Goal: Task Accomplishment & Management: Manage account settings

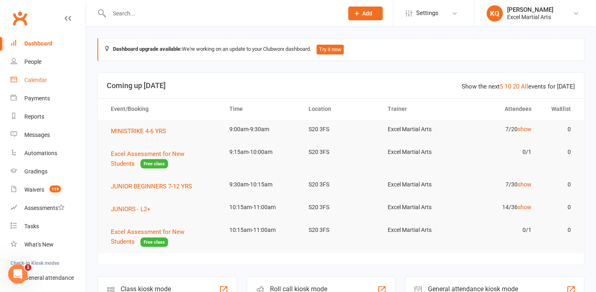
click at [32, 81] on div "Calendar" at bounding box center [35, 80] width 23 height 6
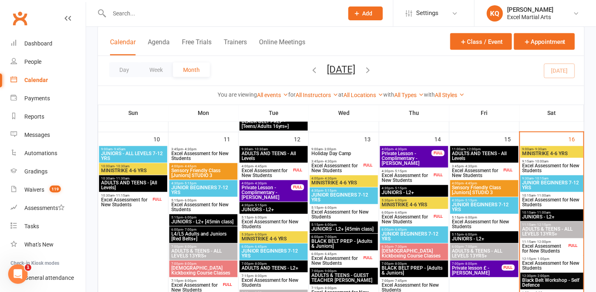
scroll to position [480, 0]
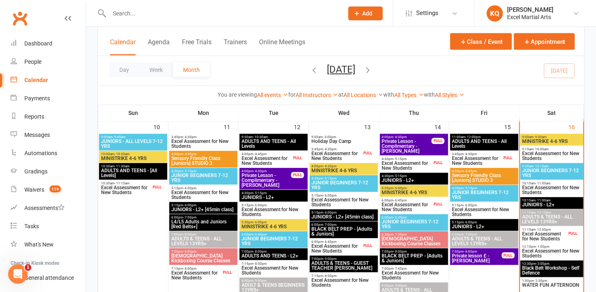
click at [532, 238] on span "Excel Assessment for New Students" at bounding box center [544, 237] width 45 height 10
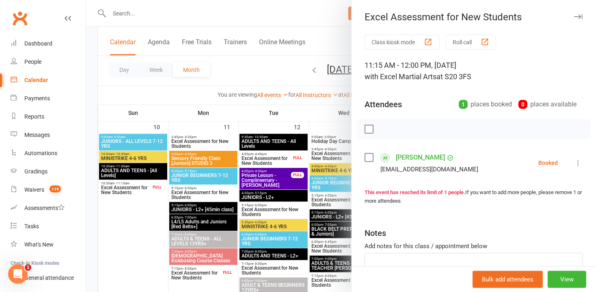
click at [397, 158] on link "Kevin Morris" at bounding box center [420, 157] width 49 height 13
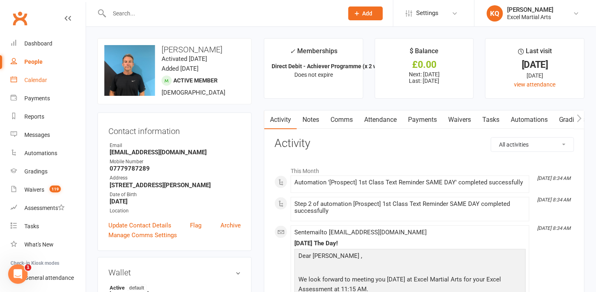
click at [37, 79] on div "Calendar" at bounding box center [35, 80] width 23 height 6
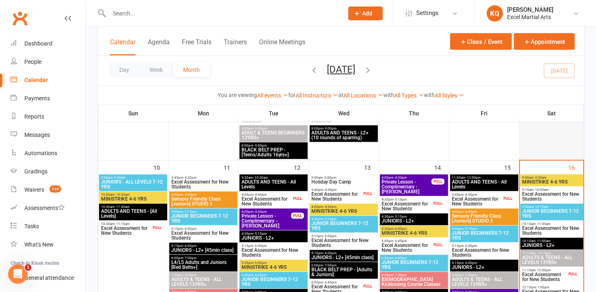
scroll to position [554, 0]
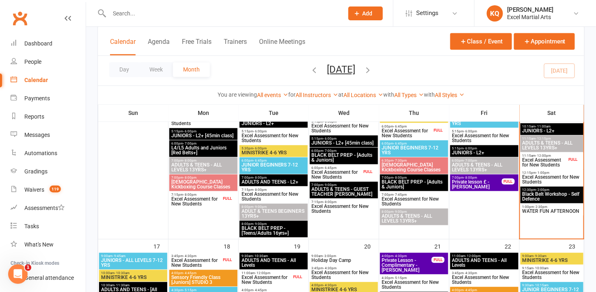
click at [540, 164] on span "Excel Assessment for New Students" at bounding box center [544, 163] width 45 height 10
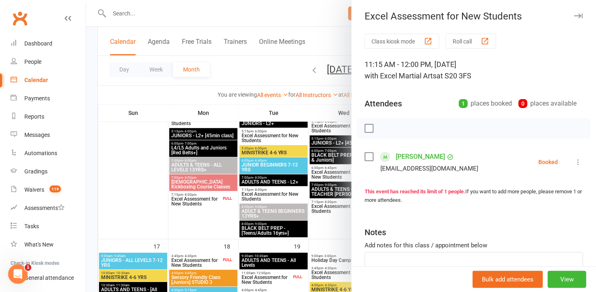
scroll to position [0, 0]
click at [574, 163] on icon at bounding box center [578, 163] width 8 height 8
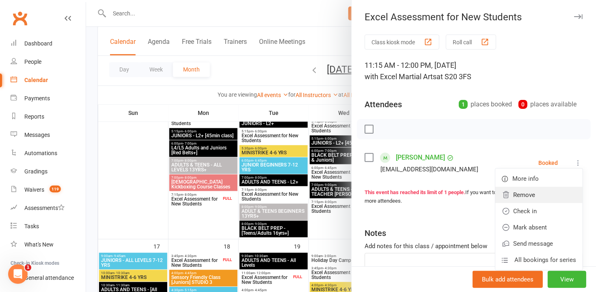
click at [534, 193] on link "Remove" at bounding box center [539, 195] width 87 height 16
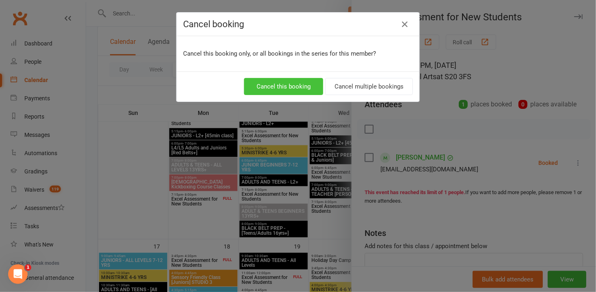
click at [299, 83] on button "Cancel this booking" at bounding box center [283, 86] width 79 height 17
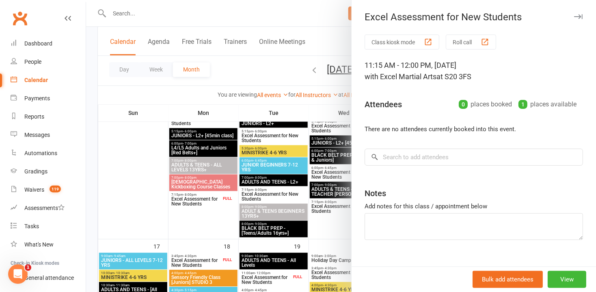
click at [574, 14] on icon "button" at bounding box center [578, 16] width 9 height 5
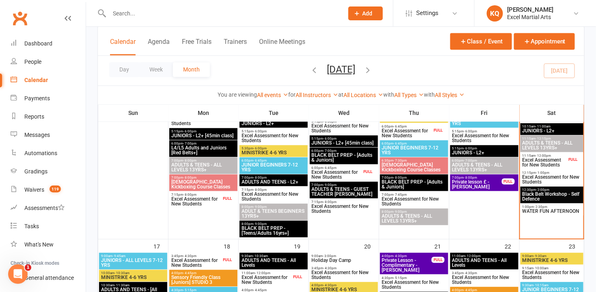
scroll to position [517, 0]
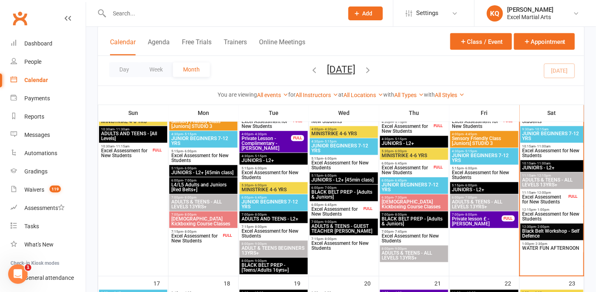
click at [529, 178] on span "ADULTS & TEENS - ALL LEVELS 13YRS+" at bounding box center [552, 183] width 60 height 10
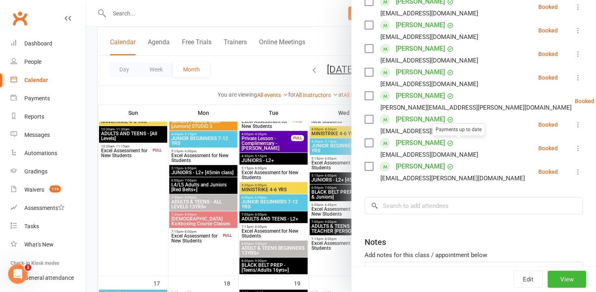
scroll to position [258, 0]
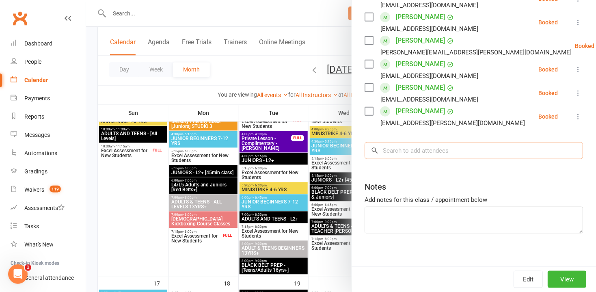
click at [410, 149] on input "search" at bounding box center [474, 150] width 219 height 17
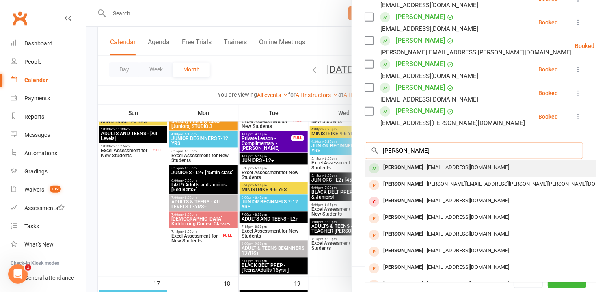
type input "Kevin Morris"
click at [408, 169] on div "Kevin Morris" at bounding box center [403, 168] width 47 height 12
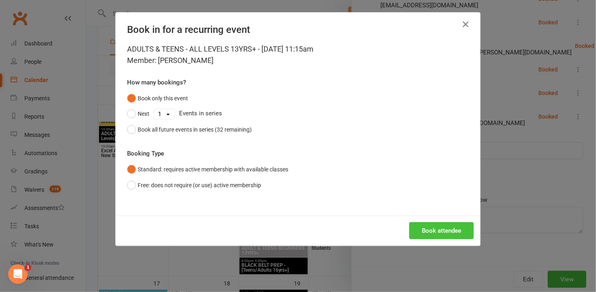
click at [435, 228] on button "Book attendee" at bounding box center [441, 230] width 65 height 17
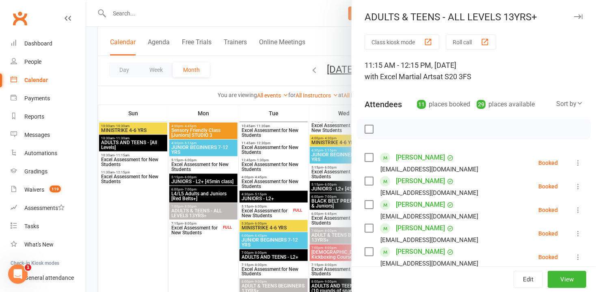
scroll to position [184, 0]
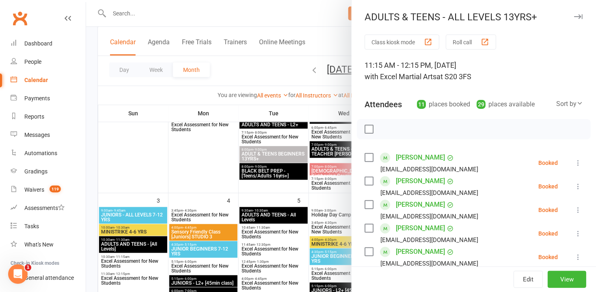
click at [574, 15] on icon "button" at bounding box center [578, 16] width 9 height 5
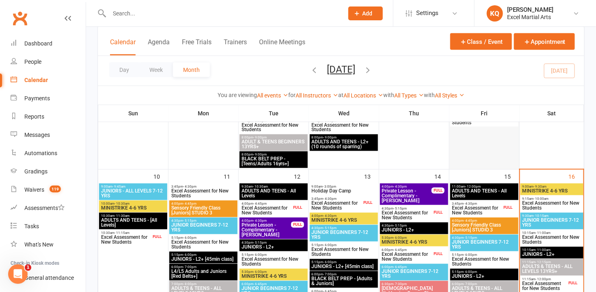
scroll to position [443, 0]
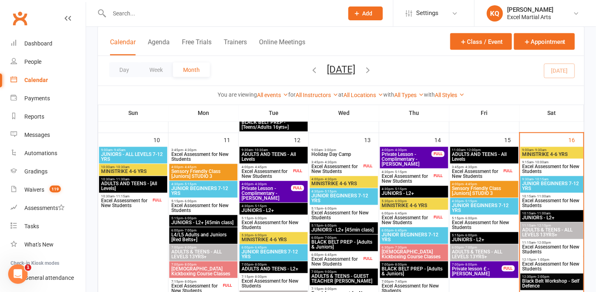
scroll to position [480, 0]
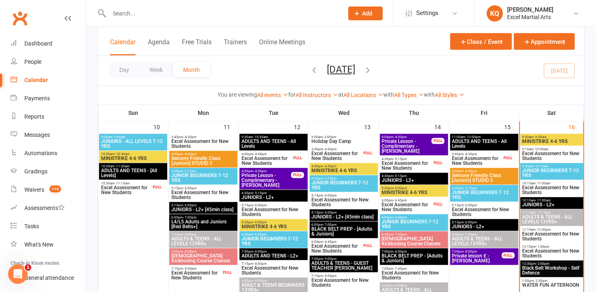
click at [532, 171] on span "JUNIOR BEGINNERS 7-12 YRS" at bounding box center [552, 174] width 60 height 10
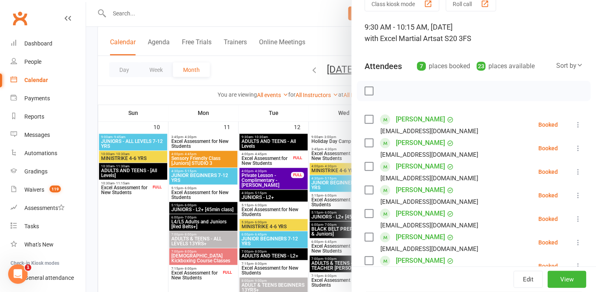
scroll to position [0, 0]
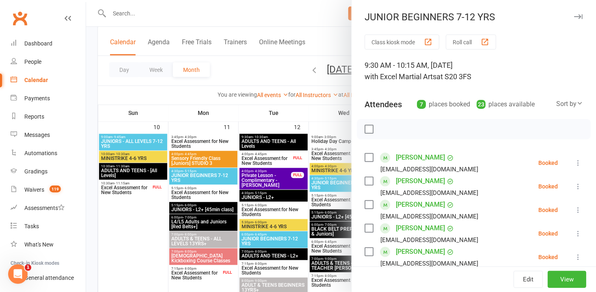
click at [574, 19] on button "button" at bounding box center [579, 17] width 10 height 10
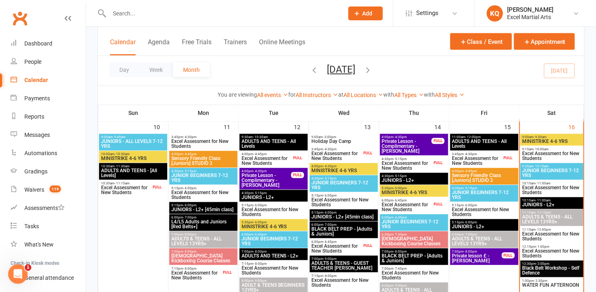
click at [549, 206] on span "JUNIORS - L2+" at bounding box center [552, 205] width 60 height 5
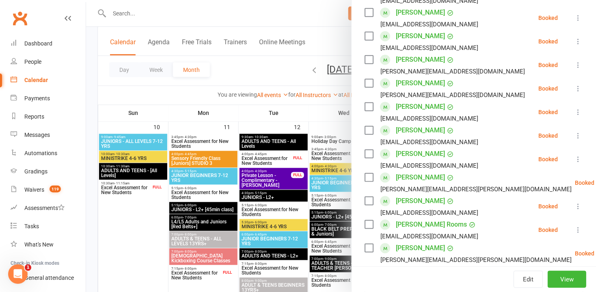
scroll to position [221, 0]
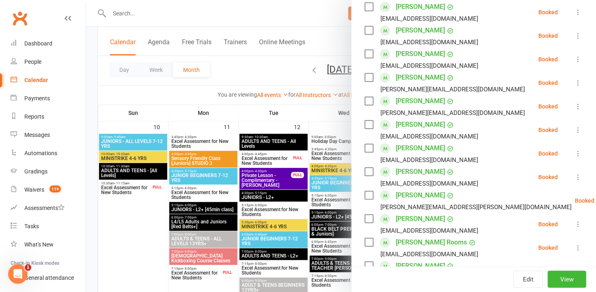
click at [574, 108] on icon at bounding box center [578, 106] width 8 height 8
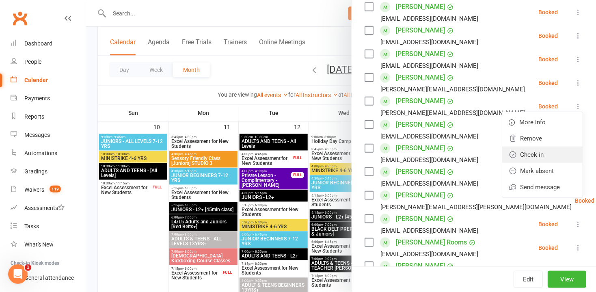
click at [539, 155] on link "Check in" at bounding box center [542, 155] width 80 height 16
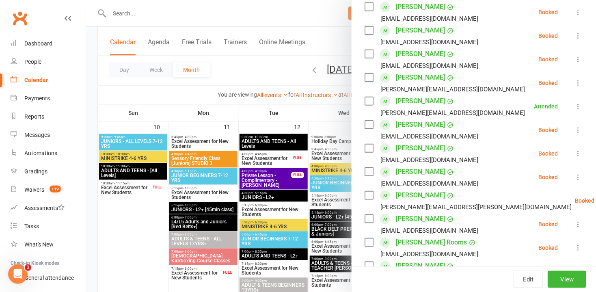
click at [574, 85] on icon at bounding box center [578, 83] width 8 height 8
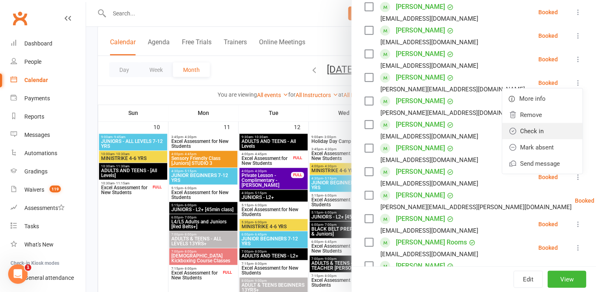
click at [538, 126] on link "Check in" at bounding box center [542, 131] width 80 height 16
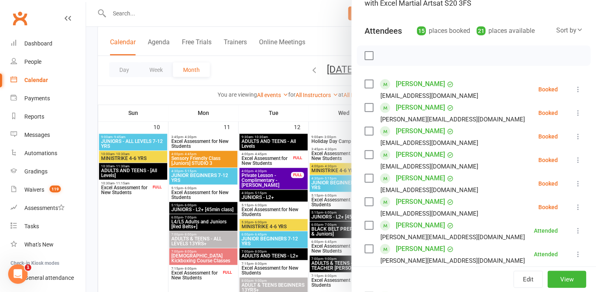
scroll to position [0, 0]
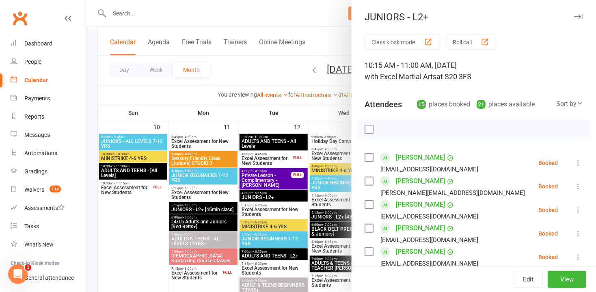
click at [574, 19] on icon "button" at bounding box center [578, 16] width 9 height 5
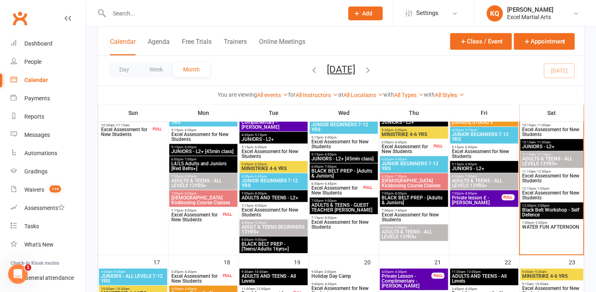
scroll to position [591, 0]
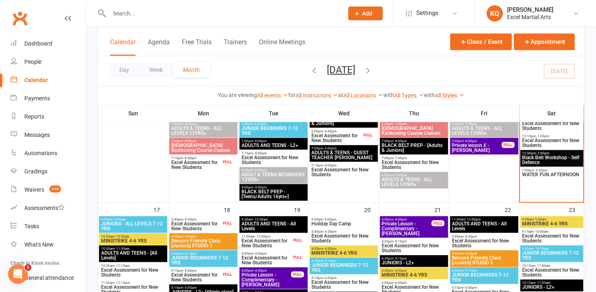
click at [545, 174] on span "WATER FUN AFTERNOON" at bounding box center [552, 174] width 60 height 5
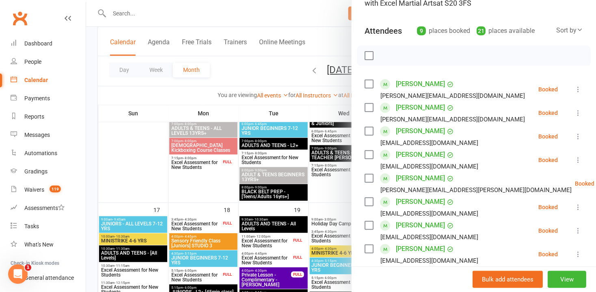
scroll to position [0, 0]
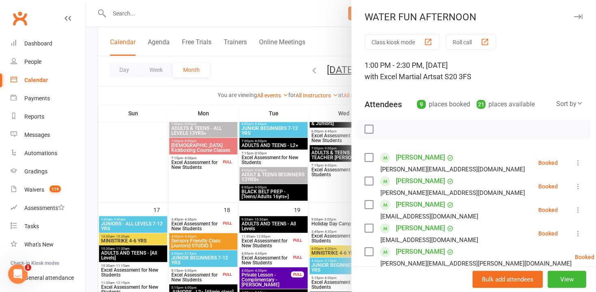
click at [574, 18] on icon "button" at bounding box center [578, 16] width 9 height 5
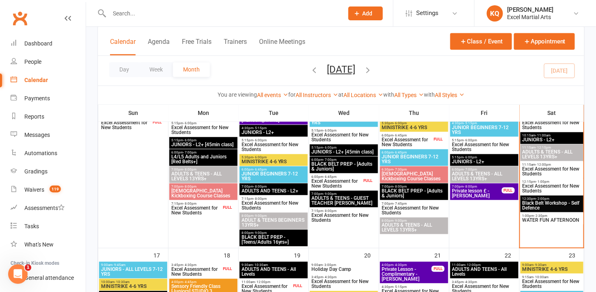
scroll to position [554, 0]
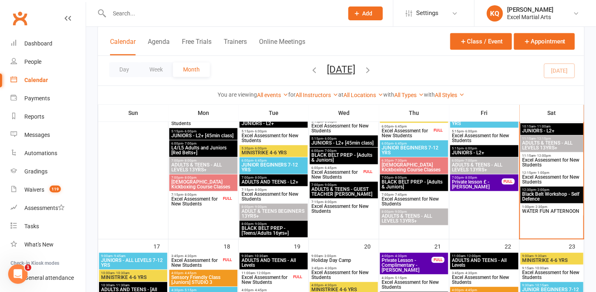
click at [535, 208] on span "- 2:30pm" at bounding box center [541, 208] width 13 height 4
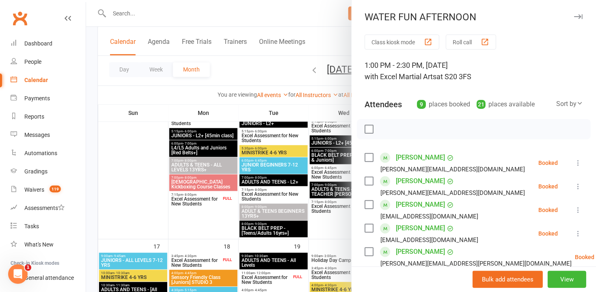
click at [214, 23] on div at bounding box center [341, 146] width 510 height 292
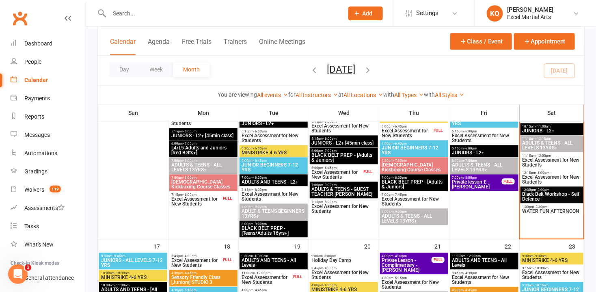
click at [260, 183] on span "ADULTS AND TEENS - L2+" at bounding box center [273, 182] width 65 height 5
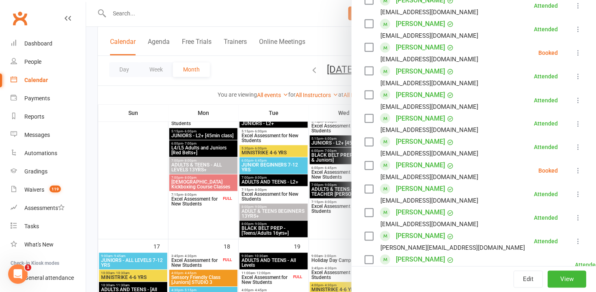
scroll to position [443, 0]
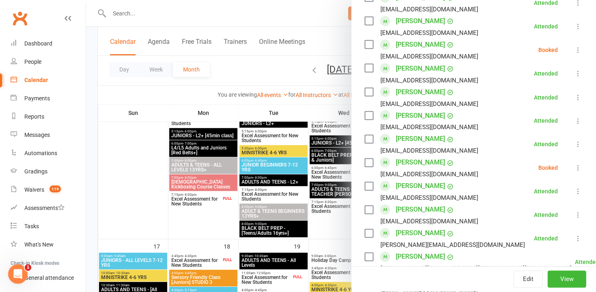
click at [574, 167] on icon at bounding box center [578, 168] width 8 height 8
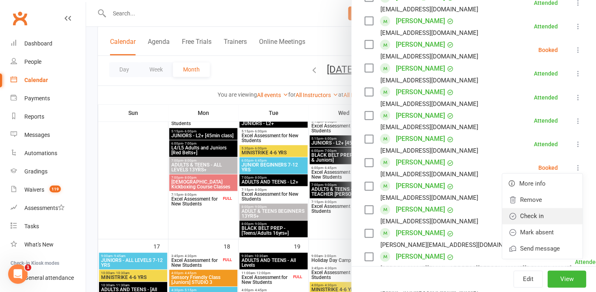
click at [526, 217] on link "Check in" at bounding box center [542, 216] width 80 height 16
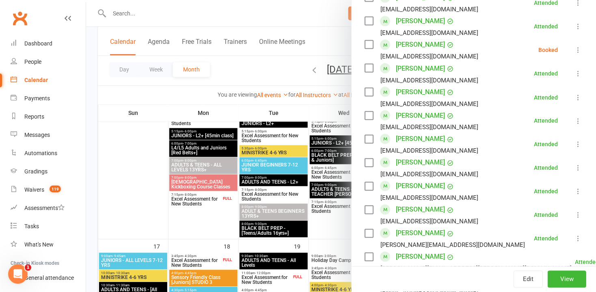
click at [132, 199] on div at bounding box center [341, 146] width 510 height 292
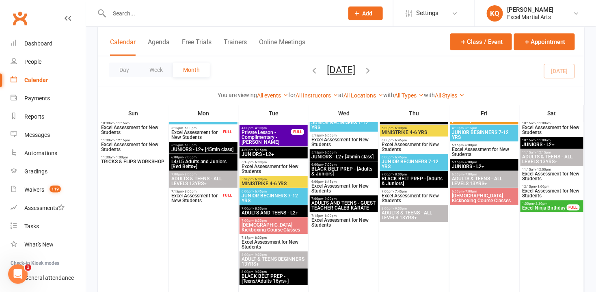
scroll to position [738, 0]
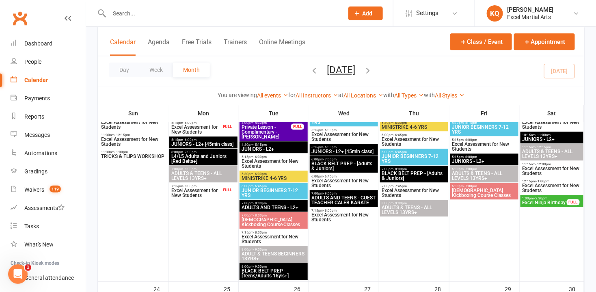
click at [339, 203] on span "ADULTS AND TEENS - GUEST TEACHER CALEB KARATE" at bounding box center [344, 200] width 65 height 10
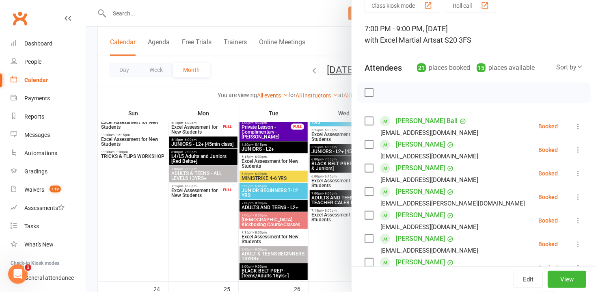
scroll to position [0, 0]
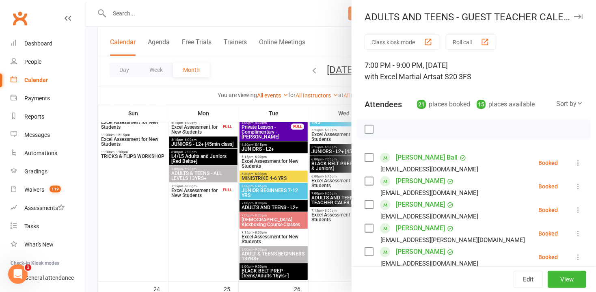
click at [574, 15] on icon "button" at bounding box center [578, 16] width 9 height 5
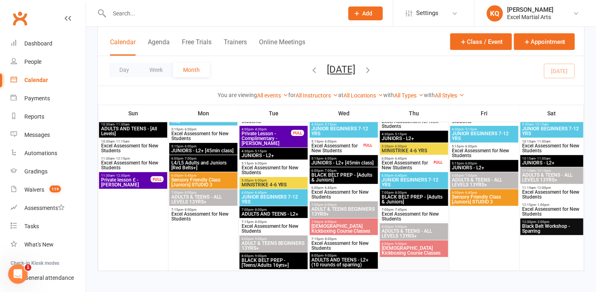
scroll to position [1153, 0]
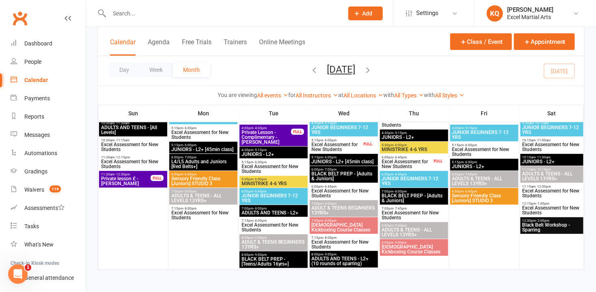
click at [341, 263] on span "ADULTS AND TEENS - L2+ (10 rounds of sparring)" at bounding box center [344, 261] width 65 height 10
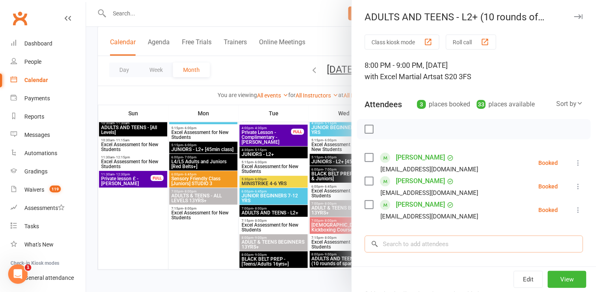
click at [405, 248] on input "search" at bounding box center [474, 244] width 219 height 17
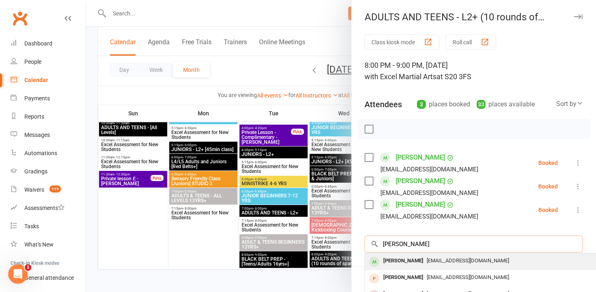
type input "[PERSON_NAME]"
click at [427, 263] on span "[EMAIL_ADDRESS][DOMAIN_NAME]" at bounding box center [468, 261] width 82 height 6
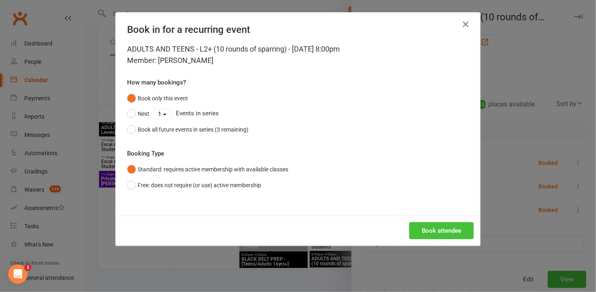
click at [439, 232] on button "Book attendee" at bounding box center [441, 230] width 65 height 17
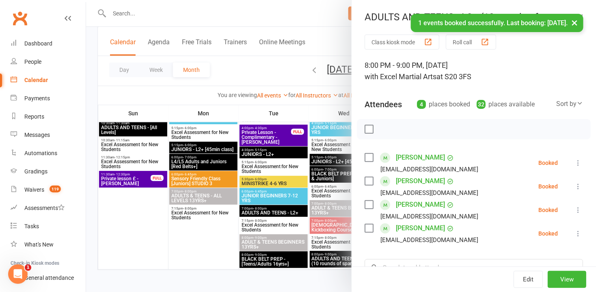
click at [576, 19] on button "×" at bounding box center [575, 22] width 15 height 17
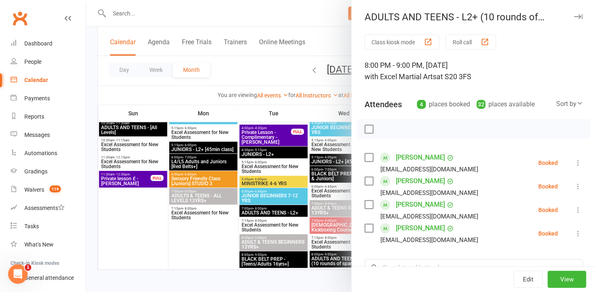
click at [574, 17] on icon "button" at bounding box center [578, 16] width 9 height 5
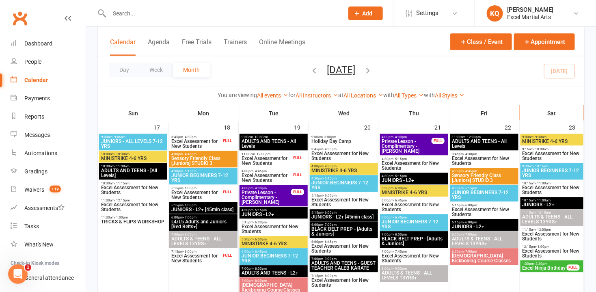
scroll to position [673, 0]
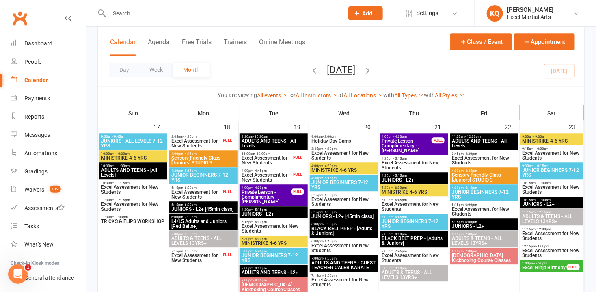
click at [129, 221] on span "TRICKS & FLIPS WORKSHOP" at bounding box center [133, 221] width 65 height 5
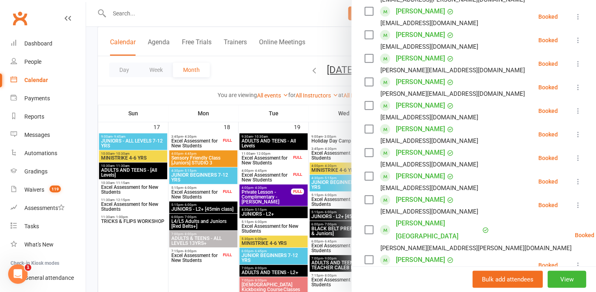
scroll to position [147, 0]
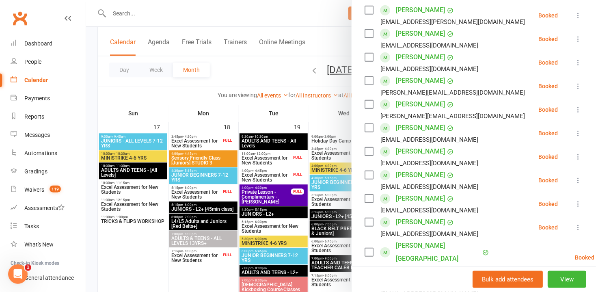
click at [136, 243] on div at bounding box center [341, 146] width 510 height 292
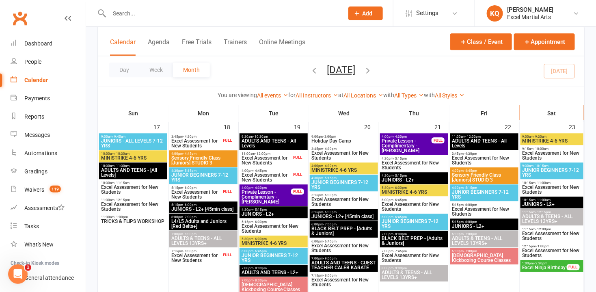
click at [139, 222] on span "TRICKS & FLIPS WORKSHOP" at bounding box center [133, 221] width 65 height 5
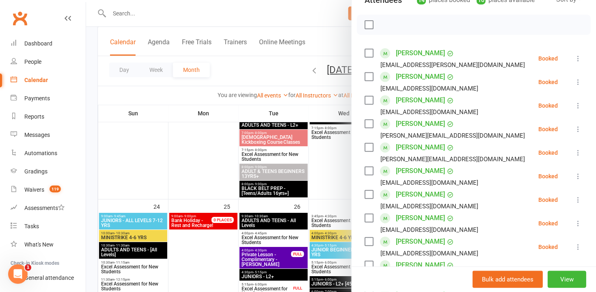
scroll to position [0, 0]
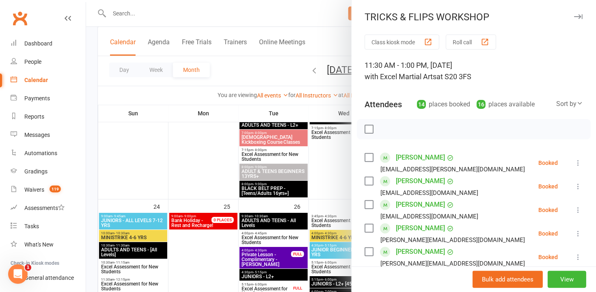
click at [573, 13] on div "TRICKS & FLIPS WORKSHOP" at bounding box center [474, 16] width 245 height 11
click at [574, 16] on icon "button" at bounding box center [578, 16] width 9 height 5
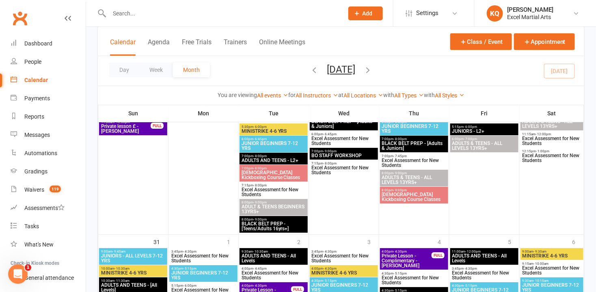
scroll to position [1117, 0]
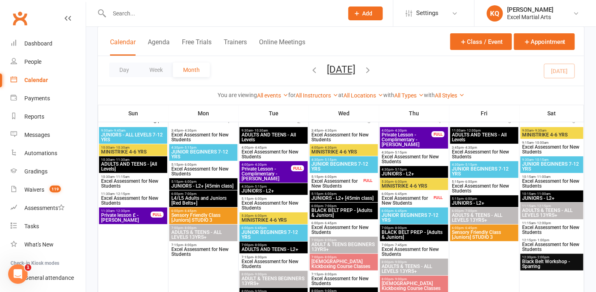
click at [130, 14] on input "text" at bounding box center [222, 13] width 231 height 11
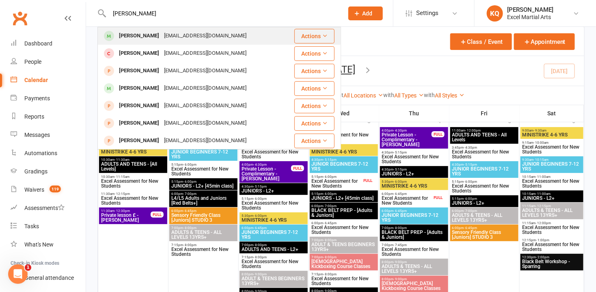
type input "Ariana WoodWard"
click at [178, 37] on div "nicolettedickinson89@gmail.com" at bounding box center [205, 36] width 87 height 12
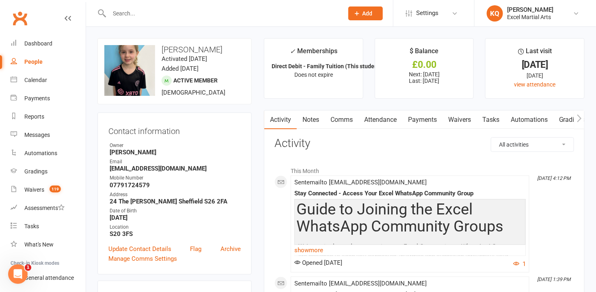
click at [308, 120] on link "Notes" at bounding box center [311, 119] width 28 height 19
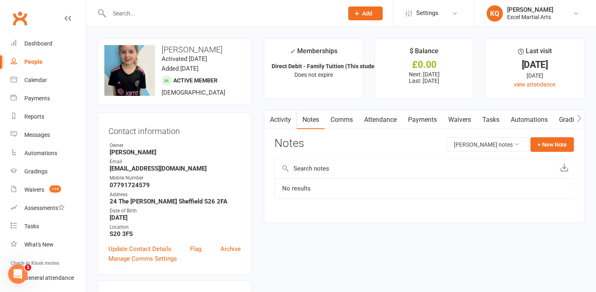
click at [278, 120] on link "Activity" at bounding box center [280, 119] width 32 height 19
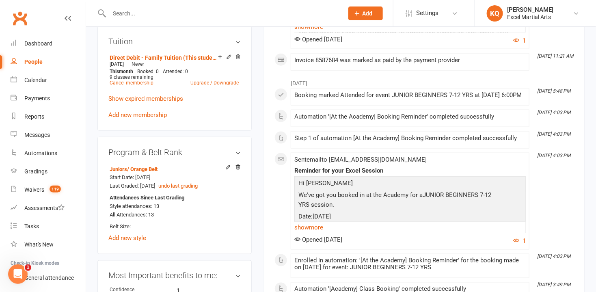
scroll to position [332, 0]
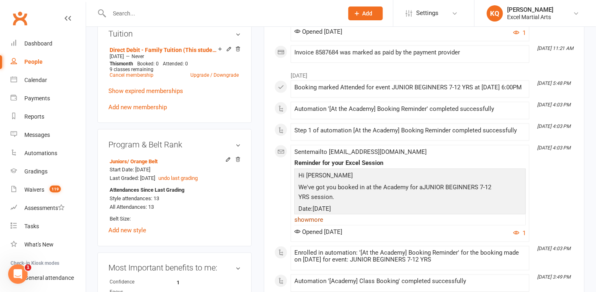
click at [316, 225] on link "show more" at bounding box center [410, 219] width 232 height 11
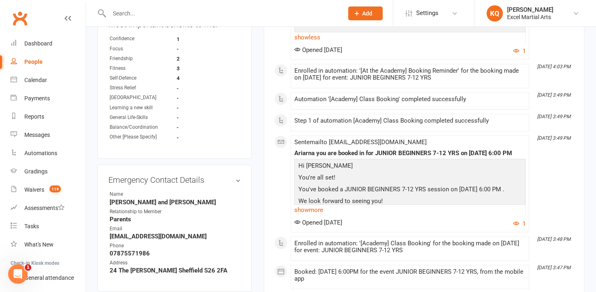
scroll to position [665, 0]
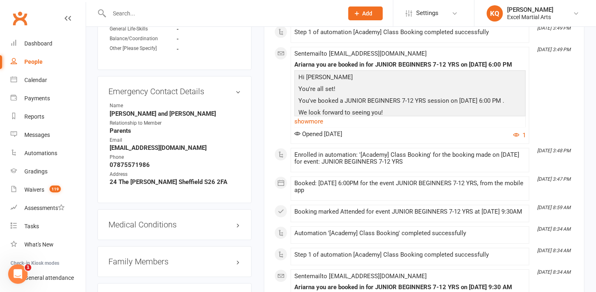
click at [308, 140] on div "Sent email to nicolettedickinson89@gmail.com Ariarna you are booked in for JUNI…" at bounding box center [410, 95] width 232 height 90
click at [310, 127] on link "show more" at bounding box center [410, 121] width 232 height 11
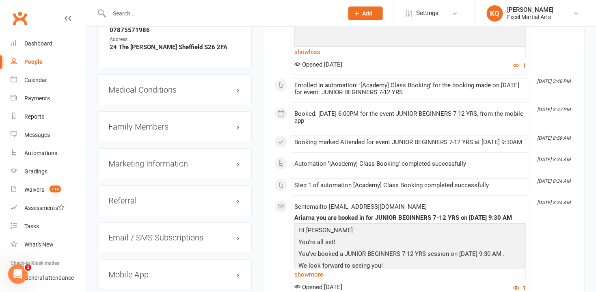
scroll to position [886, 0]
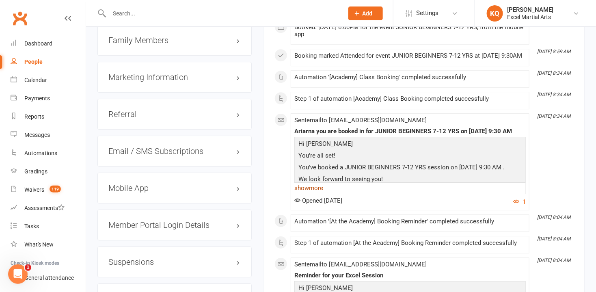
click at [316, 194] on link "show more" at bounding box center [410, 187] width 232 height 11
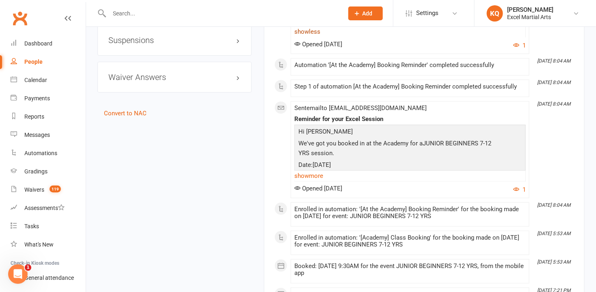
scroll to position [1292, 0]
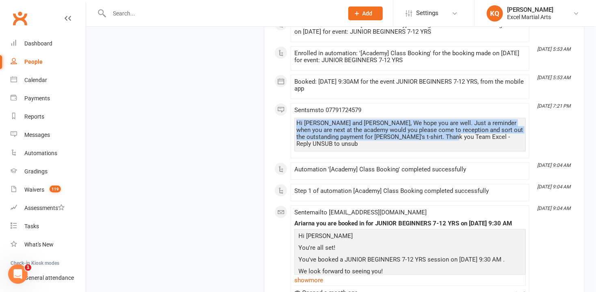
drag, startPoint x: 435, startPoint y: 177, endPoint x: 283, endPoint y: 163, distance: 152.6
click at [283, 163] on div "July 2025 Jul 31, 5:48 PM Booking marked Attended for event JUNIOR BEGINNERS 7-…" at bounding box center [425, 151] width 300 height 2088
copy div "Hi Nicolette and Richard, We hope you are well. Just a reminder when you are ne…"
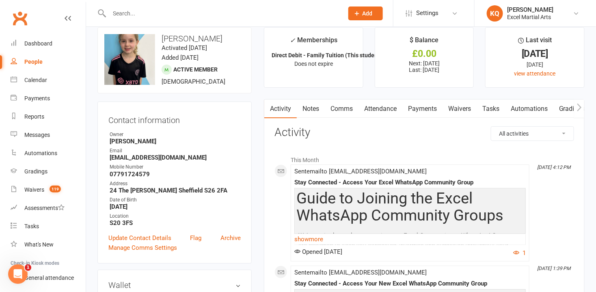
scroll to position [0, 0]
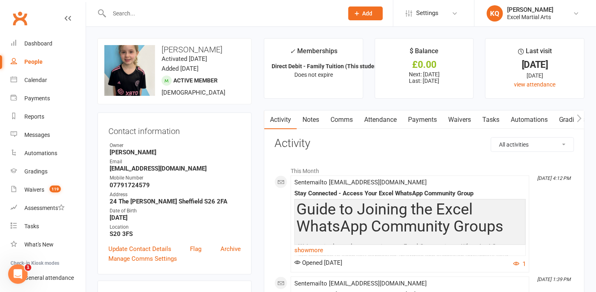
click at [350, 119] on link "Comms" at bounding box center [342, 119] width 34 height 19
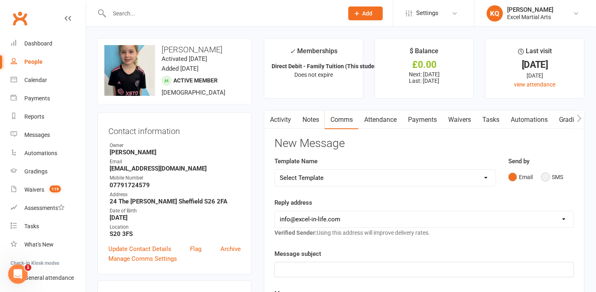
click at [546, 178] on button "SMS" at bounding box center [552, 176] width 22 height 15
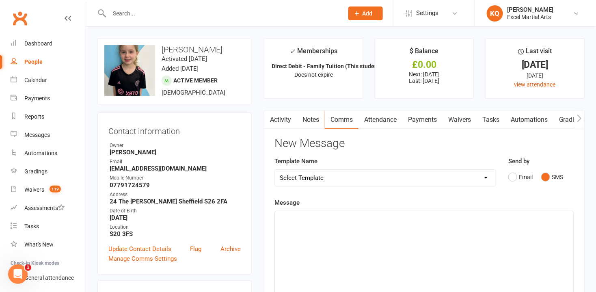
click at [346, 249] on div "﻿" at bounding box center [424, 272] width 299 height 122
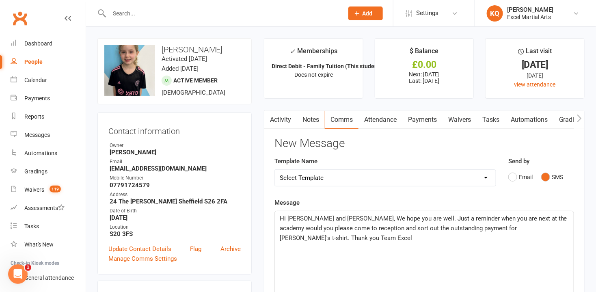
click at [515, 227] on span "Hi Nicolette and Richard, We hope you are well. Just a reminder when you are ne…" at bounding box center [424, 228] width 289 height 27
click at [399, 269] on div "Hi Nicolette and Richard, We hope you are well. Just a reminder when you are ne…" at bounding box center [424, 272] width 299 height 122
click at [524, 227] on span "Hi Nicolette and Richard, We hope you are well. Just a reminder when you are ne…" at bounding box center [424, 228] width 289 height 27
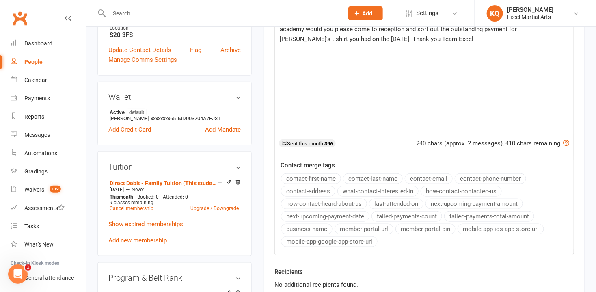
scroll to position [258, 0]
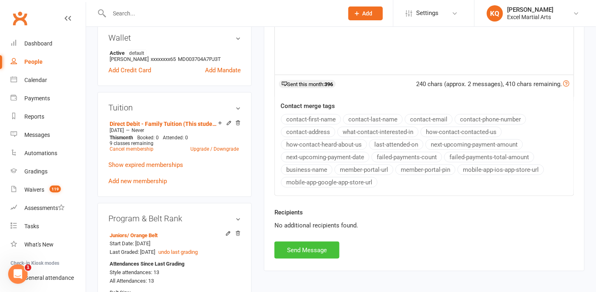
click at [302, 249] on button "Send Message" at bounding box center [307, 250] width 65 height 17
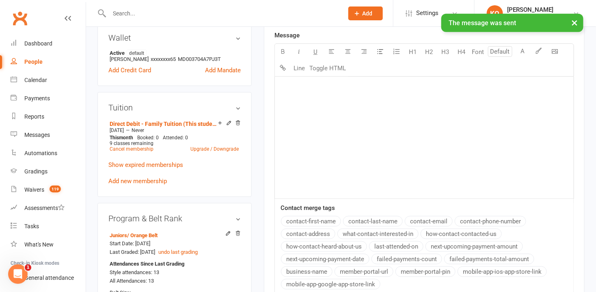
scroll to position [0, 0]
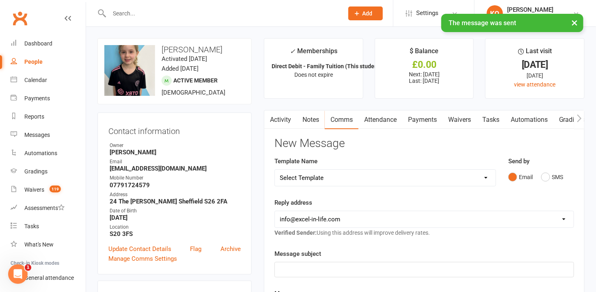
click at [285, 120] on link "Activity" at bounding box center [280, 119] width 32 height 19
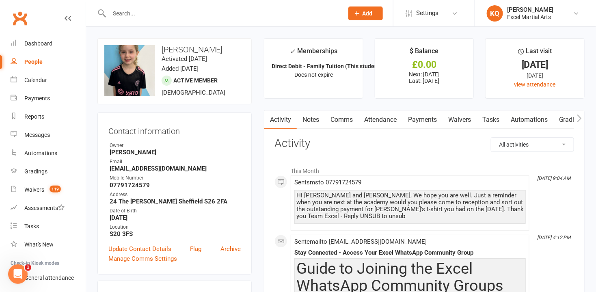
click at [376, 122] on link "Attendance" at bounding box center [381, 119] width 44 height 19
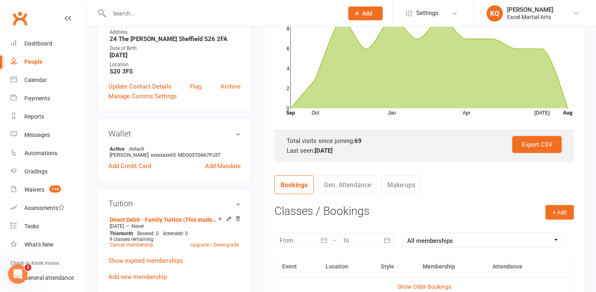
scroll to position [295, 0]
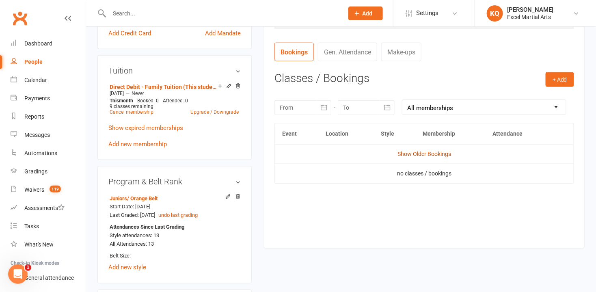
click at [440, 151] on link "Show Older Bookings" at bounding box center [425, 154] width 54 height 6
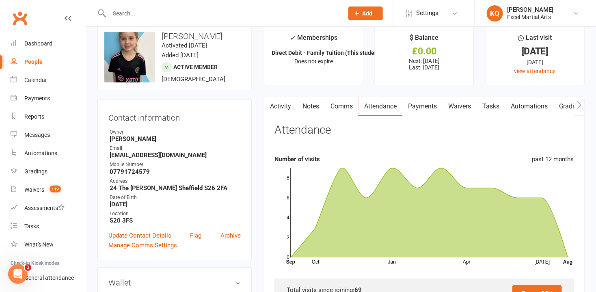
scroll to position [0, 0]
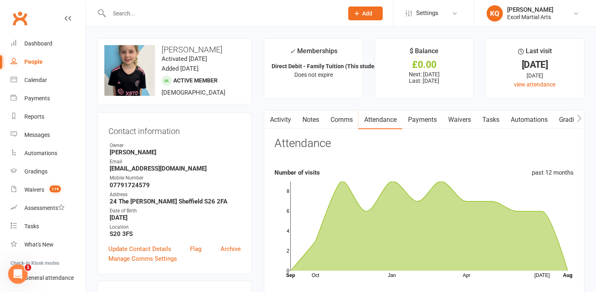
click at [276, 117] on link "Activity" at bounding box center [280, 119] width 32 height 19
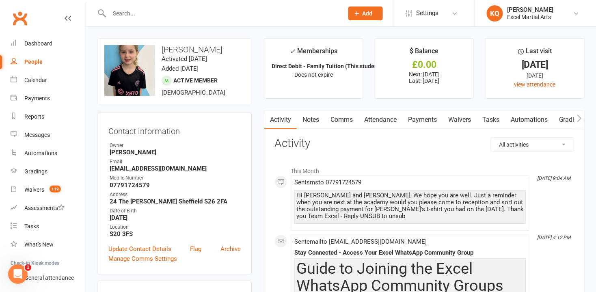
click at [118, 15] on input "text" at bounding box center [222, 13] width 231 height 11
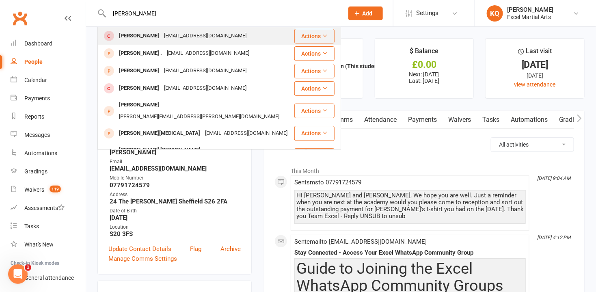
type input "william Dore"
click at [124, 41] on div "William Dore" at bounding box center [139, 36] width 45 height 12
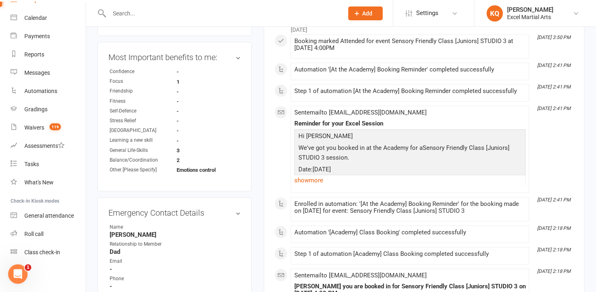
scroll to position [665, 0]
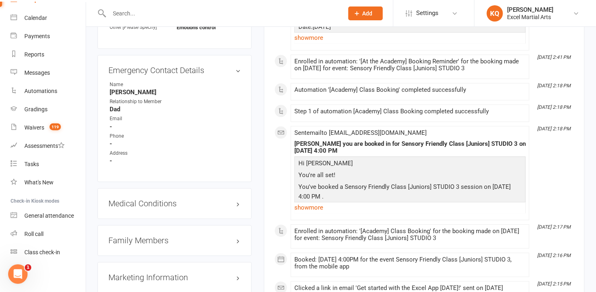
click at [238, 236] on h3 "Family Members" at bounding box center [174, 240] width 132 height 9
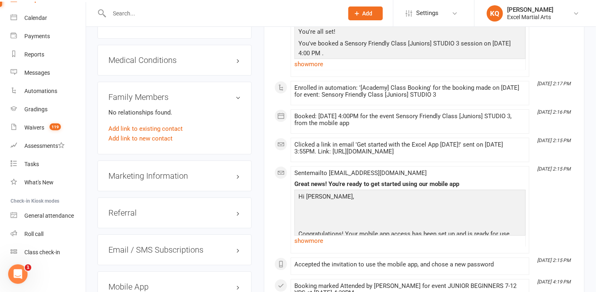
scroll to position [775, 0]
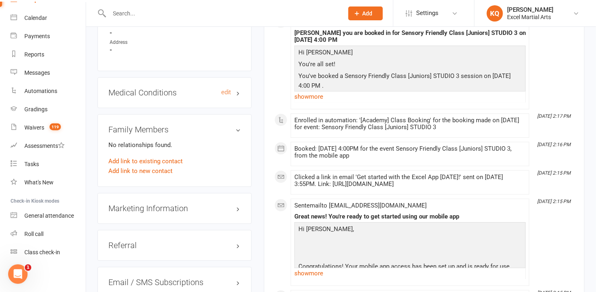
click at [236, 88] on h3 "Medical Conditions edit" at bounding box center [174, 92] width 132 height 9
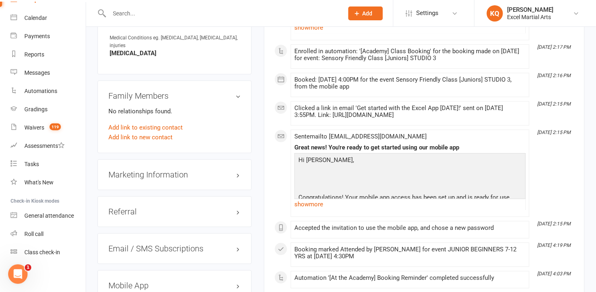
scroll to position [886, 0]
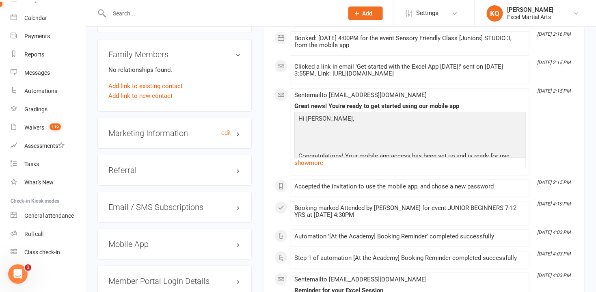
click at [238, 129] on h3 "Marketing Information edit" at bounding box center [174, 133] width 132 height 9
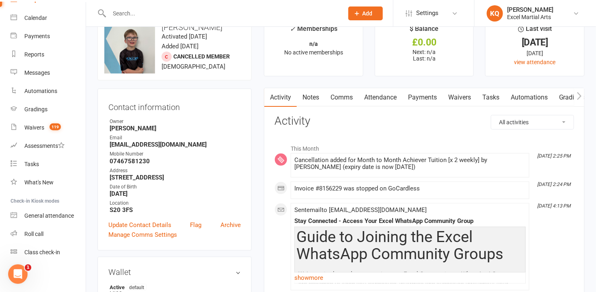
scroll to position [0, 0]
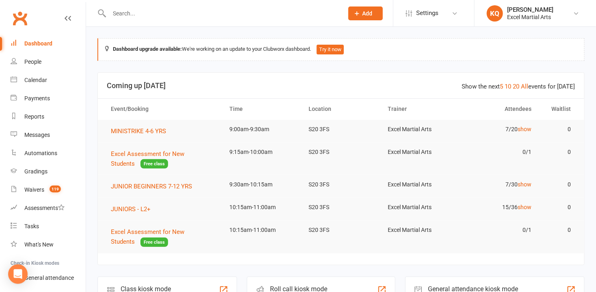
click at [164, 11] on input "text" at bounding box center [222, 13] width 231 height 11
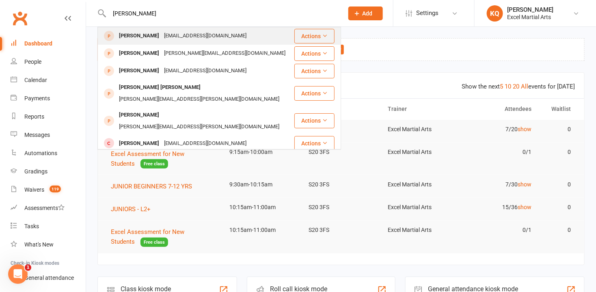
type input "Debbie Richardson"
click at [131, 41] on div "Debbie Richardson" at bounding box center [139, 36] width 45 height 12
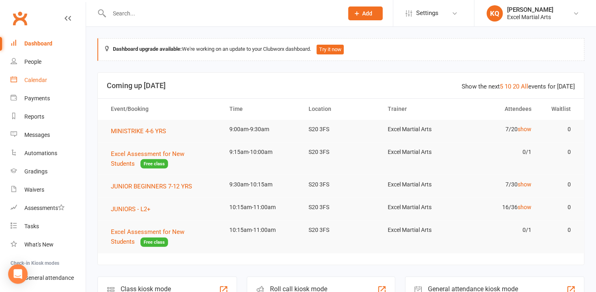
click at [38, 81] on div "Calendar" at bounding box center [35, 80] width 23 height 6
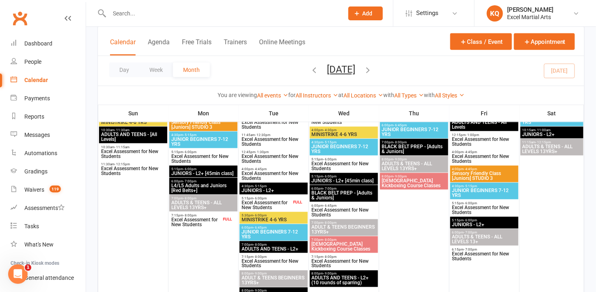
scroll to position [406, 0]
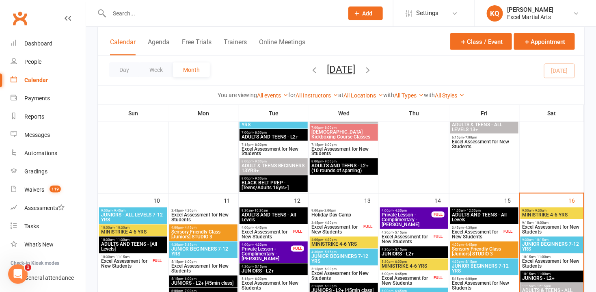
click at [549, 214] on span "MINISTRIKE 4-6 YRS" at bounding box center [552, 215] width 60 height 5
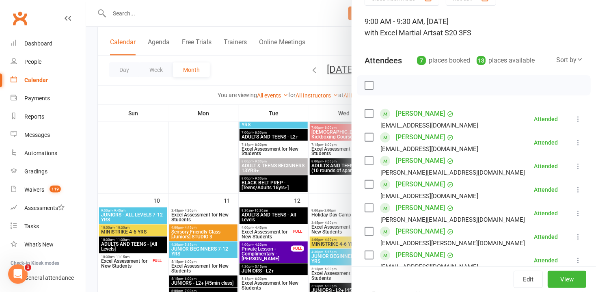
scroll to position [0, 0]
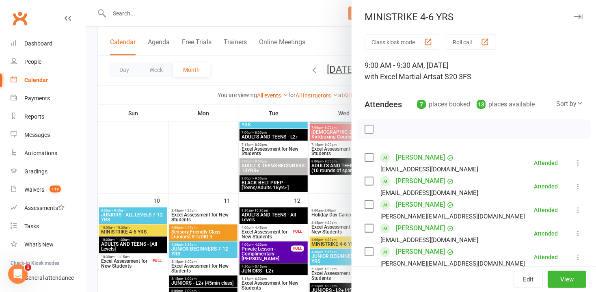
click at [576, 14] on div "MINISTRIKE 4-6 YRS" at bounding box center [474, 16] width 245 height 11
click at [558, 19] on div "MINISTRIKE 4-6 YRS" at bounding box center [474, 16] width 245 height 11
click at [574, 17] on icon "button" at bounding box center [578, 16] width 9 height 5
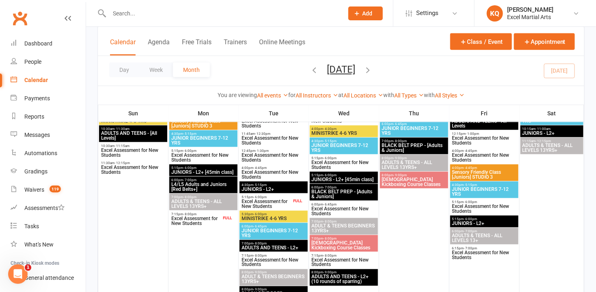
scroll to position [184, 0]
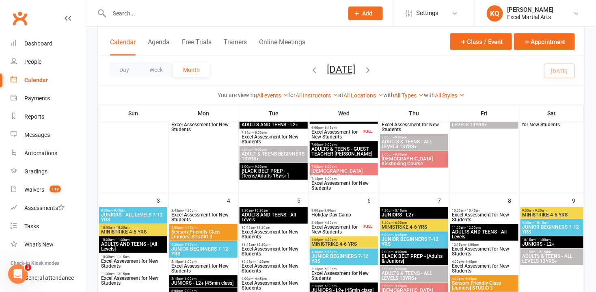
click at [528, 212] on span "MINISTRIKE 4-6 YRS" at bounding box center [552, 214] width 60 height 5
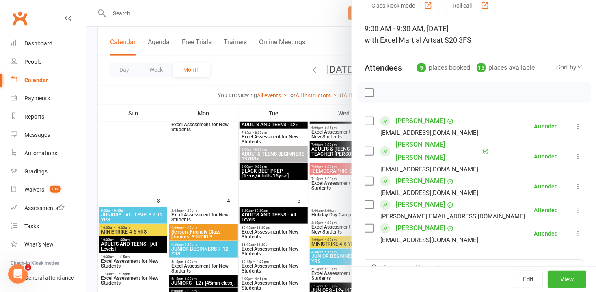
scroll to position [0, 0]
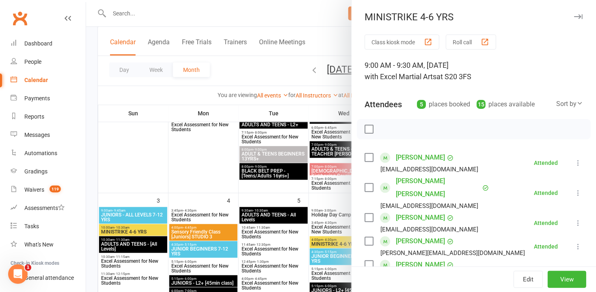
click at [574, 17] on icon "button" at bounding box center [578, 16] width 9 height 5
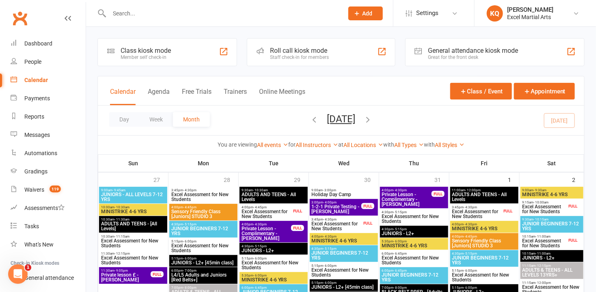
click at [530, 190] on span "9:00am - 9:30am" at bounding box center [552, 190] width 60 height 4
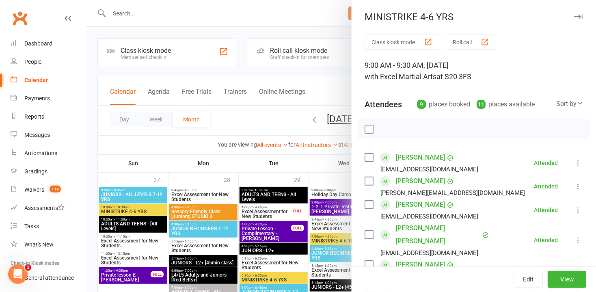
click at [574, 17] on icon "button" at bounding box center [578, 16] width 9 height 5
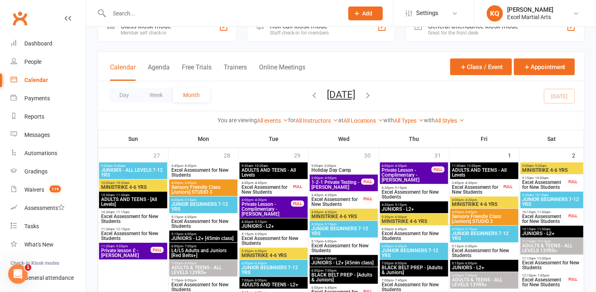
scroll to position [37, 0]
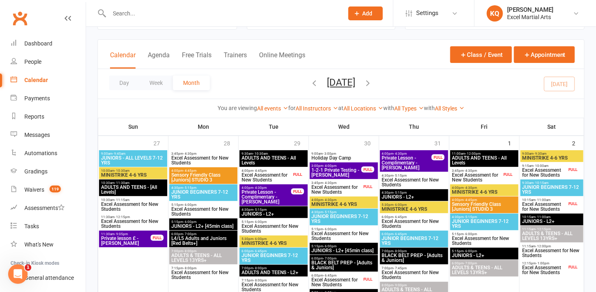
click at [533, 188] on span "JUNIOR BEGINNERS 7-12 YRS" at bounding box center [552, 190] width 60 height 10
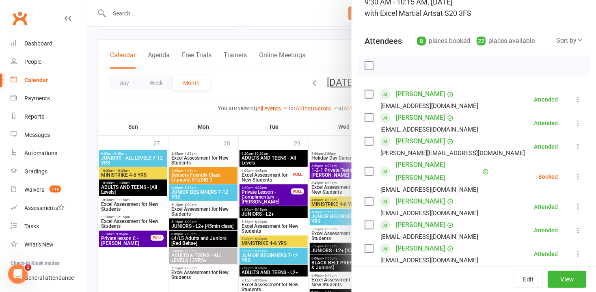
scroll to position [0, 0]
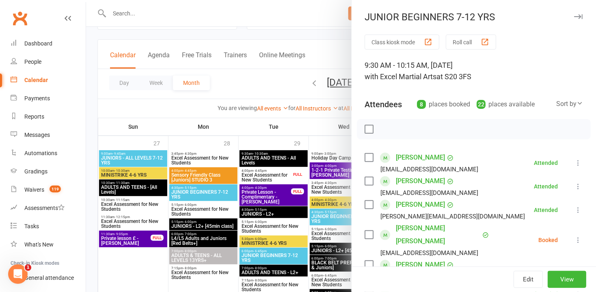
click at [574, 17] on icon "button" at bounding box center [578, 16] width 9 height 5
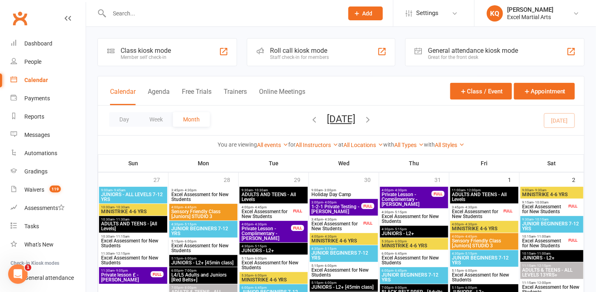
click at [140, 10] on input "text" at bounding box center [222, 13] width 231 height 11
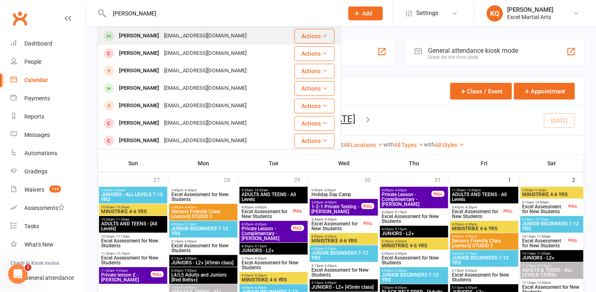
type input "[PERSON_NAME]"
click at [127, 38] on div "[PERSON_NAME]" at bounding box center [139, 36] width 45 height 12
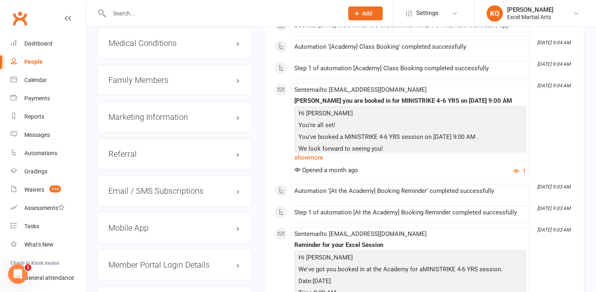
scroll to position [701, 0]
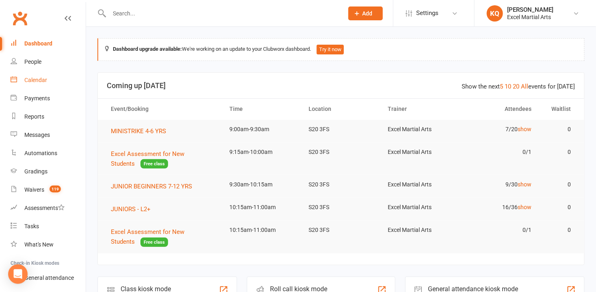
click at [35, 80] on div "Calendar" at bounding box center [35, 80] width 23 height 6
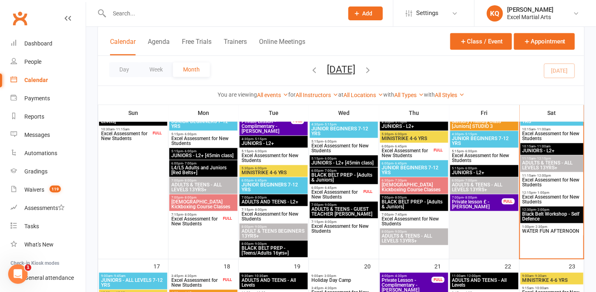
scroll to position [600, 0]
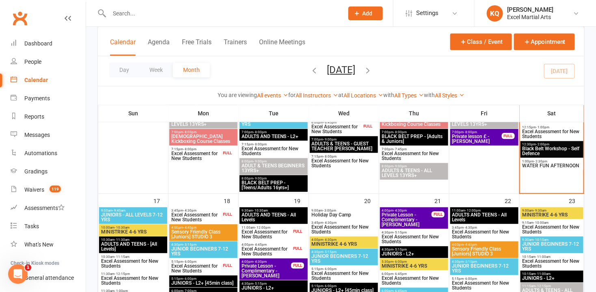
click at [534, 163] on span "WATER FUN AFTERNOON" at bounding box center [552, 165] width 60 height 5
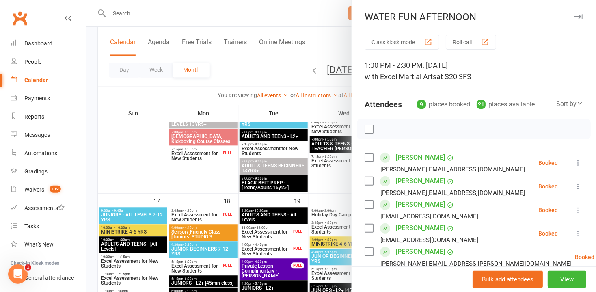
click at [574, 166] on icon at bounding box center [578, 163] width 8 height 8
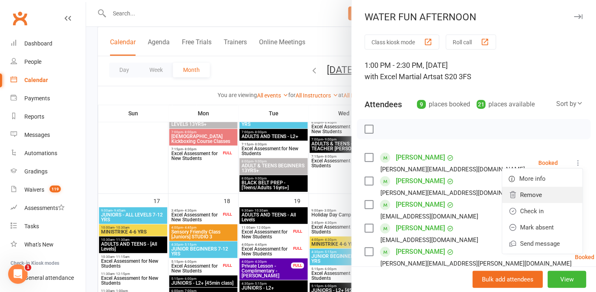
click at [523, 198] on link "Remove" at bounding box center [542, 195] width 80 height 16
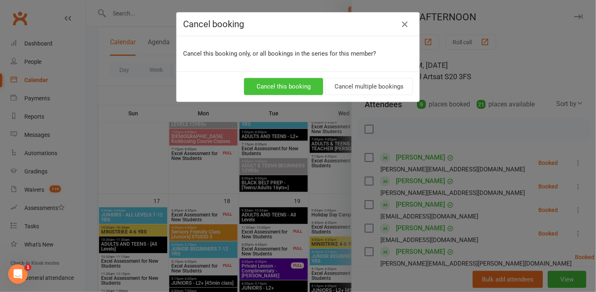
click at [273, 88] on button "Cancel this booking" at bounding box center [283, 86] width 79 height 17
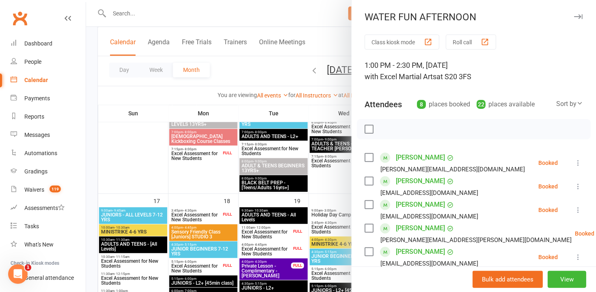
click at [574, 165] on icon at bounding box center [578, 163] width 8 height 8
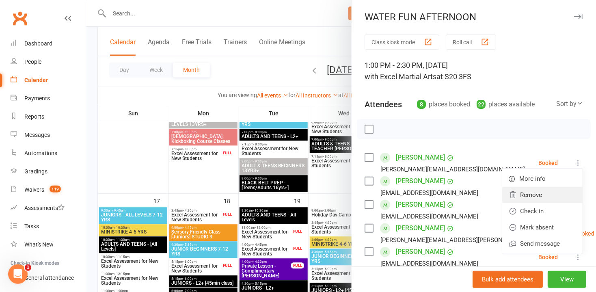
click at [513, 197] on link "Remove" at bounding box center [542, 195] width 80 height 16
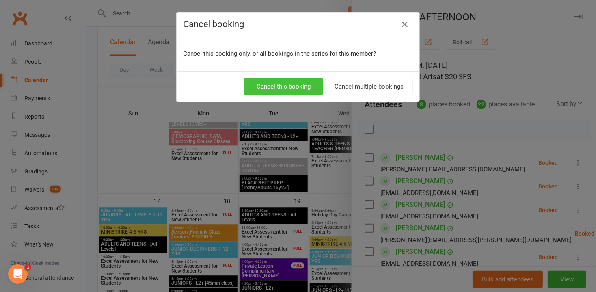
click at [269, 84] on button "Cancel this booking" at bounding box center [283, 86] width 79 height 17
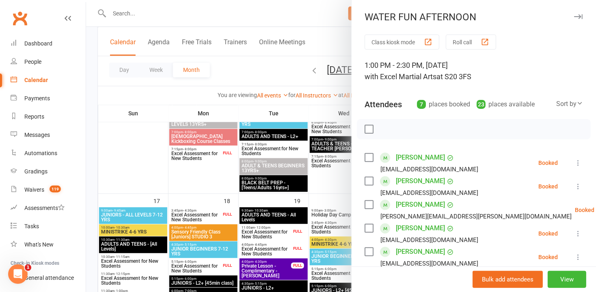
click at [117, 167] on div at bounding box center [341, 146] width 510 height 292
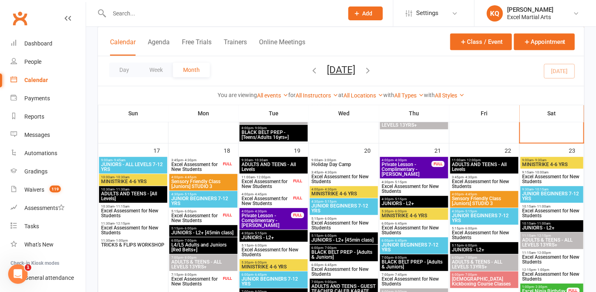
scroll to position [747, 0]
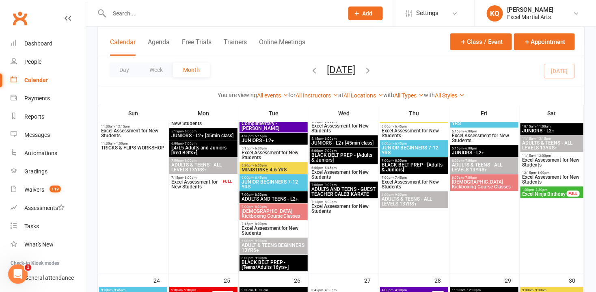
click at [146, 148] on span "TRICKS & FLIPS WORKSHOP" at bounding box center [133, 147] width 65 height 5
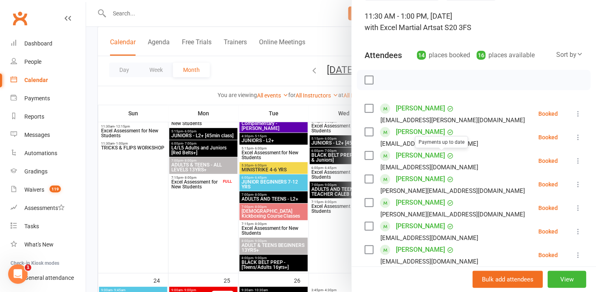
scroll to position [110, 0]
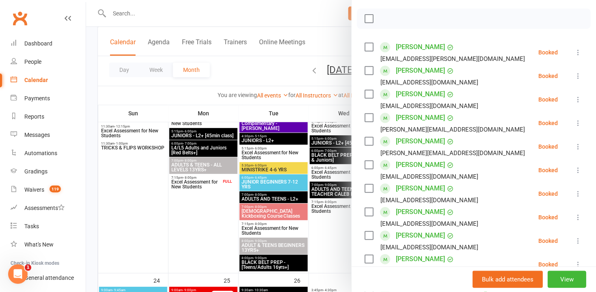
click at [574, 125] on icon at bounding box center [578, 123] width 8 height 8
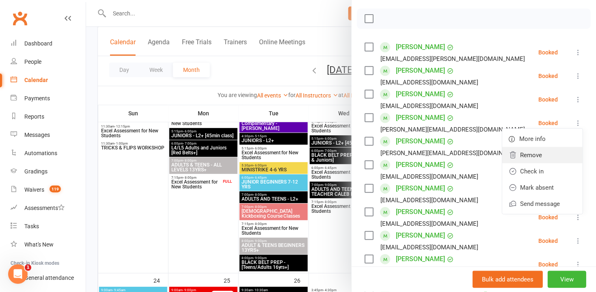
click at [526, 156] on link "Remove" at bounding box center [542, 155] width 80 height 16
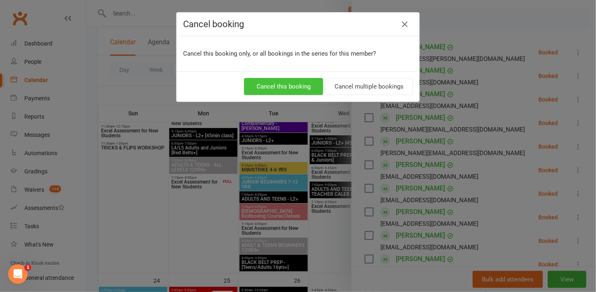
click at [260, 87] on button "Cancel this booking" at bounding box center [283, 86] width 79 height 17
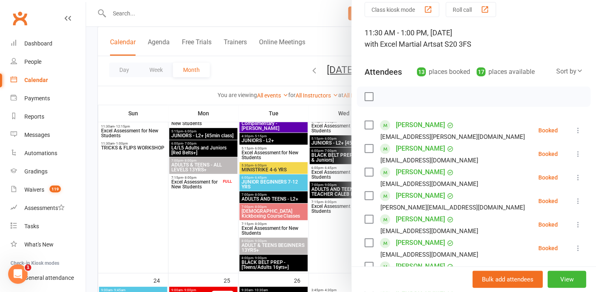
scroll to position [0, 0]
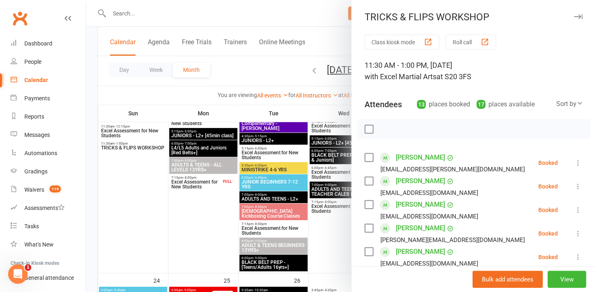
click at [574, 17] on icon "button" at bounding box center [578, 16] width 9 height 5
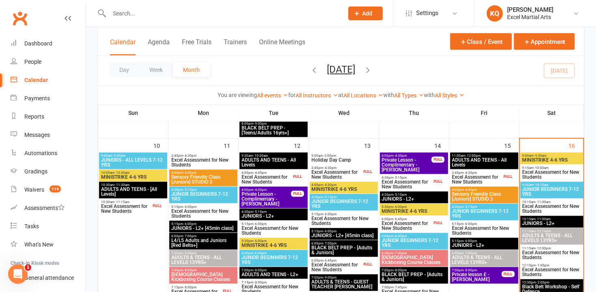
scroll to position [452, 0]
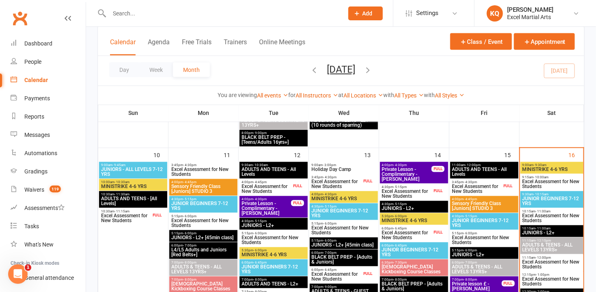
click at [535, 164] on span "- 9:30am" at bounding box center [540, 166] width 13 height 4
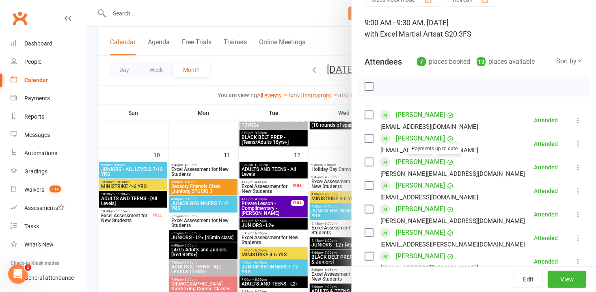
scroll to position [147, 0]
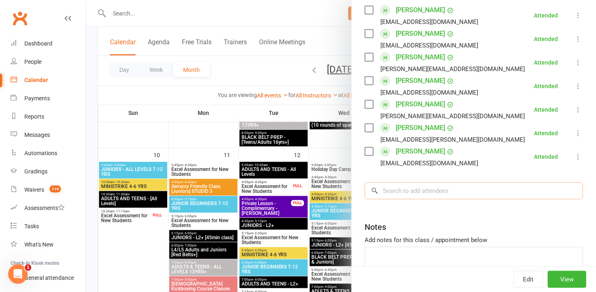
click at [389, 191] on input "search" at bounding box center [474, 190] width 219 height 17
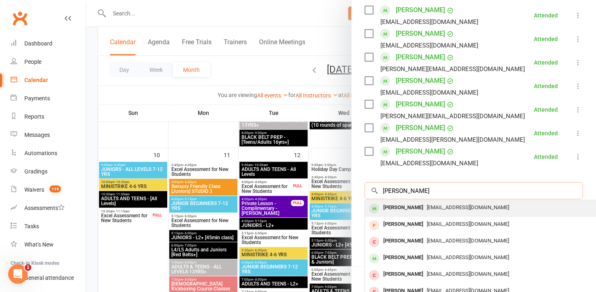
type input "Arthur Woodw"
click at [481, 211] on div "nicolettedickinson89@gmail.com" at bounding box center [486, 208] width 236 height 12
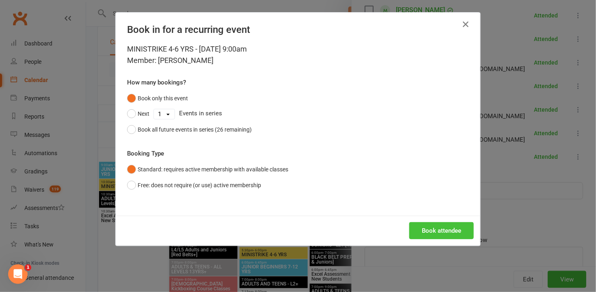
click at [426, 227] on button "Book attendee" at bounding box center [441, 230] width 65 height 17
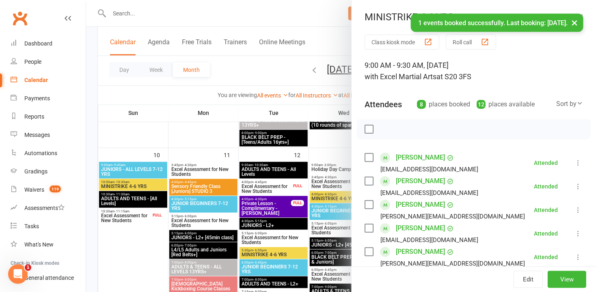
scroll to position [218, 0]
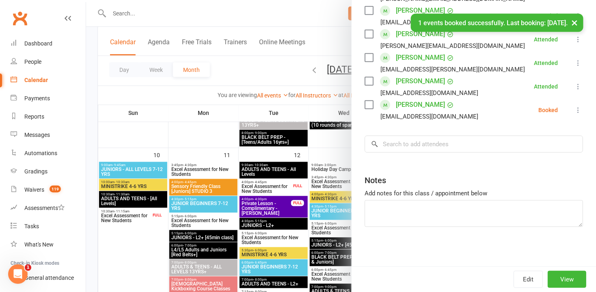
click at [574, 112] on icon at bounding box center [578, 110] width 8 height 8
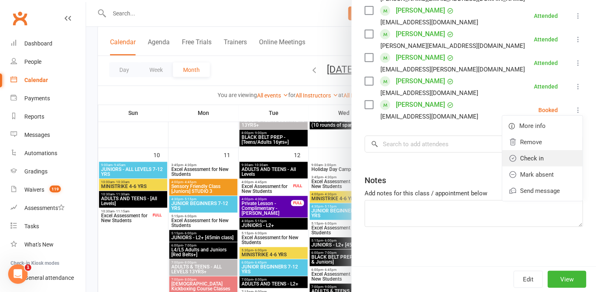
click at [537, 160] on link "Check in" at bounding box center [542, 158] width 80 height 16
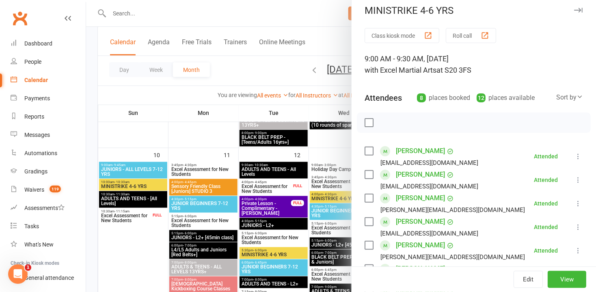
scroll to position [0, 0]
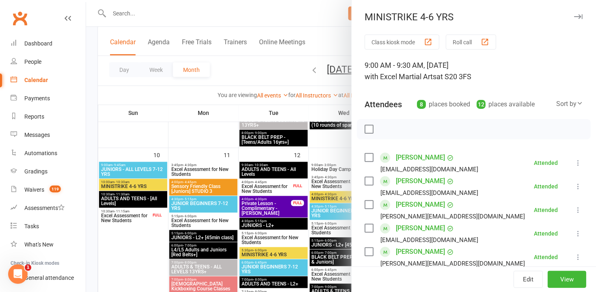
click at [574, 16] on icon "button" at bounding box center [578, 16] width 9 height 5
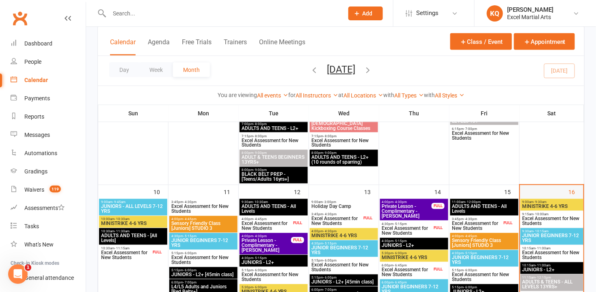
scroll to position [489, 0]
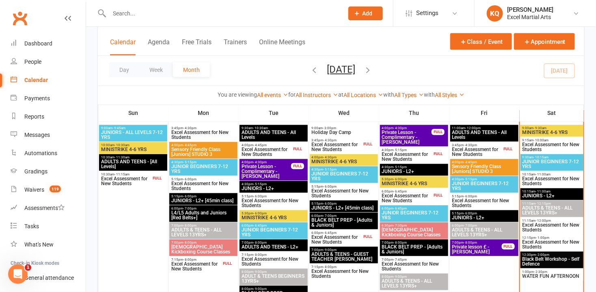
click at [543, 170] on div "9:30am - 10:15am JUNIOR BEGINNERS 7-12 YRS" at bounding box center [552, 162] width 63 height 17
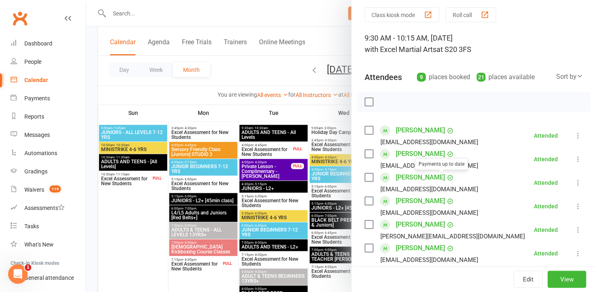
scroll to position [147, 0]
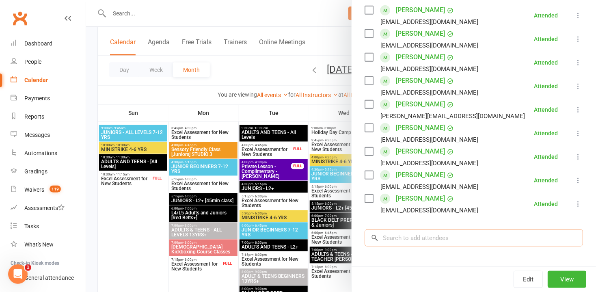
click at [404, 235] on input "search" at bounding box center [474, 237] width 219 height 17
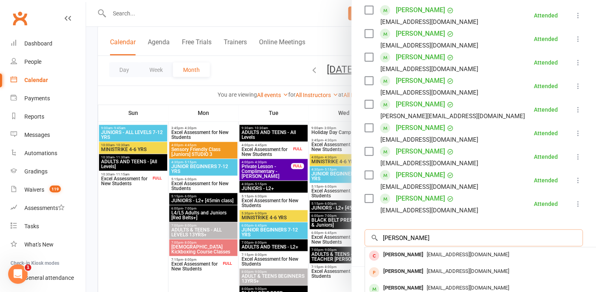
click at [381, 237] on input "Woodward" at bounding box center [474, 237] width 219 height 17
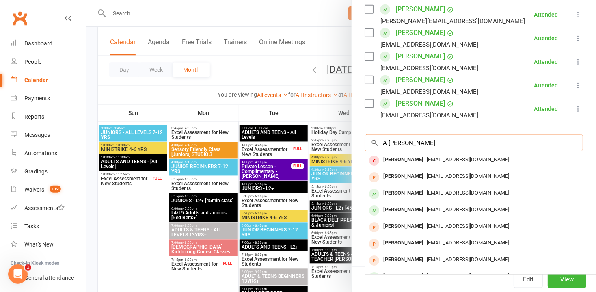
scroll to position [247, 0]
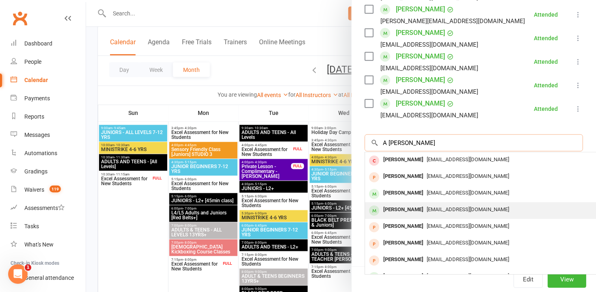
type input "A Woodward"
click at [390, 208] on div "Ariarna Woodward" at bounding box center [403, 210] width 47 height 12
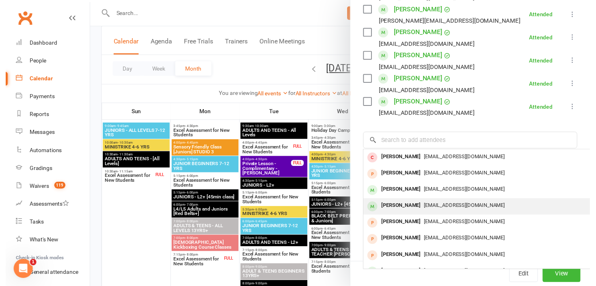
scroll to position [242, 0]
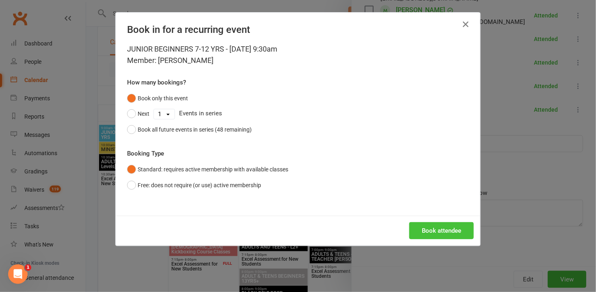
click at [442, 231] on button "Book attendee" at bounding box center [441, 230] width 65 height 17
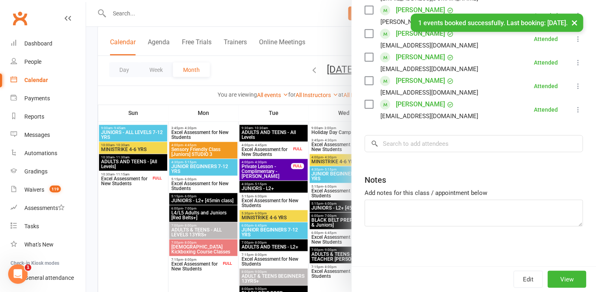
scroll to position [247, 0]
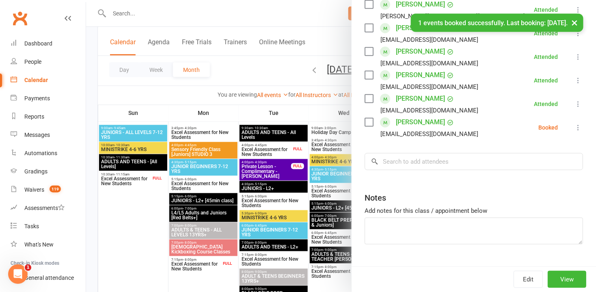
click at [576, 20] on button "×" at bounding box center [575, 22] width 15 height 17
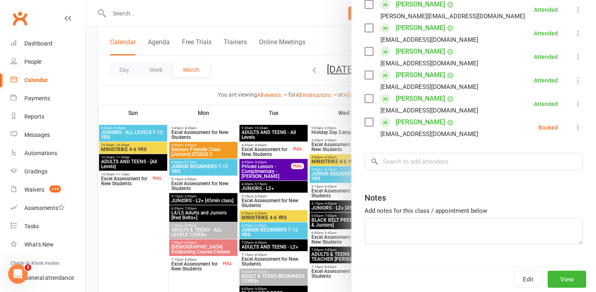
click at [574, 128] on icon at bounding box center [578, 127] width 8 height 8
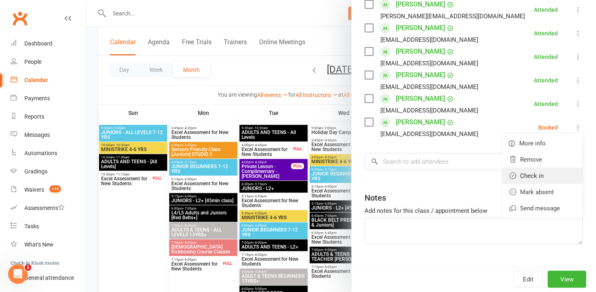
click at [537, 172] on link "Check in" at bounding box center [542, 176] width 80 height 16
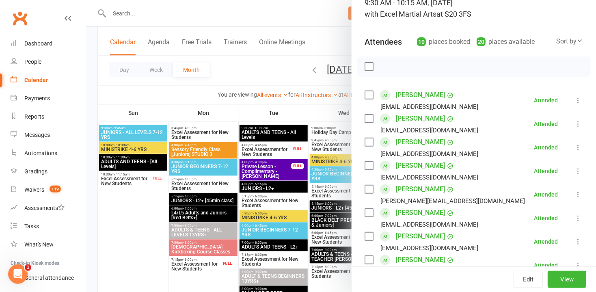
scroll to position [0, 0]
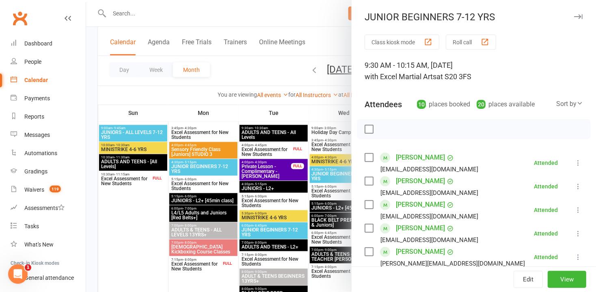
click at [574, 16] on icon "button" at bounding box center [578, 16] width 9 height 5
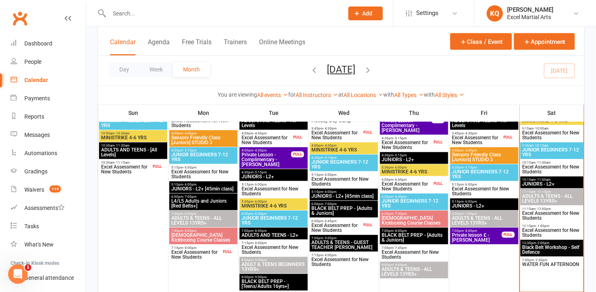
scroll to position [489, 0]
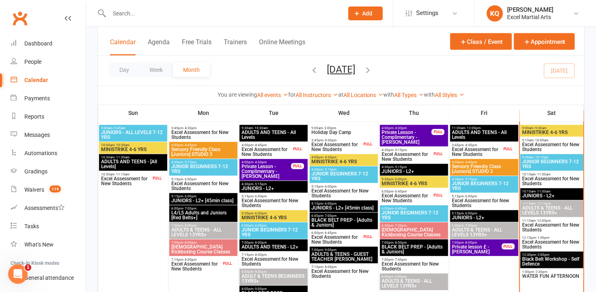
click at [167, 11] on input "text" at bounding box center [222, 13] width 231 height 11
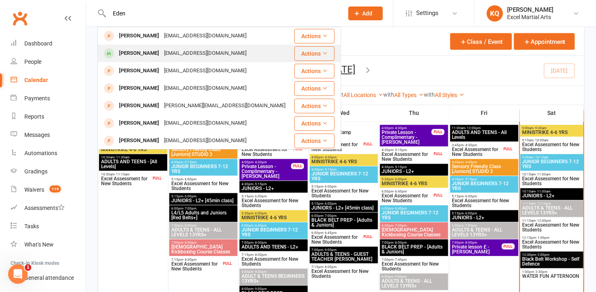
type input "Eden"
click at [145, 56] on div "[PERSON_NAME]" at bounding box center [139, 54] width 45 height 12
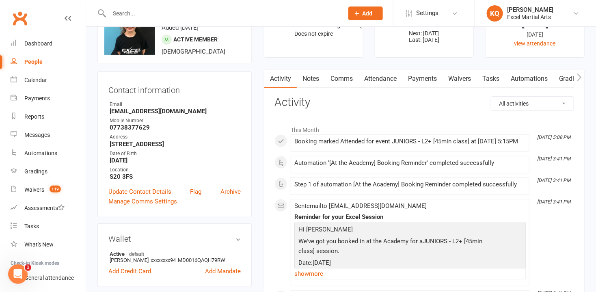
scroll to position [184, 0]
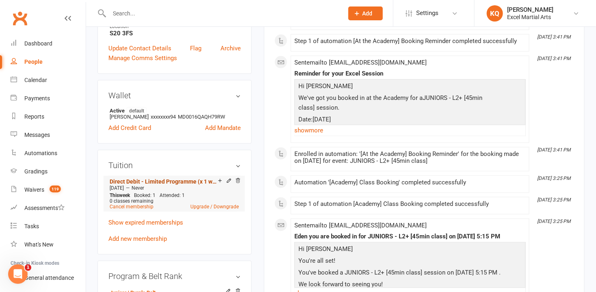
click at [218, 180] on link "Direct Debit - Limited Programme (x 1 weekly)" at bounding box center [164, 181] width 108 height 6
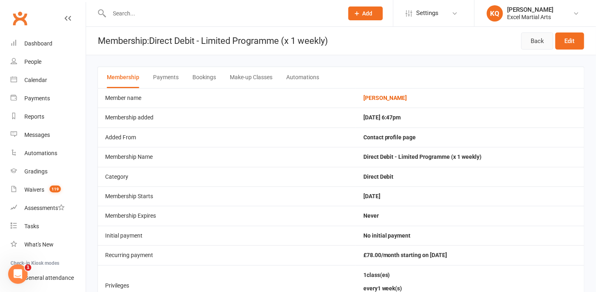
click at [543, 39] on link "Back" at bounding box center [538, 40] width 32 height 17
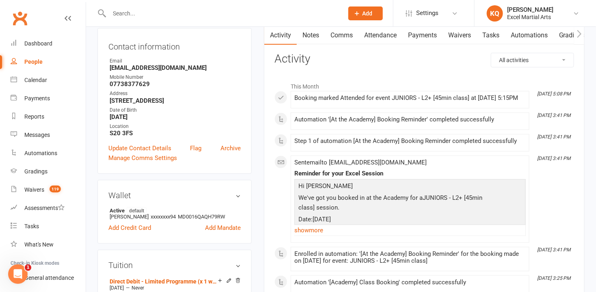
scroll to position [147, 0]
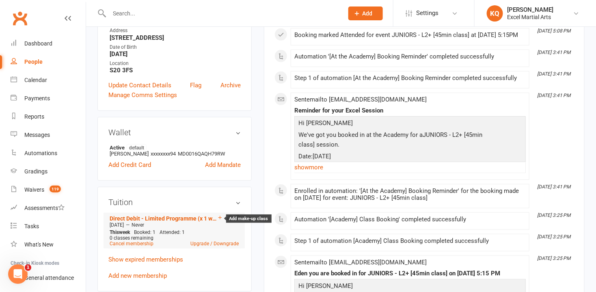
click at [219, 217] on icon at bounding box center [220, 218] width 6 height 6
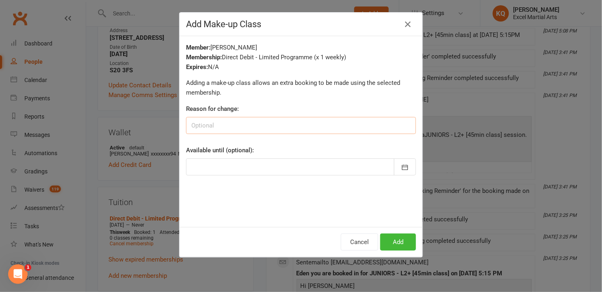
click at [219, 123] on input at bounding box center [301, 125] width 230 height 17
type input "Missed class"
click at [194, 171] on div at bounding box center [301, 166] width 230 height 17
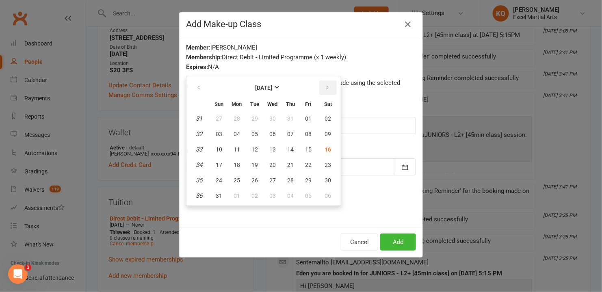
click at [325, 88] on icon "button" at bounding box center [328, 87] width 6 height 6
click at [252, 180] on span "30" at bounding box center [254, 180] width 6 height 6
type input "30 Sep 2025"
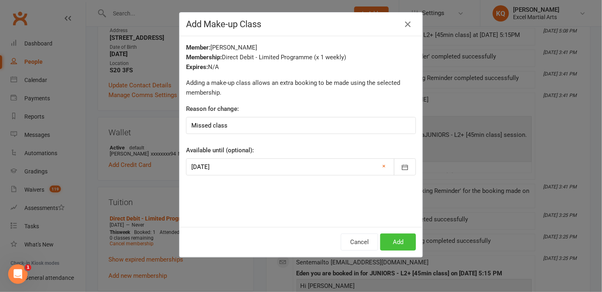
click at [384, 242] on button "Add" at bounding box center [398, 242] width 36 height 17
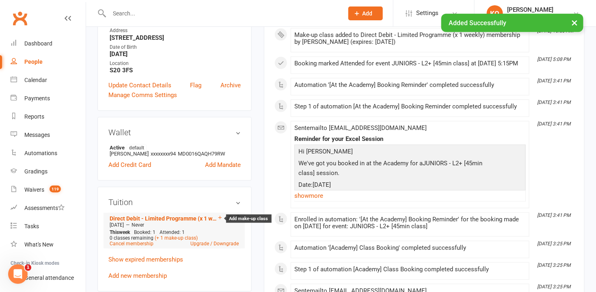
click at [220, 216] on icon at bounding box center [220, 217] width 3 height 3
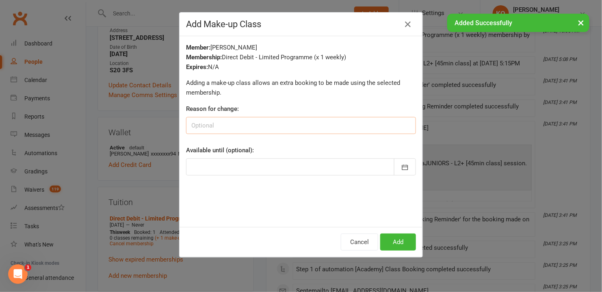
click at [216, 128] on input at bounding box center [301, 125] width 230 height 17
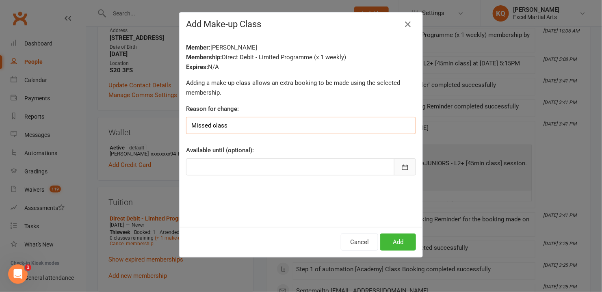
type input "Missed class"
click at [402, 170] on icon "button" at bounding box center [405, 167] width 8 height 8
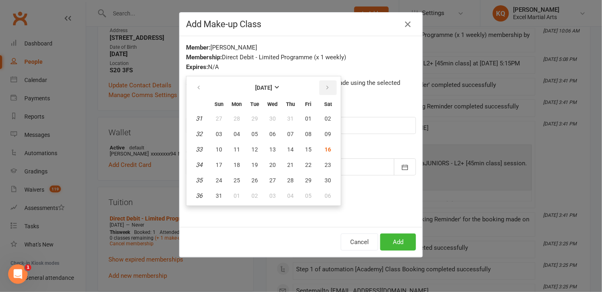
click at [327, 87] on button "button" at bounding box center [327, 87] width 17 height 15
click at [253, 178] on span "30" at bounding box center [254, 180] width 6 height 6
type input "30 Sep 2025"
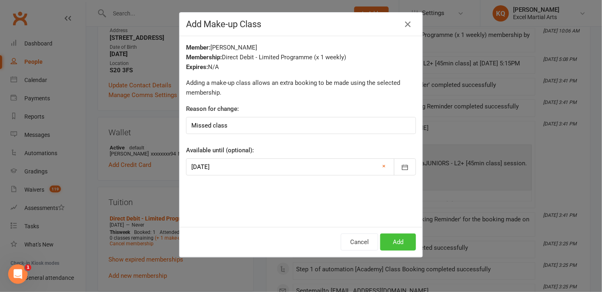
click at [392, 247] on button "Add" at bounding box center [398, 242] width 36 height 17
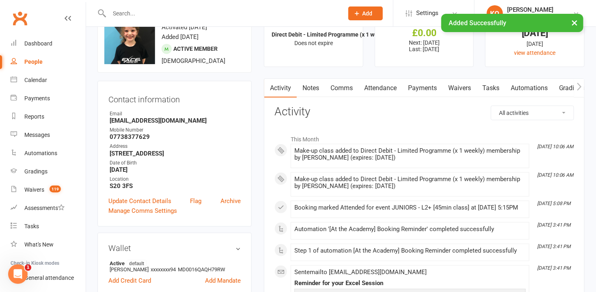
scroll to position [0, 0]
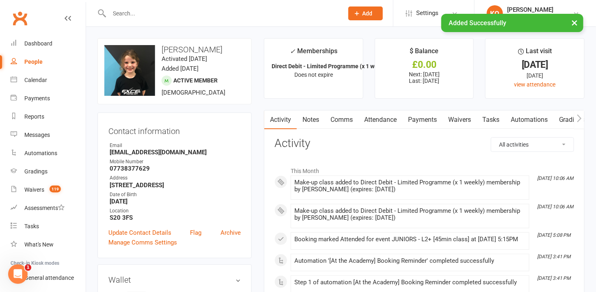
click at [384, 122] on link "Attendance" at bounding box center [381, 119] width 44 height 19
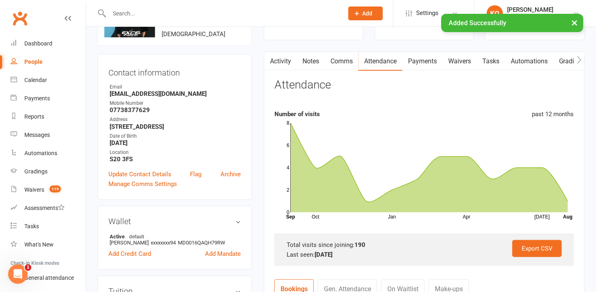
scroll to position [147, 0]
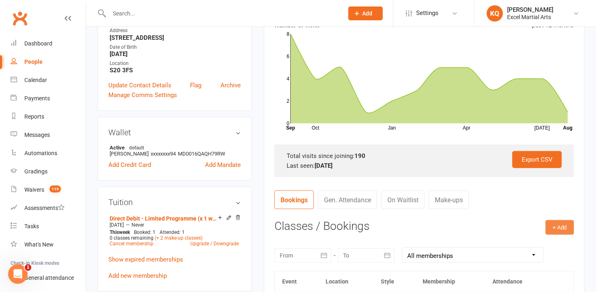
click at [558, 229] on button "+ Add" at bounding box center [560, 227] width 28 height 15
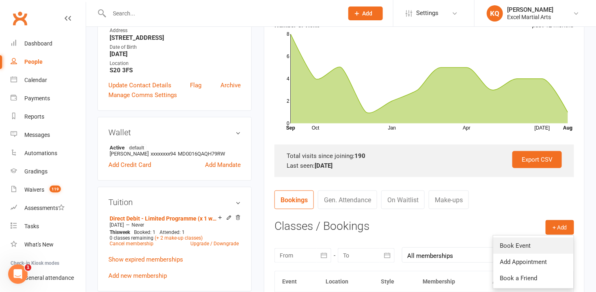
click at [519, 247] on link "Book Event" at bounding box center [534, 246] width 80 height 16
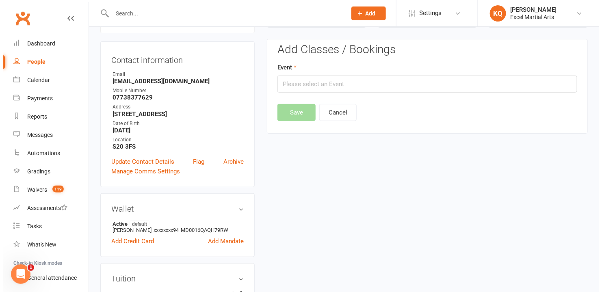
scroll to position [69, 0]
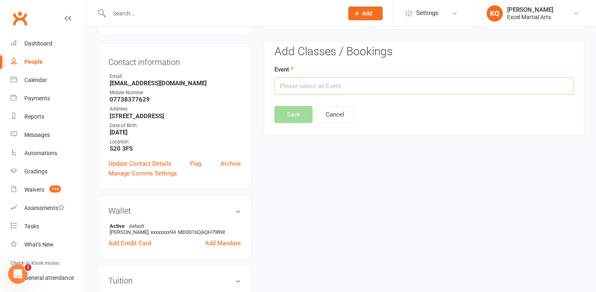
click at [337, 86] on input "text" at bounding box center [425, 86] width 300 height 17
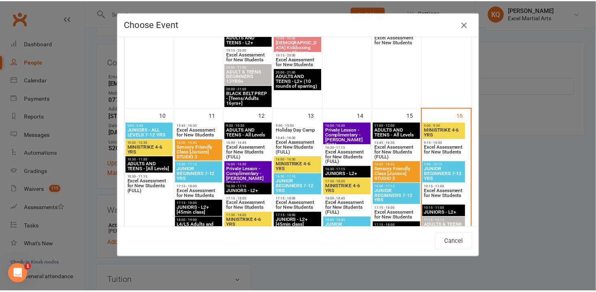
scroll to position [517, 0]
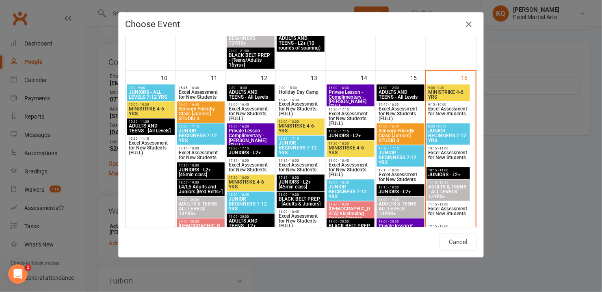
click at [432, 173] on span "JUNIORS - L2+" at bounding box center [448, 175] width 40 height 5
type input "JUNIORS - L2+ - Aug 16, 2025 10:15:00 AM"
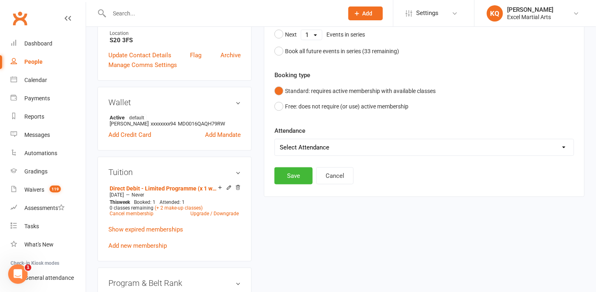
scroll to position [291, 0]
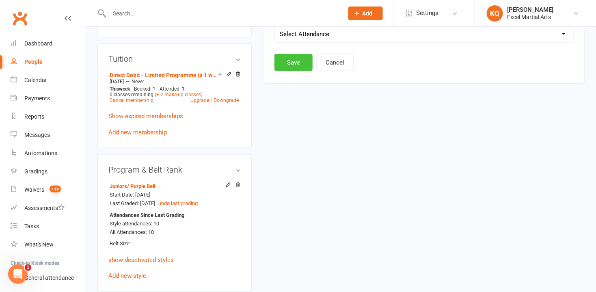
click at [287, 63] on button "Save" at bounding box center [294, 62] width 38 height 17
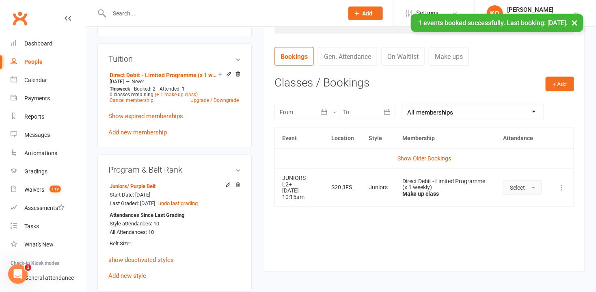
click at [518, 186] on span "Select" at bounding box center [517, 187] width 15 height 6
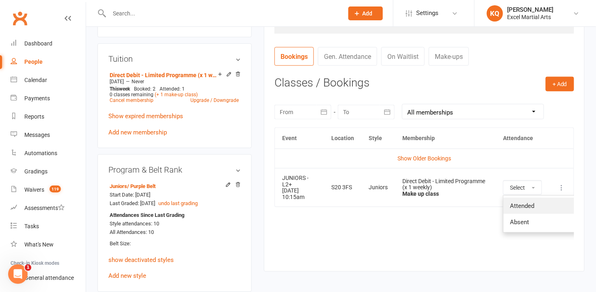
click at [517, 202] on span "Attended" at bounding box center [522, 205] width 24 height 7
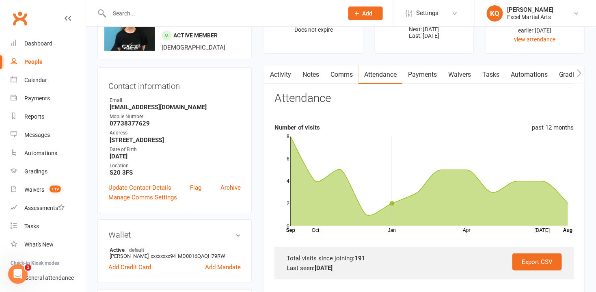
scroll to position [0, 0]
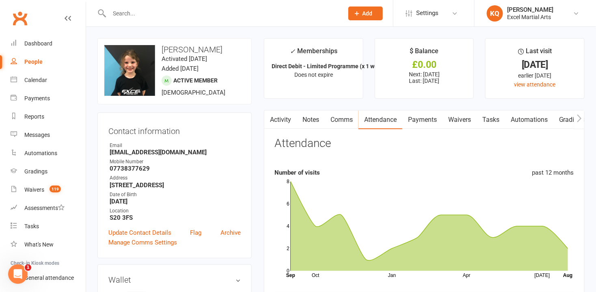
click at [279, 122] on link "Activity" at bounding box center [280, 119] width 32 height 19
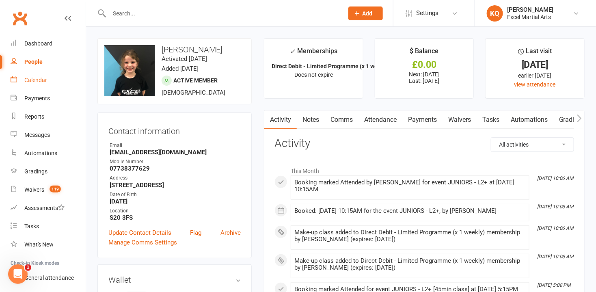
click at [30, 82] on div "Calendar" at bounding box center [35, 80] width 23 height 6
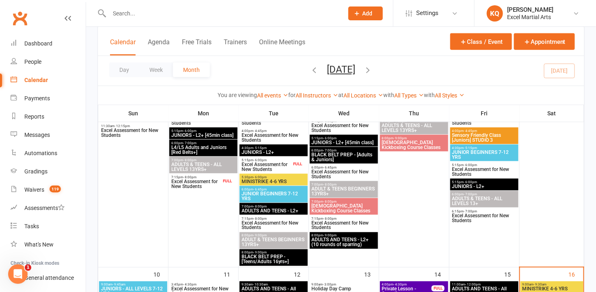
scroll to position [480, 0]
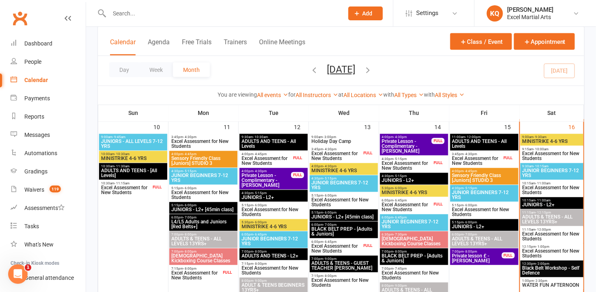
click at [548, 203] on span "JUNIORS - L2+" at bounding box center [552, 205] width 60 height 5
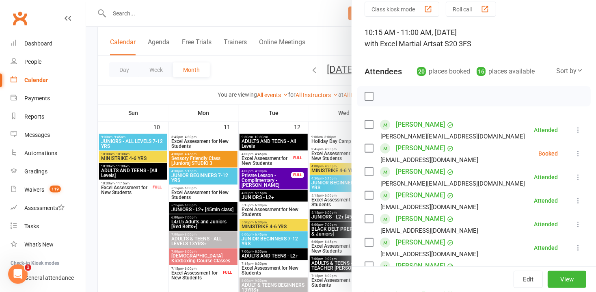
scroll to position [0, 0]
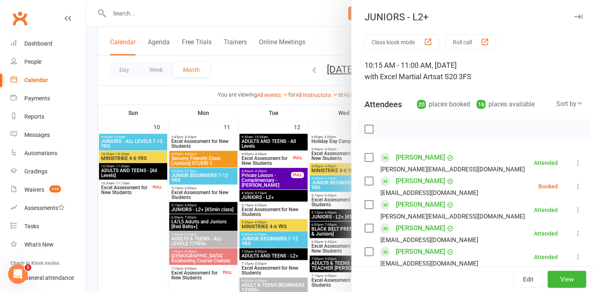
click at [574, 15] on icon "button" at bounding box center [578, 16] width 9 height 5
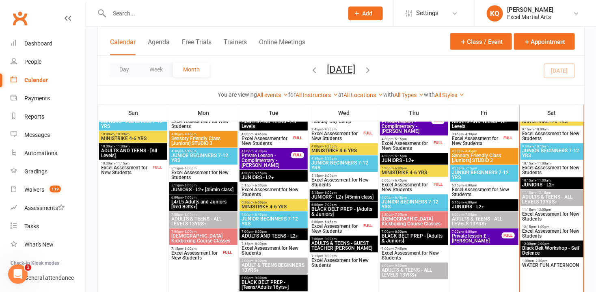
scroll to position [517, 0]
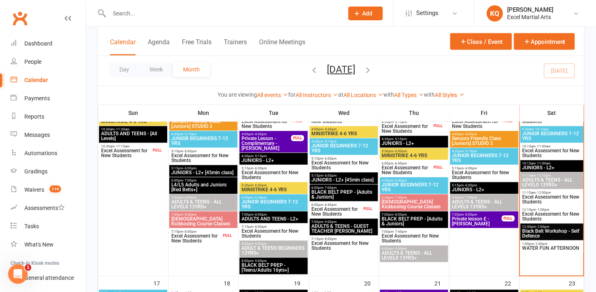
click at [554, 166] on span "JUNIORS - L2+" at bounding box center [552, 168] width 60 height 5
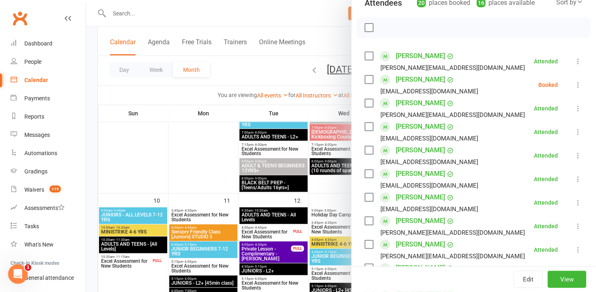
scroll to position [147, 0]
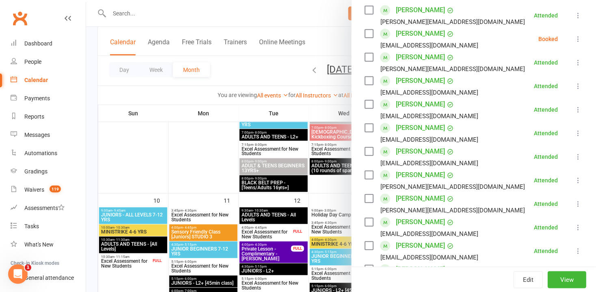
click at [409, 199] on link "[PERSON_NAME]" at bounding box center [420, 198] width 49 height 13
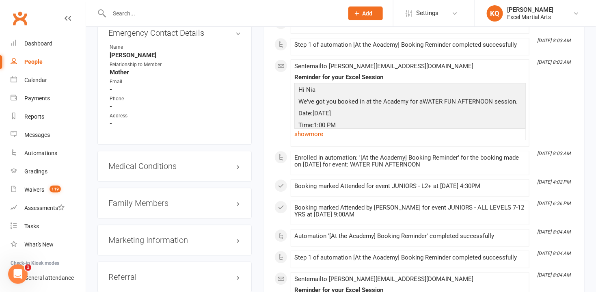
scroll to position [738, 0]
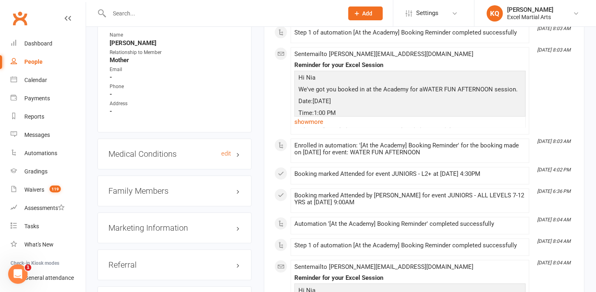
click at [239, 149] on h3 "Medical Conditions edit" at bounding box center [174, 153] width 132 height 9
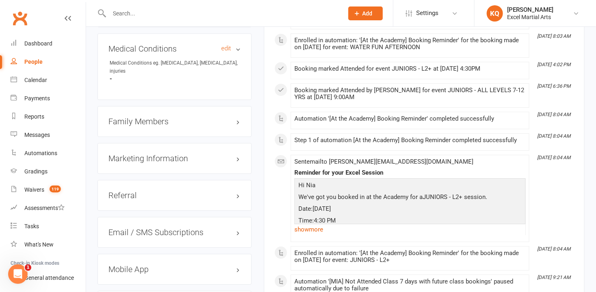
scroll to position [849, 0]
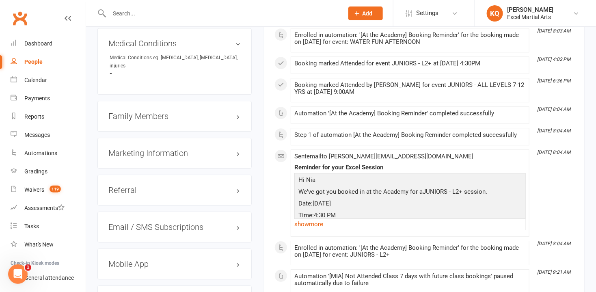
click at [238, 112] on h3 "Family Members" at bounding box center [174, 116] width 132 height 9
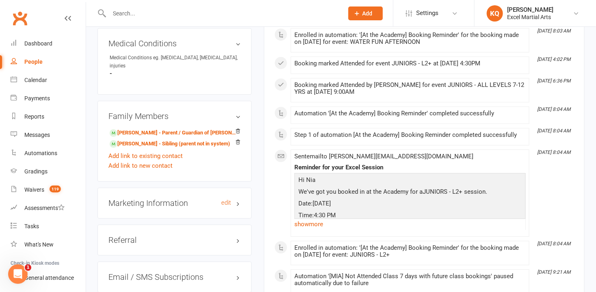
click at [240, 199] on h3 "Marketing Information edit" at bounding box center [174, 203] width 132 height 9
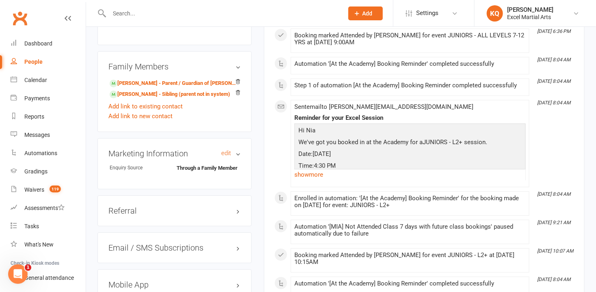
scroll to position [960, 0]
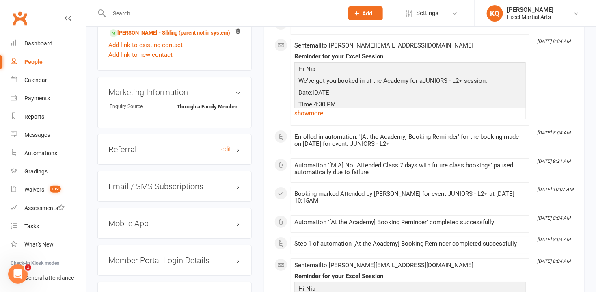
click at [239, 145] on h3 "Referral edit" at bounding box center [174, 149] width 132 height 9
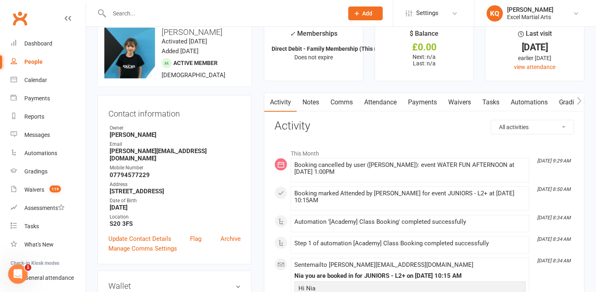
scroll to position [0, 0]
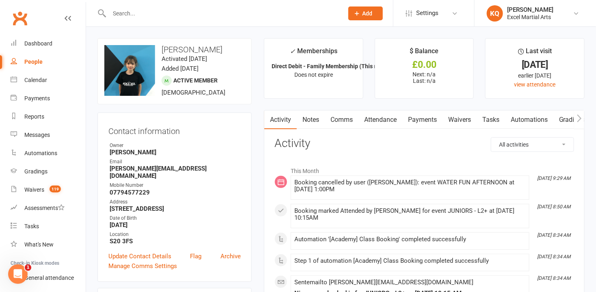
click at [371, 120] on link "Attendance" at bounding box center [381, 119] width 44 height 19
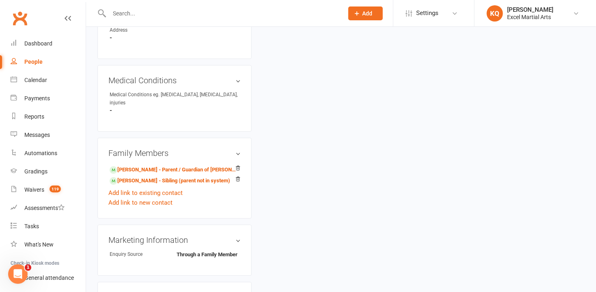
scroll to position [812, 0]
click at [141, 176] on link "Jasper Gough-Jones - Sibling (parent not in system)" at bounding box center [170, 180] width 121 height 9
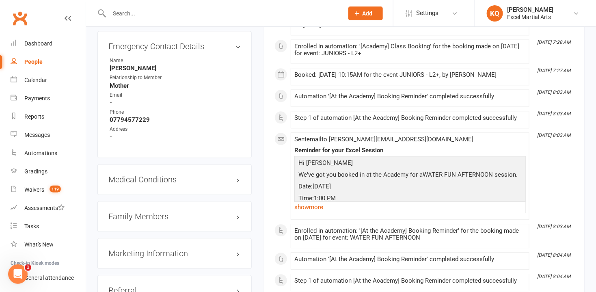
scroll to position [738, 0]
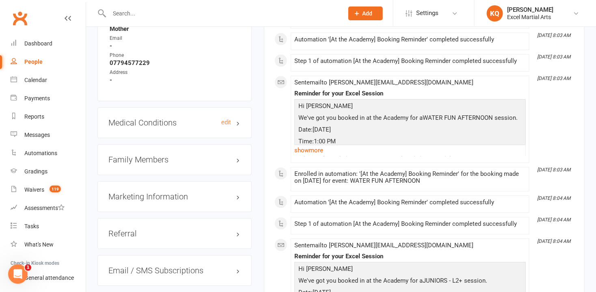
click at [236, 118] on h3 "Medical Conditions edit" at bounding box center [174, 122] width 132 height 9
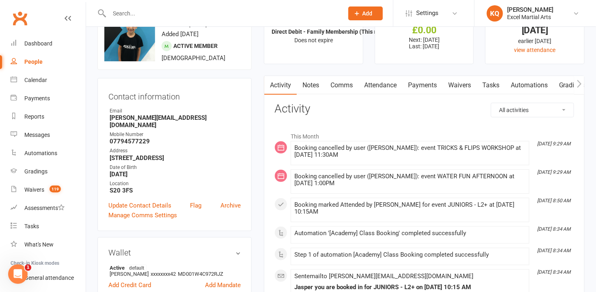
scroll to position [0, 0]
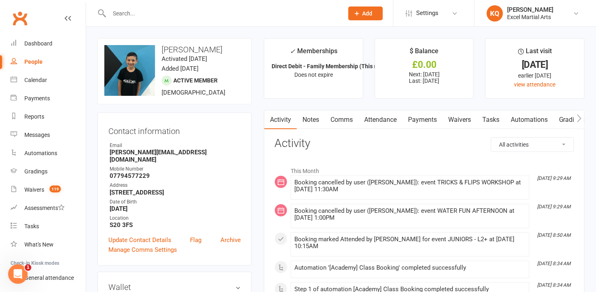
click at [323, 117] on link "Notes" at bounding box center [311, 119] width 28 height 19
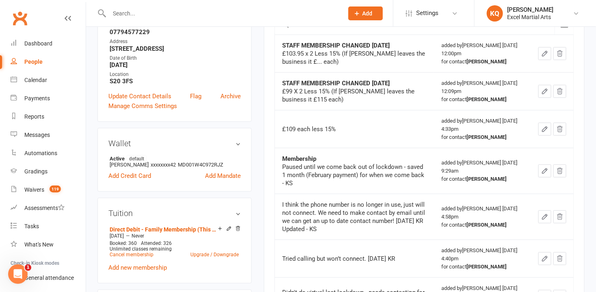
scroll to position [147, 0]
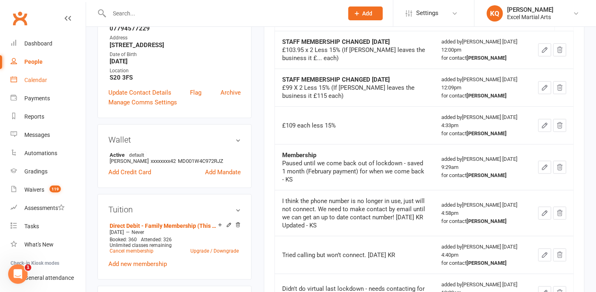
click at [29, 78] on div "Calendar" at bounding box center [35, 80] width 23 height 6
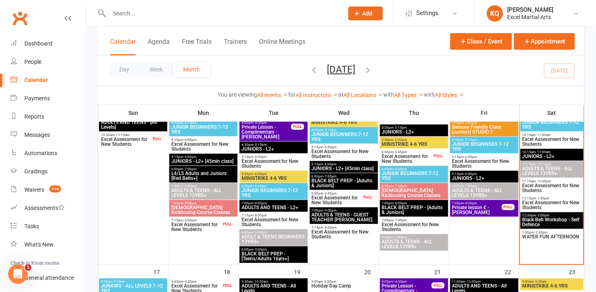
scroll to position [517, 0]
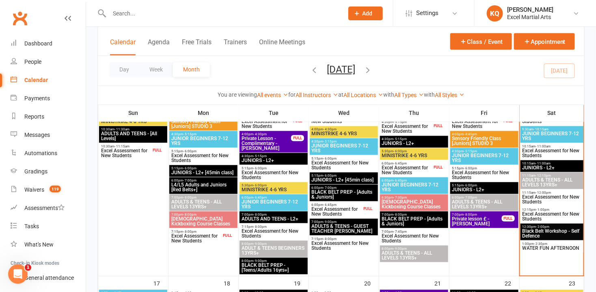
click at [533, 163] on span "10:15am - 11:00am" at bounding box center [552, 164] width 60 height 4
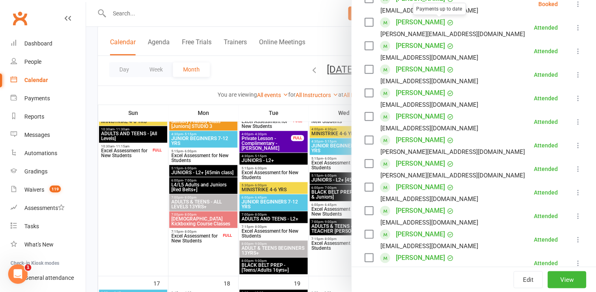
scroll to position [184, 0]
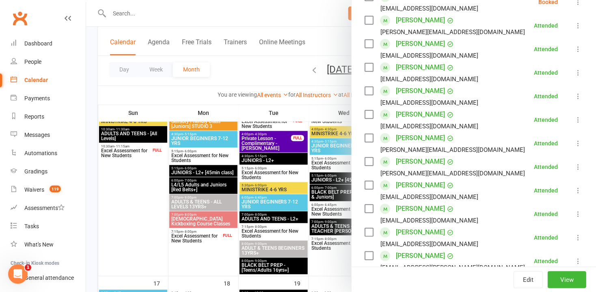
click at [419, 136] on link "[PERSON_NAME]" at bounding box center [420, 138] width 49 height 13
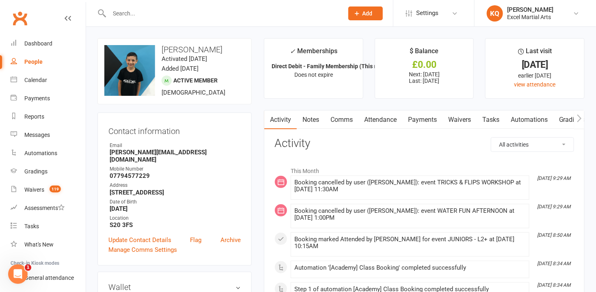
click at [308, 118] on link "Notes" at bounding box center [311, 119] width 28 height 19
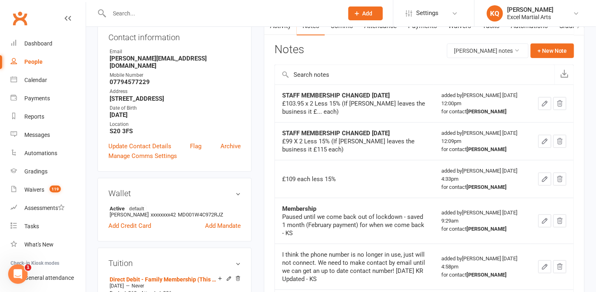
scroll to position [74, 0]
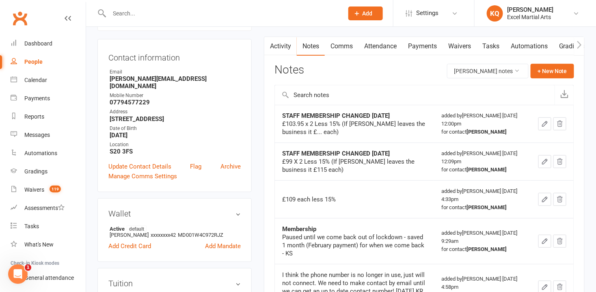
click at [426, 44] on link "Payments" at bounding box center [423, 46] width 40 height 19
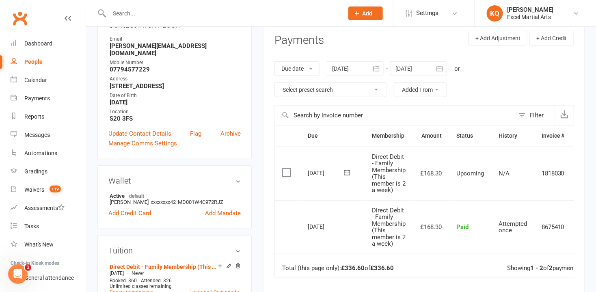
scroll to position [74, 0]
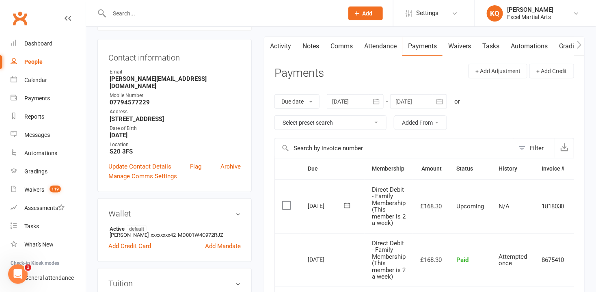
click at [307, 48] on link "Notes" at bounding box center [311, 46] width 28 height 19
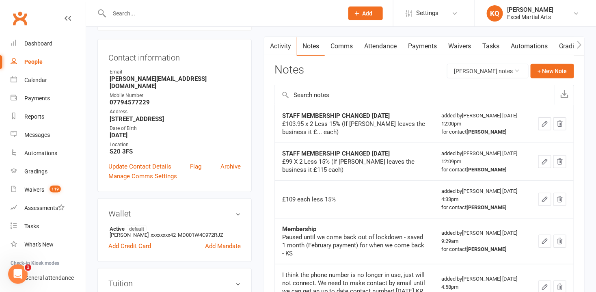
click at [420, 45] on link "Payments" at bounding box center [423, 46] width 40 height 19
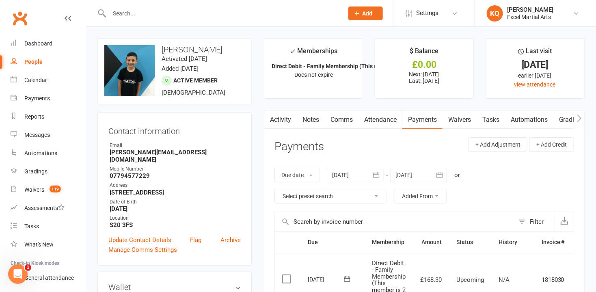
click at [279, 118] on link "Activity" at bounding box center [280, 119] width 32 height 19
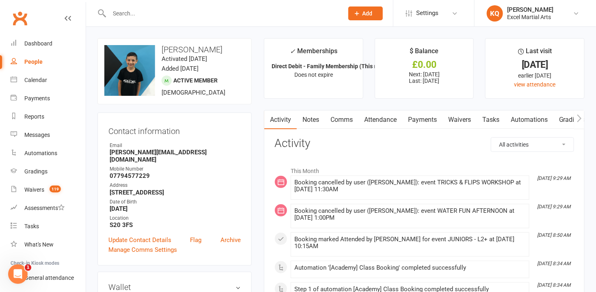
click at [216, 10] on input "text" at bounding box center [222, 13] width 231 height 11
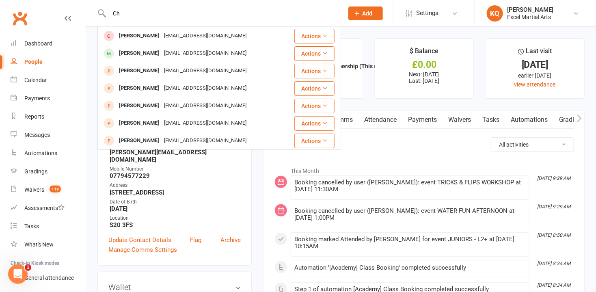
type input "C"
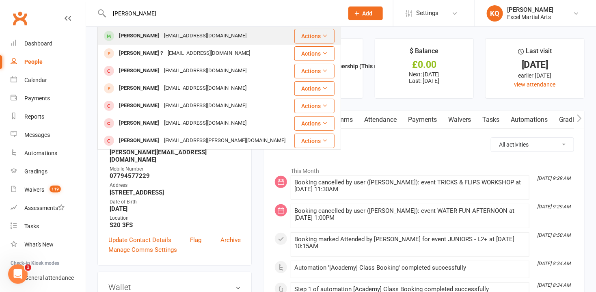
type input "Daniel Urban"
click at [202, 38] on div "charlie1987b@hotmail.com" at bounding box center [205, 36] width 87 height 12
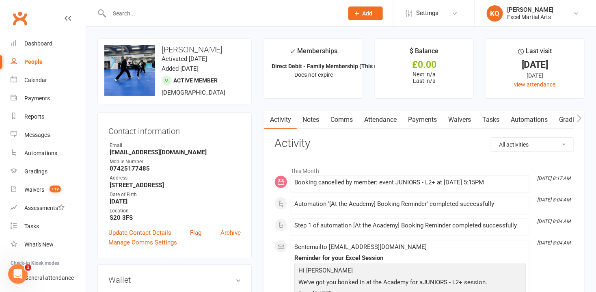
click at [319, 121] on link "Notes" at bounding box center [311, 119] width 28 height 19
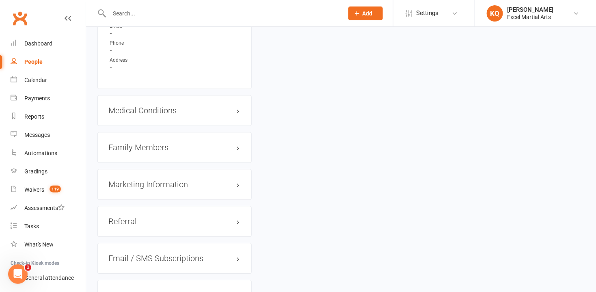
scroll to position [738, 0]
click at [130, 145] on h3 "Family Members" at bounding box center [174, 147] width 132 height 9
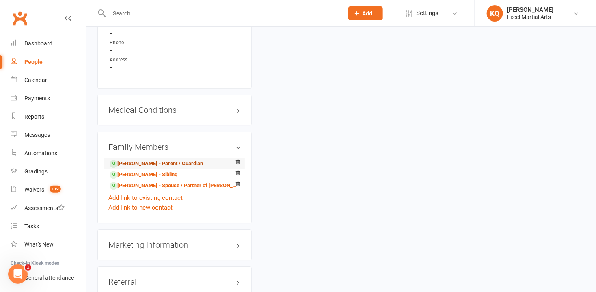
click at [129, 160] on link "Charlene Urbanowski - Parent / Guardian" at bounding box center [156, 164] width 93 height 9
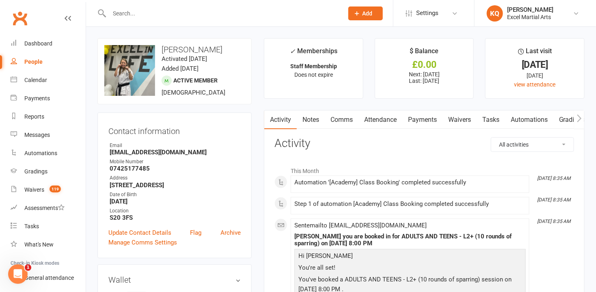
click at [311, 120] on link "Notes" at bounding box center [311, 119] width 28 height 19
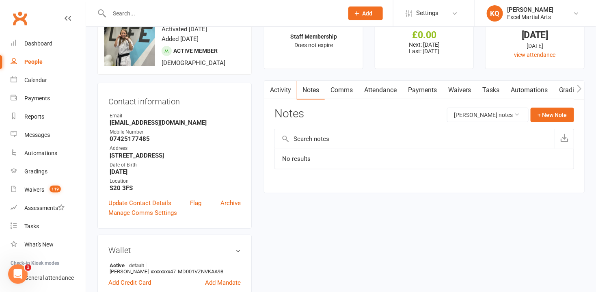
scroll to position [74, 0]
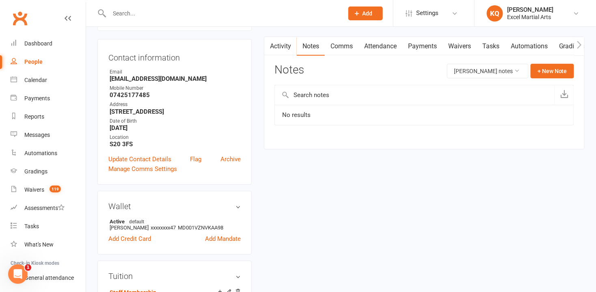
click at [418, 45] on link "Payments" at bounding box center [423, 46] width 40 height 19
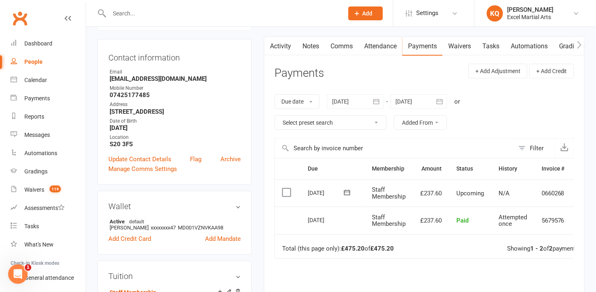
click at [277, 43] on link "Activity" at bounding box center [280, 46] width 32 height 19
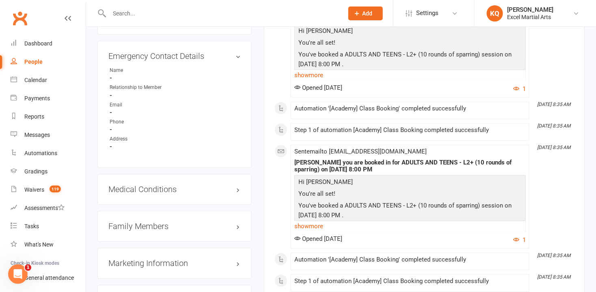
scroll to position [738, 0]
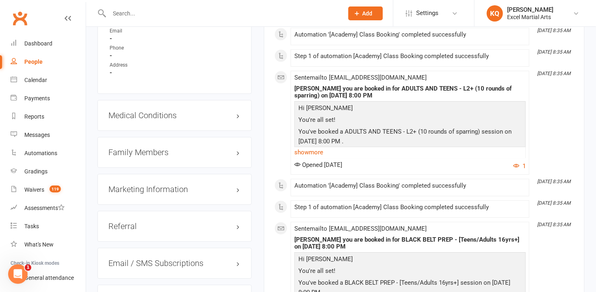
click at [145, 155] on h3 "Family Members" at bounding box center [174, 152] width 132 height 9
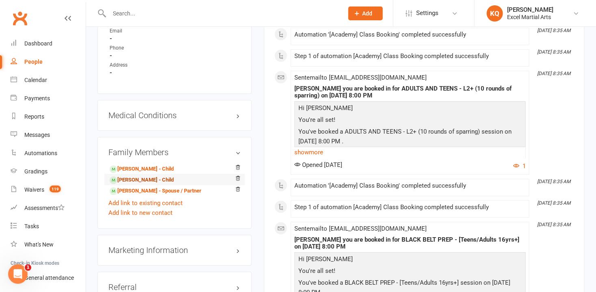
click at [137, 184] on link "Lily Urbanowski - Child" at bounding box center [142, 180] width 64 height 9
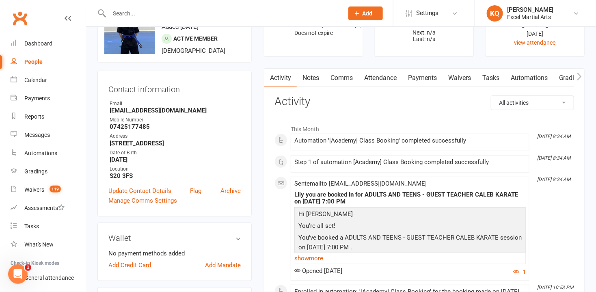
scroll to position [37, 0]
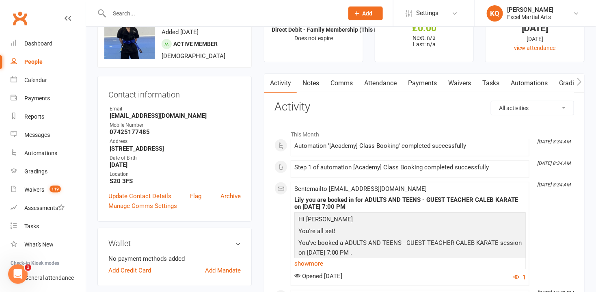
click at [316, 82] on link "Notes" at bounding box center [311, 83] width 28 height 19
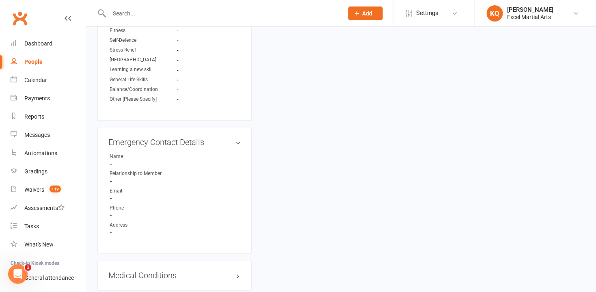
scroll to position [701, 0]
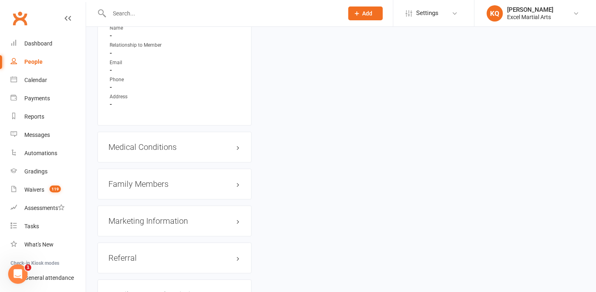
click at [147, 184] on h3 "Family Members" at bounding box center [174, 184] width 132 height 9
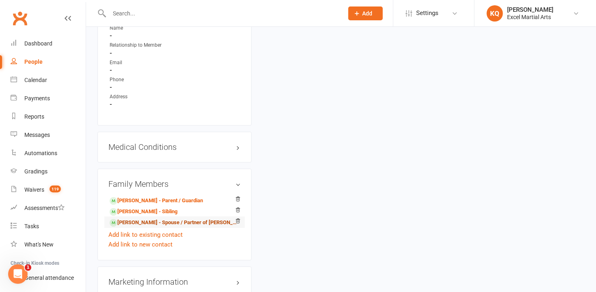
click at [143, 223] on link "Adam Urbanowski - Spouse / Partner of Charlene Urbanowski" at bounding box center [173, 223] width 127 height 9
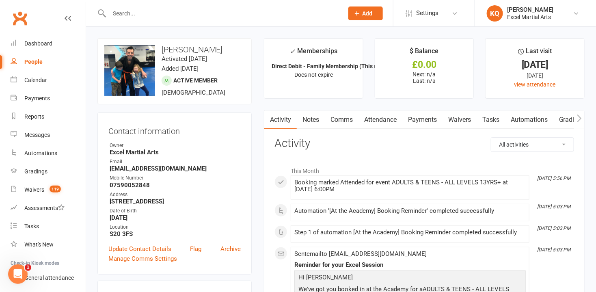
click at [312, 117] on link "Notes" at bounding box center [311, 119] width 28 height 19
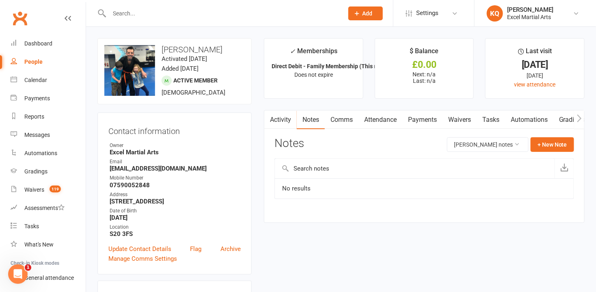
click at [273, 117] on button "button" at bounding box center [269, 119] width 10 height 18
click at [32, 81] on div "Calendar" at bounding box center [35, 80] width 23 height 6
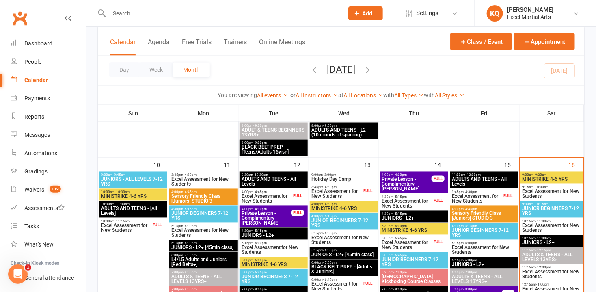
scroll to position [480, 0]
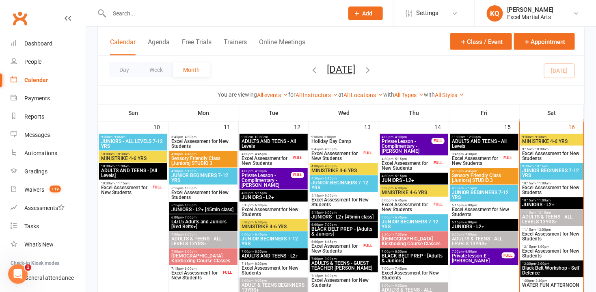
click at [538, 176] on span "JUNIOR BEGINNERS 7-12 YRS" at bounding box center [552, 174] width 60 height 10
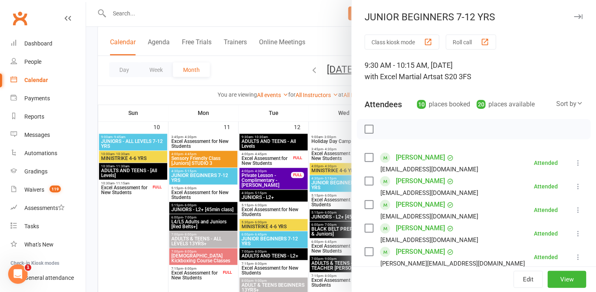
click at [134, 8] on div at bounding box center [341, 146] width 510 height 292
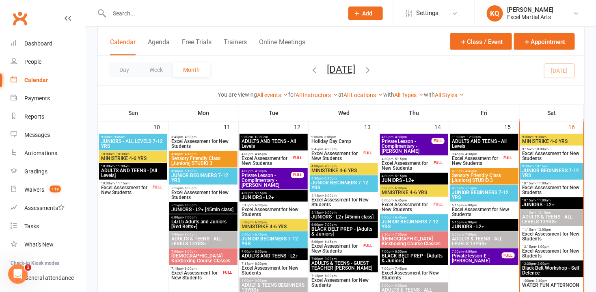
click at [138, 14] on input "text" at bounding box center [222, 13] width 231 height 11
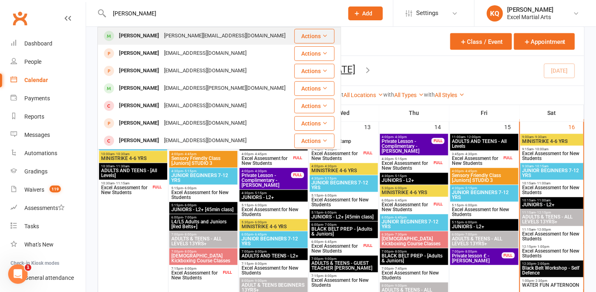
type input "Jasper Gou"
click at [140, 38] on div "[PERSON_NAME]" at bounding box center [139, 36] width 45 height 12
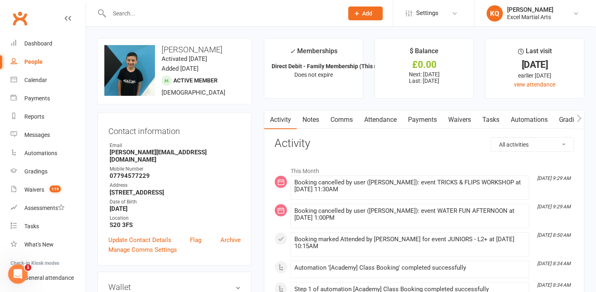
click at [422, 118] on link "Payments" at bounding box center [423, 119] width 40 height 19
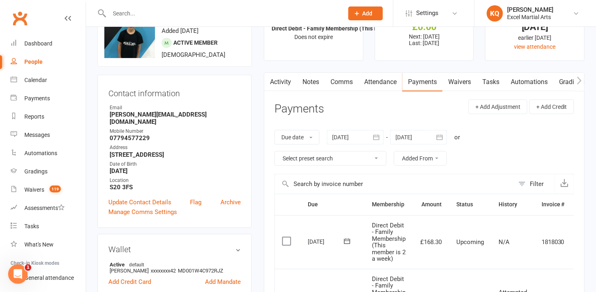
scroll to position [37, 0]
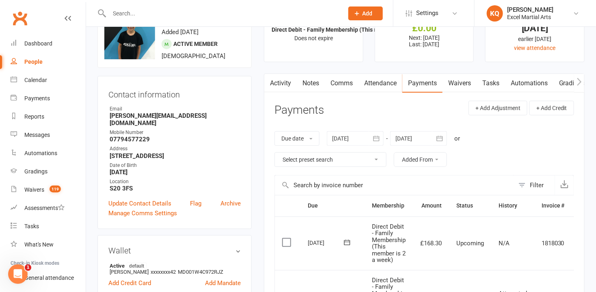
click at [315, 83] on link "Notes" at bounding box center [311, 83] width 28 height 19
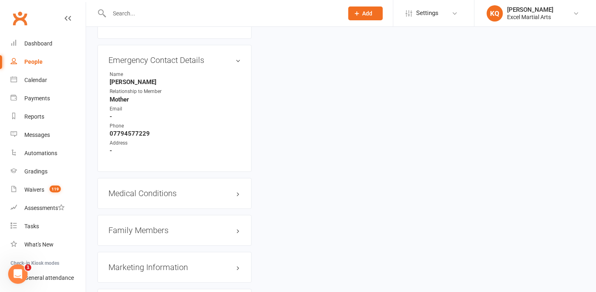
scroll to position [738, 0]
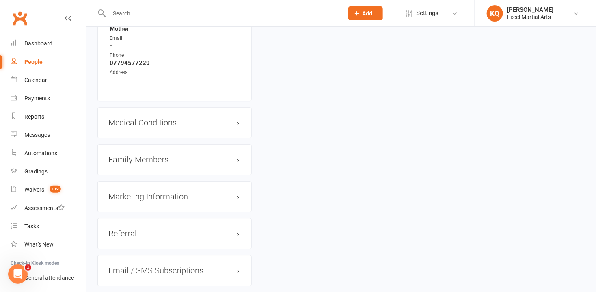
click at [124, 155] on h3 "Family Members" at bounding box center [174, 159] width 132 height 9
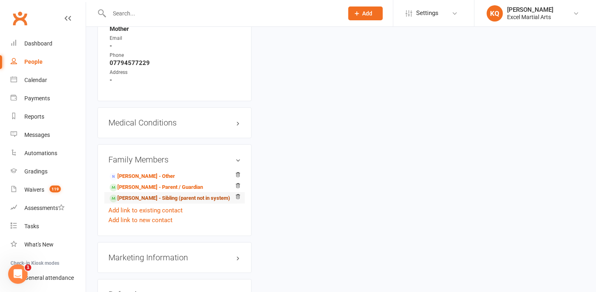
click at [129, 194] on link "Nia Gough-Jones - Sibling (parent not in system)" at bounding box center [170, 198] width 121 height 9
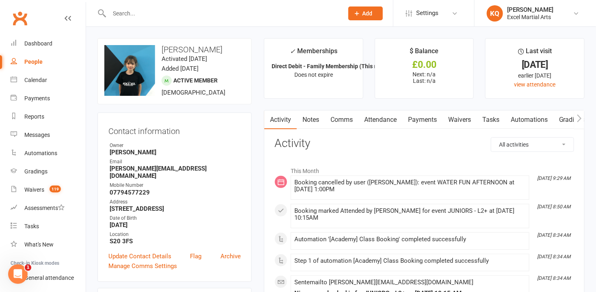
click at [315, 120] on link "Notes" at bounding box center [311, 119] width 28 height 19
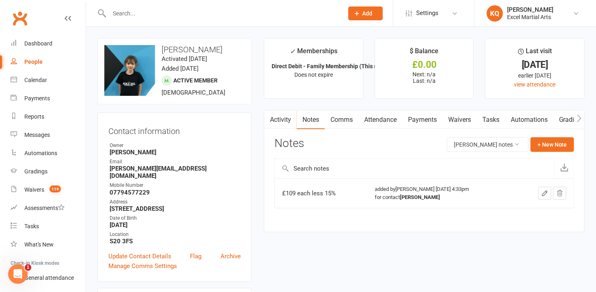
click at [275, 121] on link "Activity" at bounding box center [280, 119] width 32 height 19
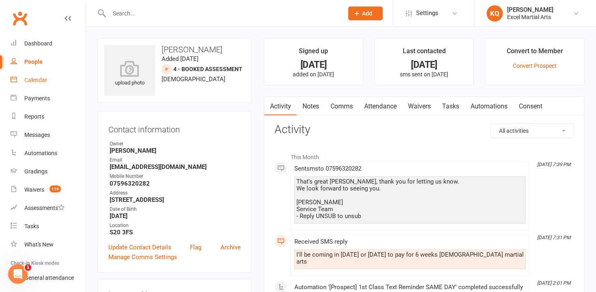
click at [27, 82] on div "Calendar" at bounding box center [35, 80] width 23 height 6
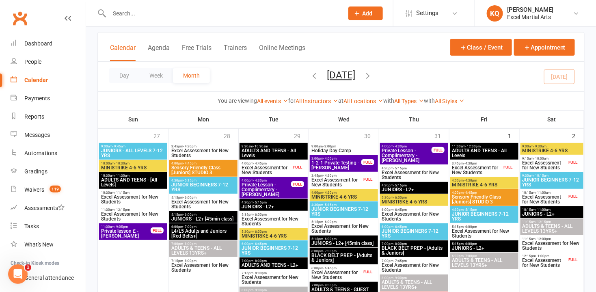
scroll to position [295, 0]
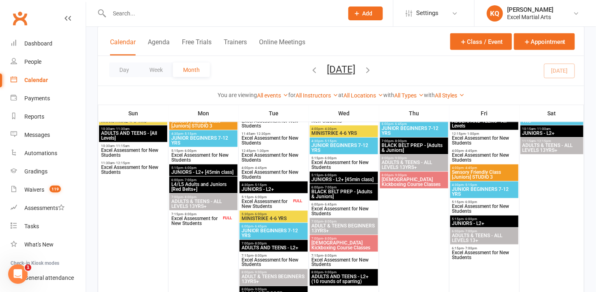
click at [372, 73] on icon "button" at bounding box center [368, 69] width 9 height 9
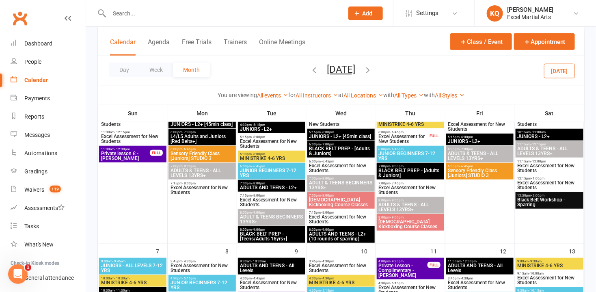
scroll to position [147, 0]
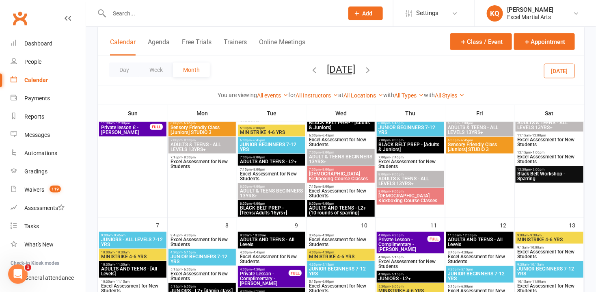
click at [236, 16] on input "text" at bounding box center [222, 13] width 231 height 11
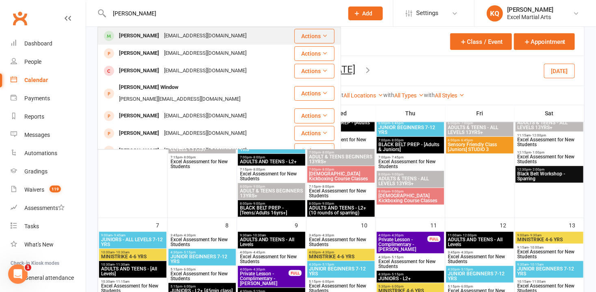
type input "[PERSON_NAME]"
click at [182, 38] on div "[EMAIL_ADDRESS][DOMAIN_NAME]" at bounding box center [205, 36] width 87 height 12
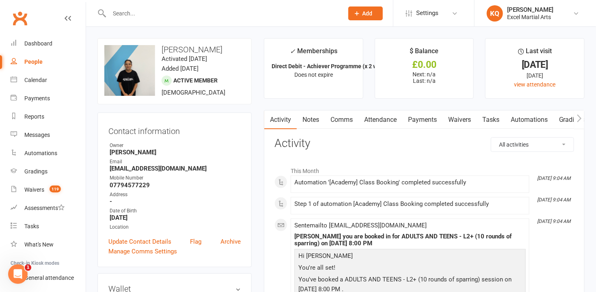
click at [340, 119] on link "Comms" at bounding box center [342, 119] width 34 height 19
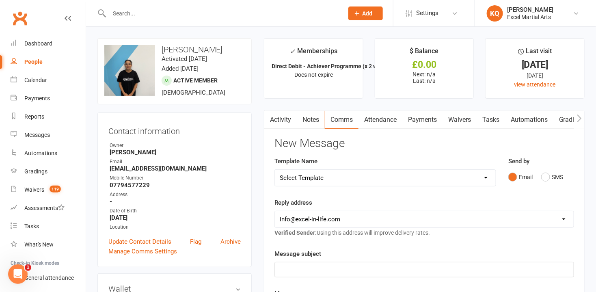
click at [488, 176] on select "Select Template [Email] 1 Day a week student Orange/Green Belts POST TESTING [E…" at bounding box center [385, 178] width 221 height 16
select select "27"
click at [275, 170] on select "Select Template [Email] 1 Day a week student Orange/Green Belts POST TESTING [E…" at bounding box center [385, 178] width 221 height 16
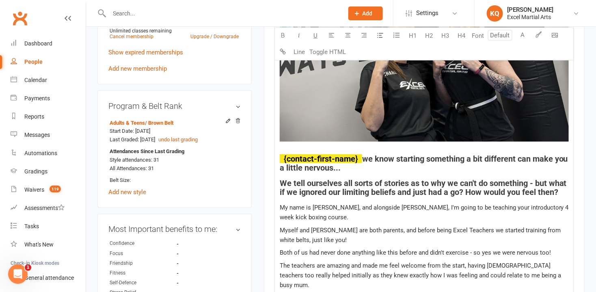
scroll to position [406, 0]
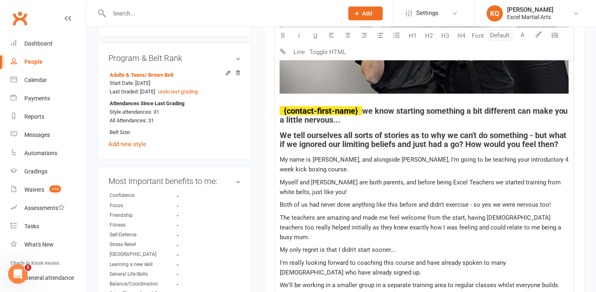
click at [515, 160] on span "My name is [PERSON_NAME], and alongside [PERSON_NAME], I'm going to be teaching…" at bounding box center [425, 164] width 291 height 17
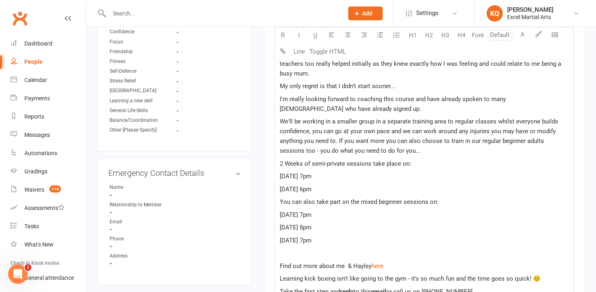
scroll to position [554, 0]
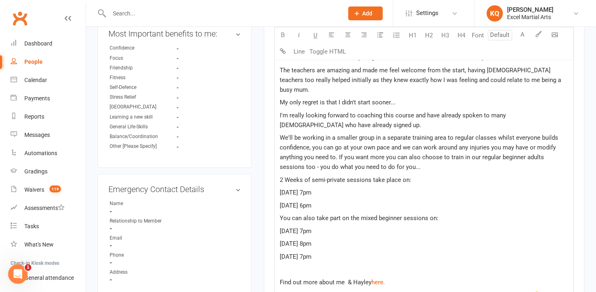
drag, startPoint x: 278, startPoint y: 167, endPoint x: 457, endPoint y: 250, distance: 197.9
click at [457, 250] on div "﻿ ﻿ {contact-first-name} we know starting something a bit different can make yo…" at bounding box center [424, 69] width 299 height 576
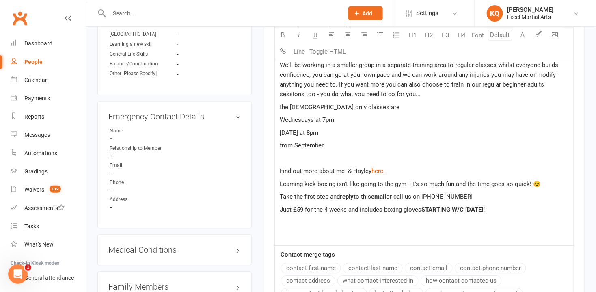
scroll to position [628, 0]
drag, startPoint x: 513, startPoint y: 201, endPoint x: 273, endPoint y: 204, distance: 239.7
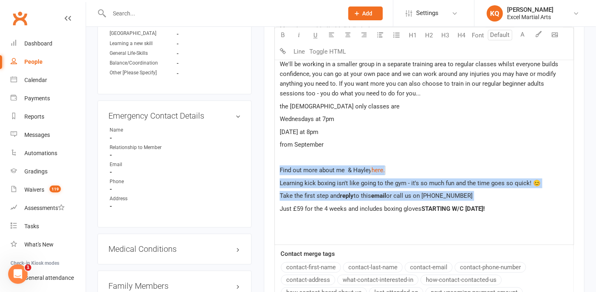
drag, startPoint x: 277, startPoint y: 200, endPoint x: 530, endPoint y: 152, distance: 258.0
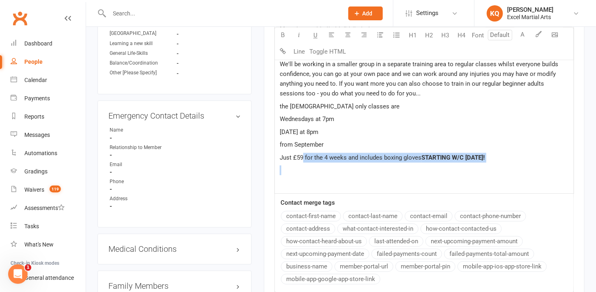
drag, startPoint x: 527, startPoint y: 152, endPoint x: 277, endPoint y: 154, distance: 250.2
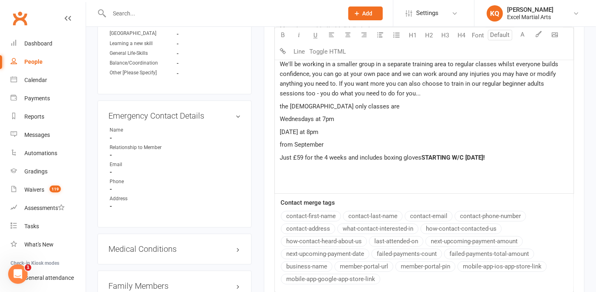
drag, startPoint x: 279, startPoint y: 149, endPoint x: 545, endPoint y: 140, distance: 265.8
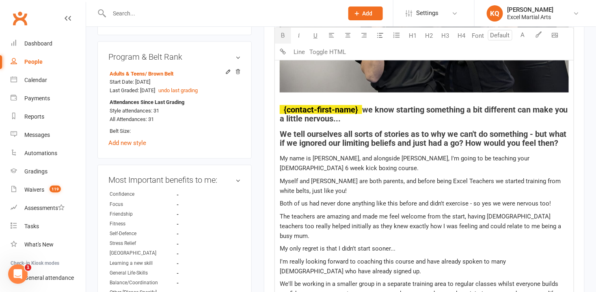
scroll to position [406, 0]
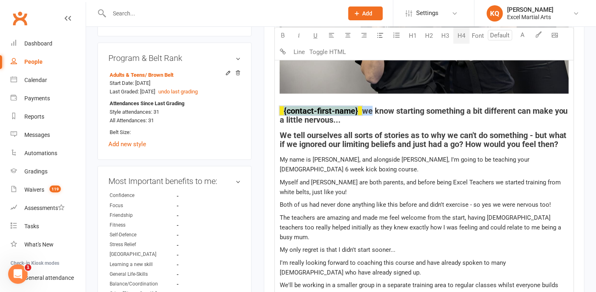
drag, startPoint x: 365, startPoint y: 111, endPoint x: 281, endPoint y: 111, distance: 83.7
click at [281, 111] on h4 "﻿ {contact-first-name} we know starting something a bit different can make you …" at bounding box center [424, 115] width 289 height 18
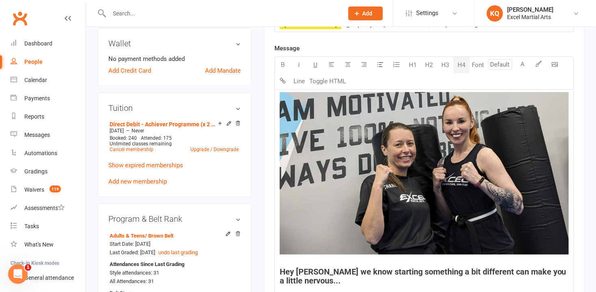
scroll to position [258, 0]
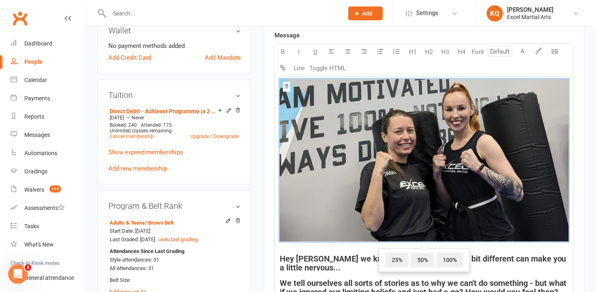
drag, startPoint x: 284, startPoint y: 82, endPoint x: 491, endPoint y: 231, distance: 255.5
click at [491, 231] on img at bounding box center [424, 160] width 289 height 163
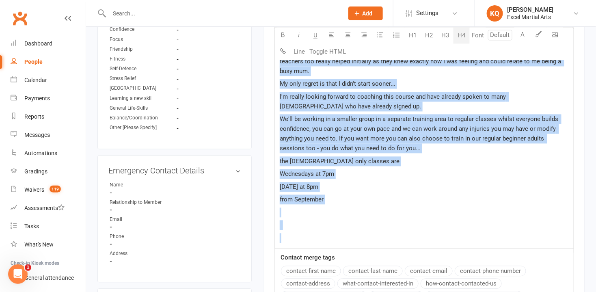
scroll to position [578, 0]
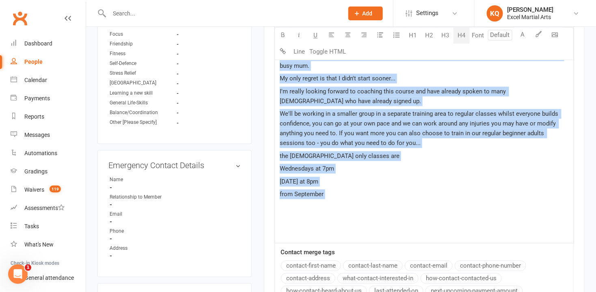
drag, startPoint x: 279, startPoint y: 107, endPoint x: 482, endPoint y: 191, distance: 219.2
click at [482, 191] on div "﻿ Hey [PERSON_NAME] we know starting something a bit different can make you a l…" at bounding box center [424, 0] width 299 height 486
copy div "Hey Amanda we know starting something a bit different can make you a little ner…"
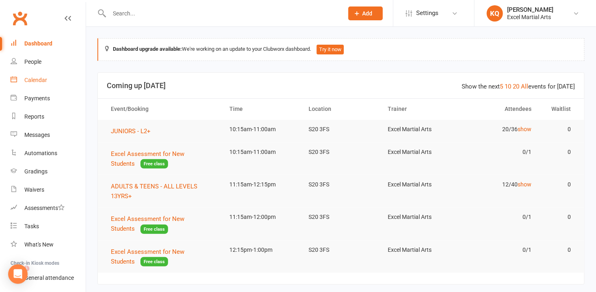
click at [45, 77] on div "Calendar" at bounding box center [35, 80] width 23 height 6
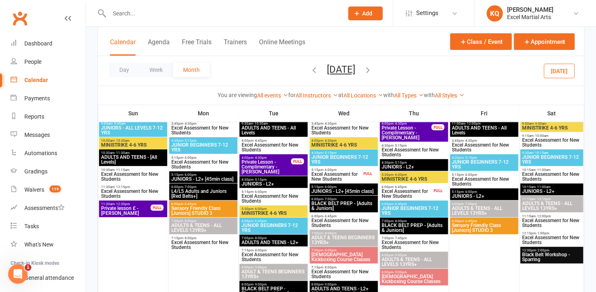
scroll to position [147, 0]
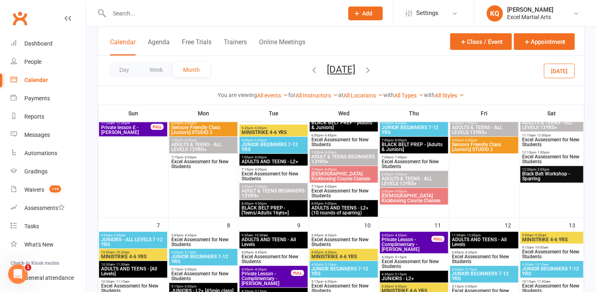
click at [174, 19] on div at bounding box center [217, 13] width 240 height 26
click at [182, 9] on input "text" at bounding box center [222, 13] width 231 height 11
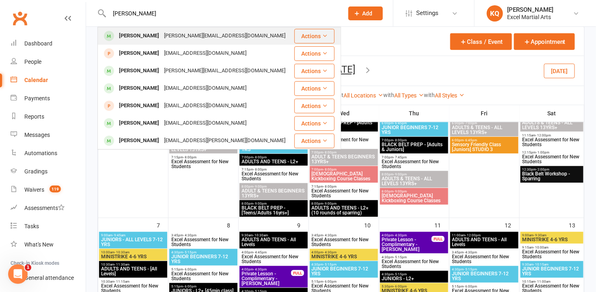
type input "Jasper Gough"
click at [203, 34] on div "[PERSON_NAME][EMAIL_ADDRESS][DOMAIN_NAME]" at bounding box center [225, 36] width 126 height 12
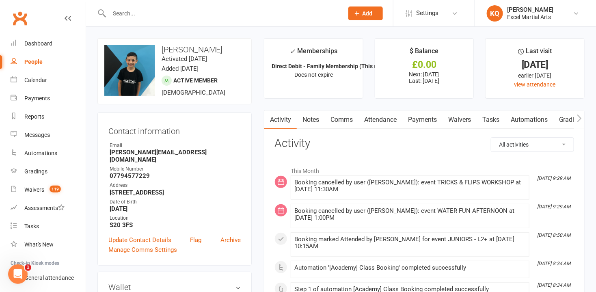
click at [414, 123] on link "Payments" at bounding box center [423, 119] width 40 height 19
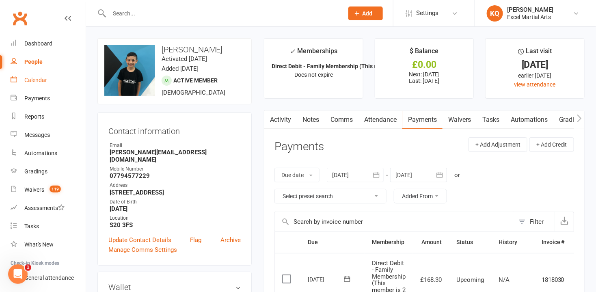
click at [35, 80] on div "Calendar" at bounding box center [35, 80] width 23 height 6
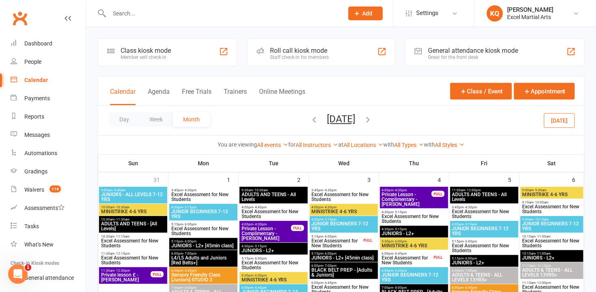
click at [310, 118] on icon "button" at bounding box center [314, 119] width 9 height 9
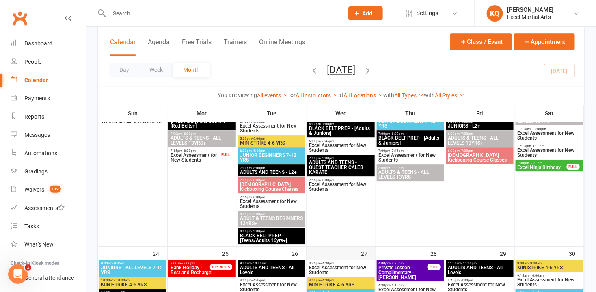
scroll to position [775, 0]
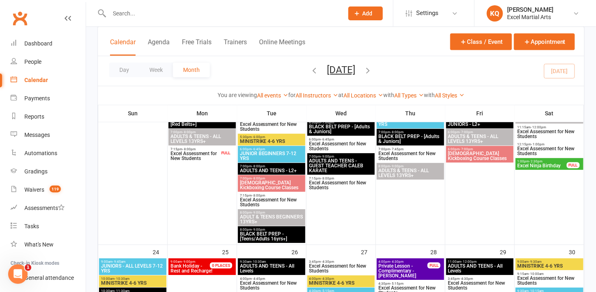
click at [327, 167] on span "ADULTS AND TEENS - GUEST TEACHER CALEB KARATE" at bounding box center [341, 165] width 64 height 15
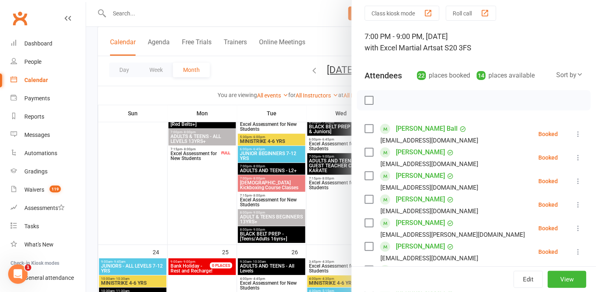
scroll to position [0, 0]
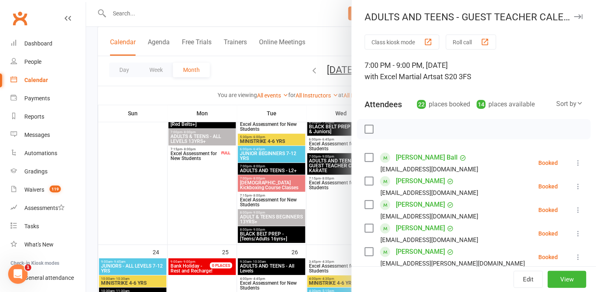
click at [574, 14] on icon "button" at bounding box center [578, 16] width 9 height 5
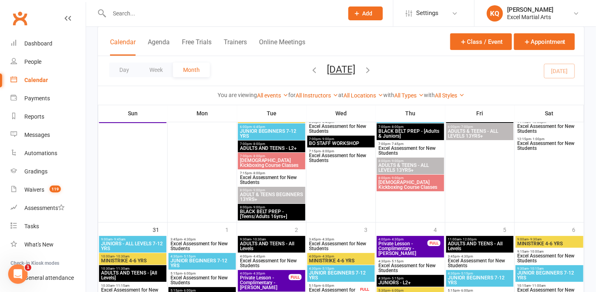
scroll to position [997, 0]
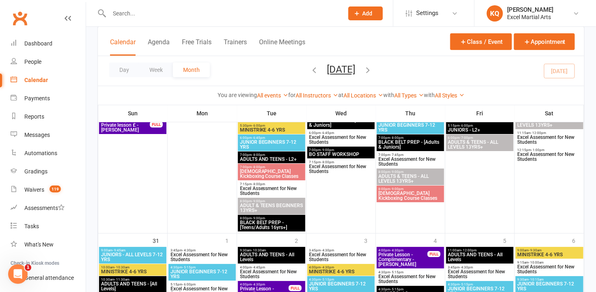
click at [352, 156] on span "BO STAFF WORKSHOP" at bounding box center [341, 154] width 64 height 5
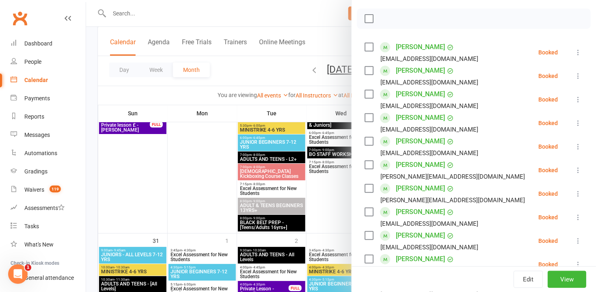
scroll to position [0, 0]
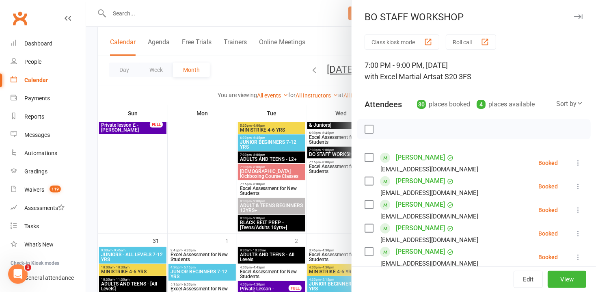
click at [574, 16] on icon "button" at bounding box center [578, 16] width 9 height 5
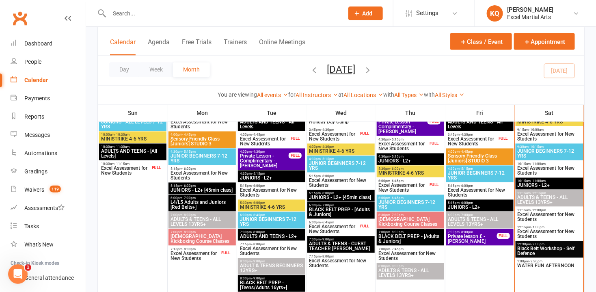
scroll to position [452, 0]
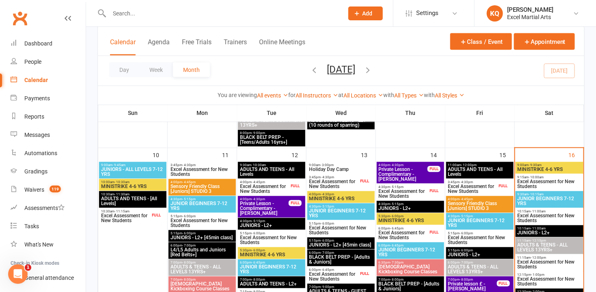
click at [541, 231] on span "JUNIORS - L2+" at bounding box center [549, 233] width 65 height 5
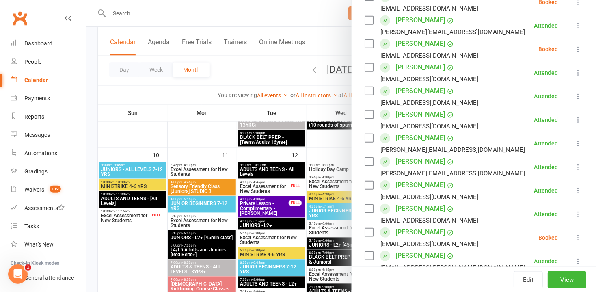
scroll to position [221, 0]
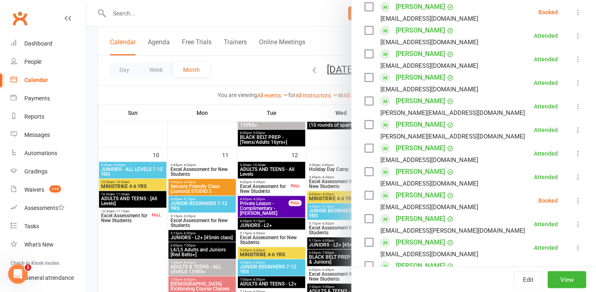
click at [417, 173] on link "[PERSON_NAME]" at bounding box center [420, 171] width 49 height 13
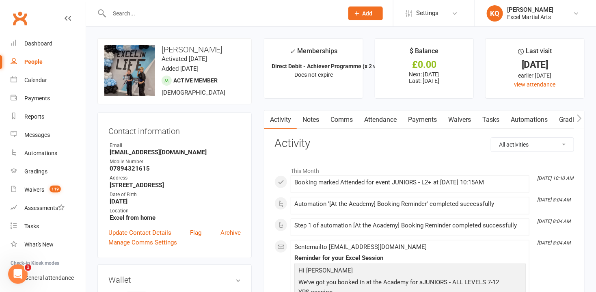
click at [316, 120] on link "Notes" at bounding box center [311, 119] width 28 height 19
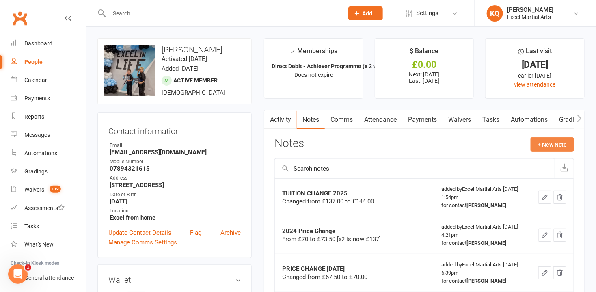
click at [545, 145] on button "+ New Note" at bounding box center [552, 144] width 43 height 15
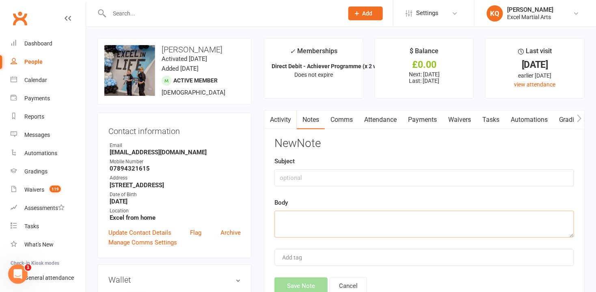
click at [312, 218] on textarea at bounding box center [425, 224] width 300 height 27
click at [279, 122] on link "Activity" at bounding box center [280, 119] width 32 height 19
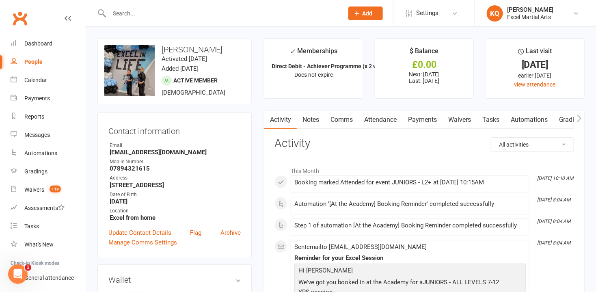
click at [305, 117] on link "Notes" at bounding box center [311, 119] width 28 height 19
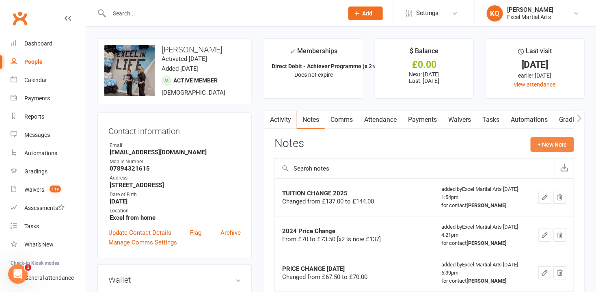
click at [540, 145] on button "+ New Note" at bounding box center [552, 144] width 43 height 15
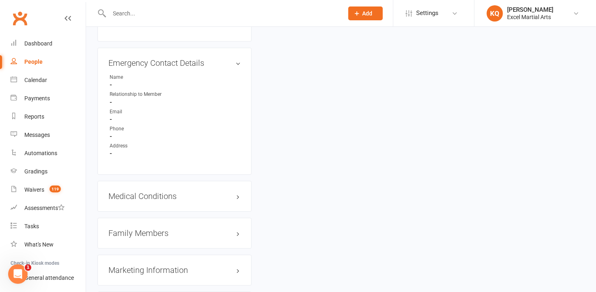
scroll to position [775, 0]
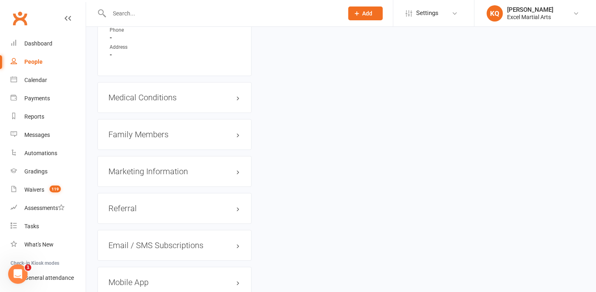
click at [181, 103] on div "Medical Conditions edit" at bounding box center [174, 97] width 154 height 31
click at [169, 95] on h3 "Medical Conditions edit" at bounding box center [174, 97] width 132 height 9
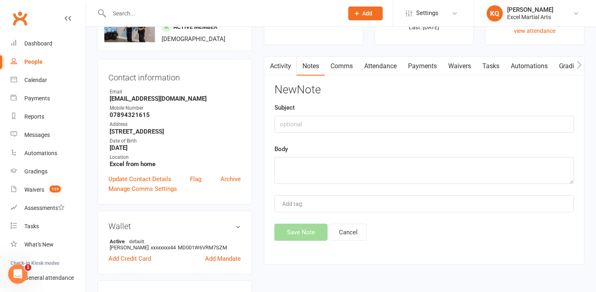
scroll to position [37, 0]
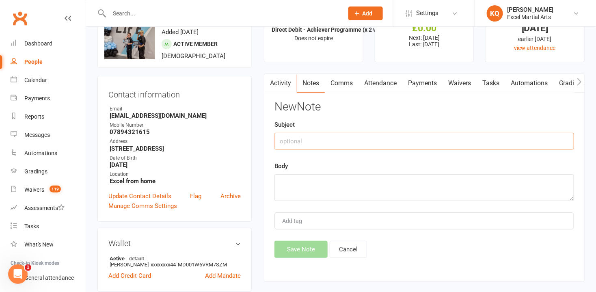
click at [336, 139] on input "text" at bounding box center [425, 141] width 300 height 17
type input "Mobility"
type textarea "H"
type textarea "C"
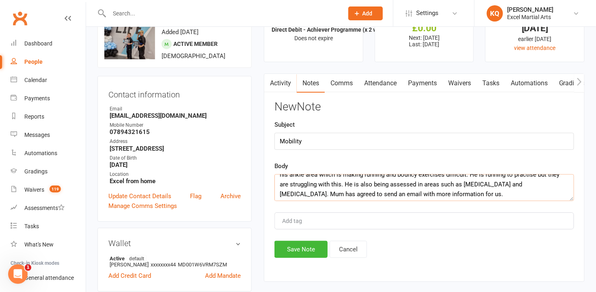
scroll to position [19, 0]
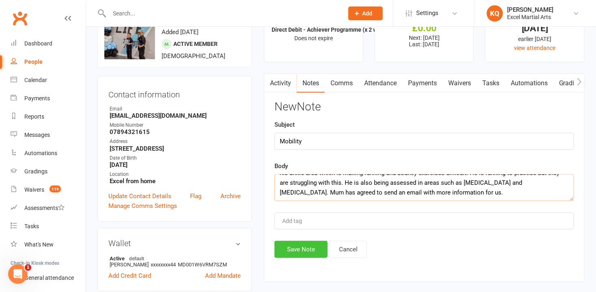
type textarea "Mum has told us Charlie is currently being assessed in various areas. He has hy…"
click at [304, 251] on button "Save Note" at bounding box center [301, 249] width 53 height 17
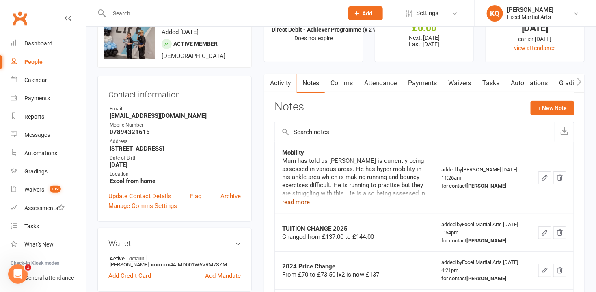
click at [304, 204] on button "read more" at bounding box center [296, 202] width 28 height 10
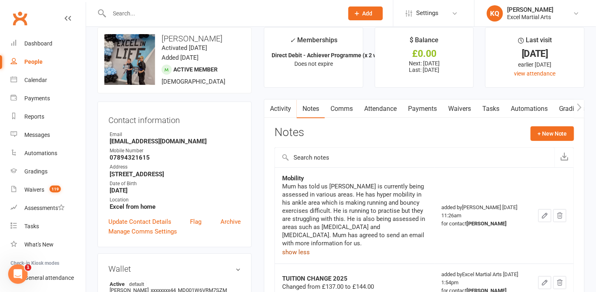
scroll to position [0, 0]
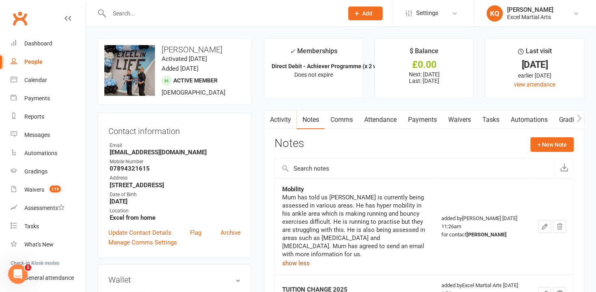
click at [287, 258] on button "show less" at bounding box center [296, 263] width 28 height 10
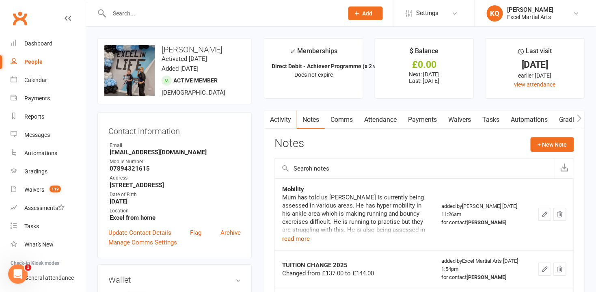
click at [296, 240] on button "read more" at bounding box center [296, 239] width 28 height 10
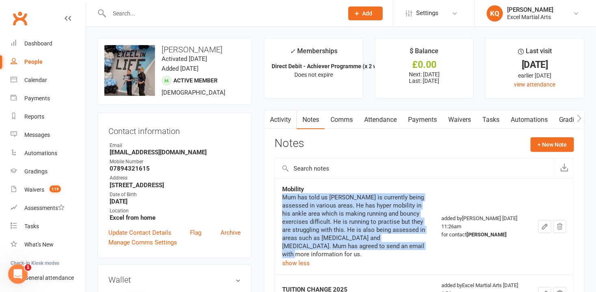
drag, startPoint x: 403, startPoint y: 249, endPoint x: 279, endPoint y: 195, distance: 135.0
click at [279, 195] on td "Mobility Mum has told us Charlie is currently being assessed in various areas. …" at bounding box center [355, 226] width 160 height 96
copy div "Mum has told us Charlie is currently being assessed in various areas. He has hy…"
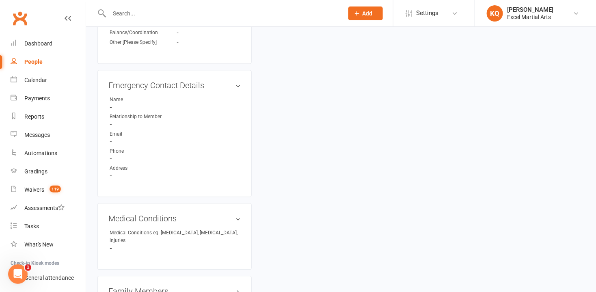
scroll to position [812, 0]
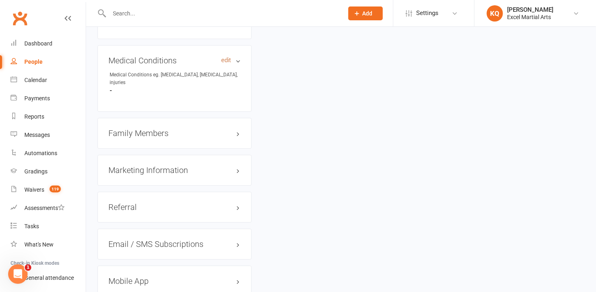
click at [225, 61] on link "edit" at bounding box center [226, 60] width 10 height 7
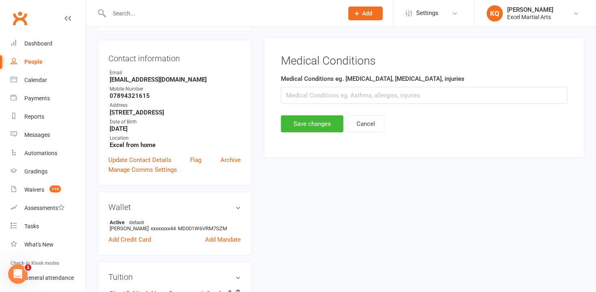
scroll to position [69, 0]
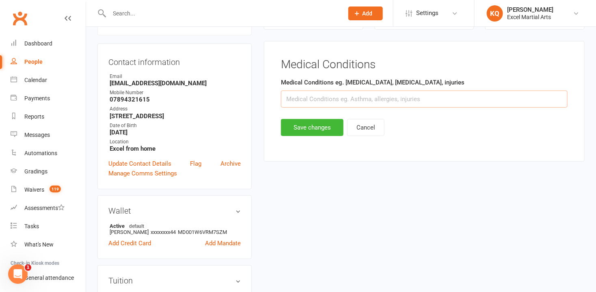
click at [294, 100] on input "text" at bounding box center [424, 99] width 287 height 17
paste input "Mum has told us Charlie is currently being assessed in various areas. He has hy…"
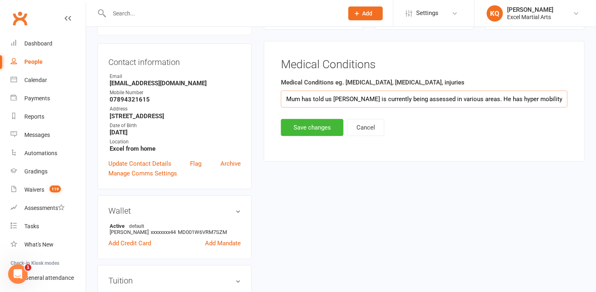
scroll to position [0, 662]
type input "Mum has told us Charlie is currently being assessed in various areas. He has hy…"
click at [316, 127] on button "Save changes" at bounding box center [312, 127] width 63 height 17
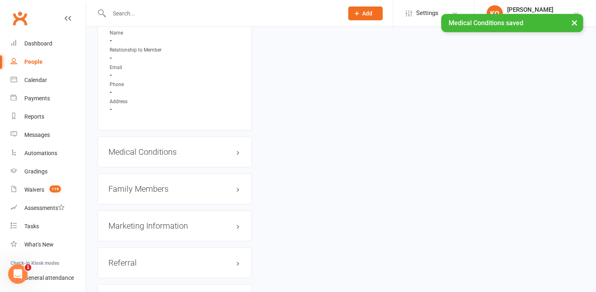
scroll to position [734, 0]
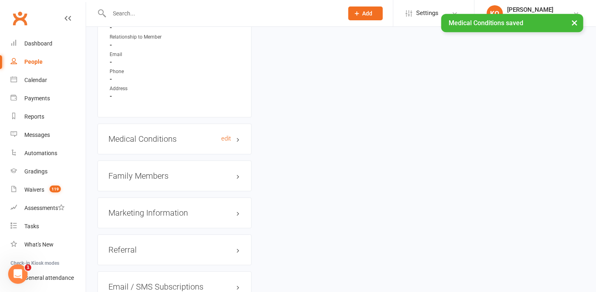
click at [236, 139] on h3 "Medical Conditions edit" at bounding box center [174, 138] width 132 height 9
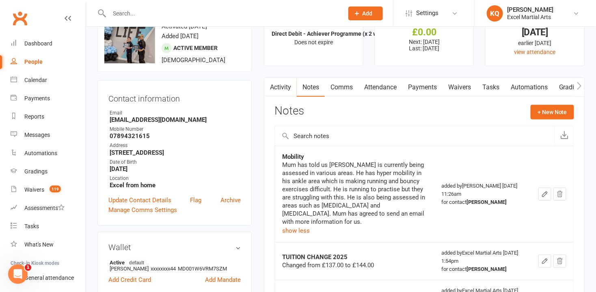
scroll to position [0, 0]
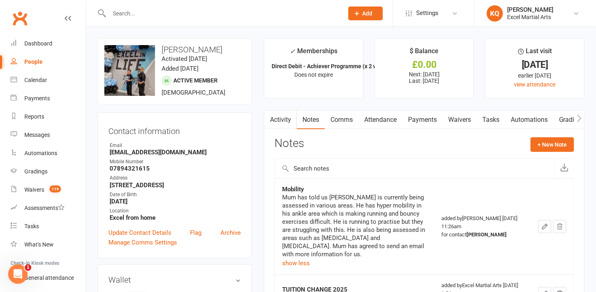
click at [277, 115] on link "Activity" at bounding box center [280, 119] width 32 height 19
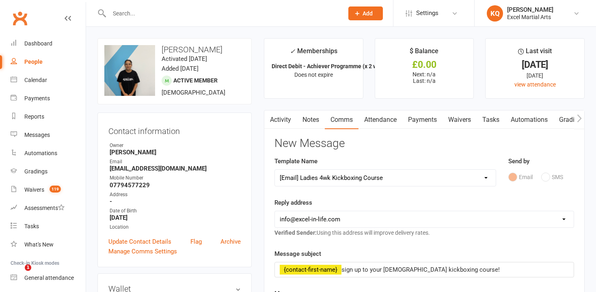
select select "27"
click at [273, 119] on button "button" at bounding box center [269, 119] width 10 height 18
click at [276, 117] on link "Activity" at bounding box center [280, 119] width 32 height 19
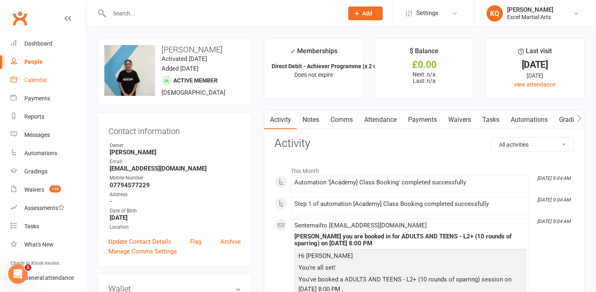
click at [33, 80] on div "Calendar" at bounding box center [35, 80] width 23 height 6
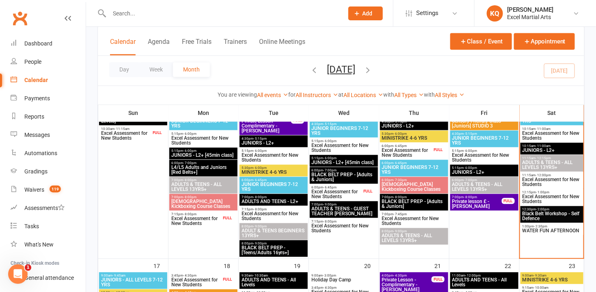
scroll to position [517, 0]
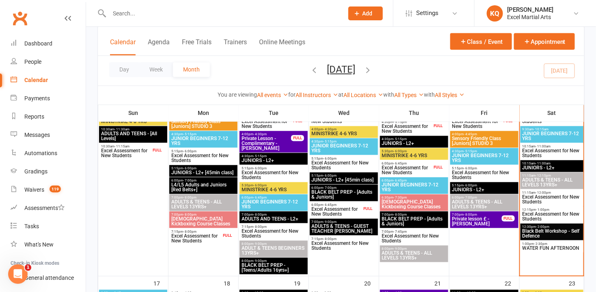
click at [536, 166] on span "JUNIORS - L2+" at bounding box center [552, 168] width 60 height 5
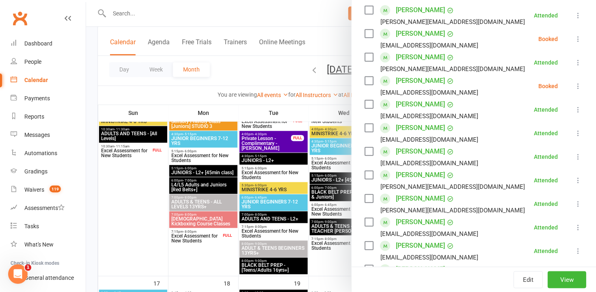
scroll to position [110, 0]
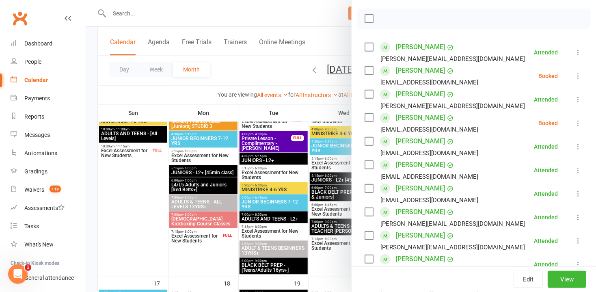
click at [422, 120] on link "[PERSON_NAME]" at bounding box center [420, 117] width 49 height 13
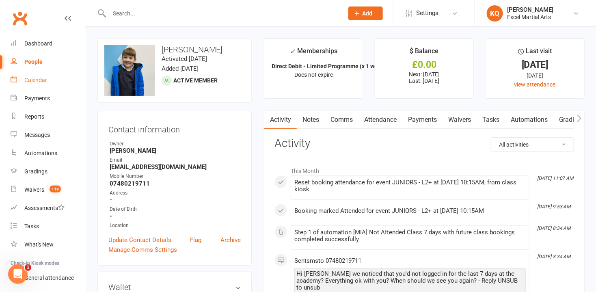
click at [29, 80] on div "Calendar" at bounding box center [35, 80] width 23 height 6
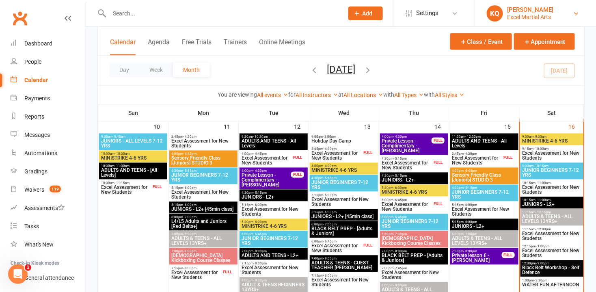
scroll to position [480, 0]
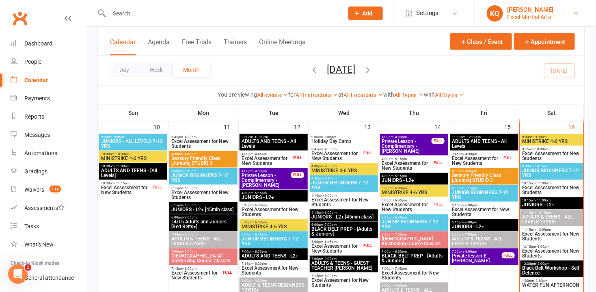
click at [553, 13] on link "KQ [PERSON_NAME] Excel Martial Arts" at bounding box center [535, 13] width 97 height 16
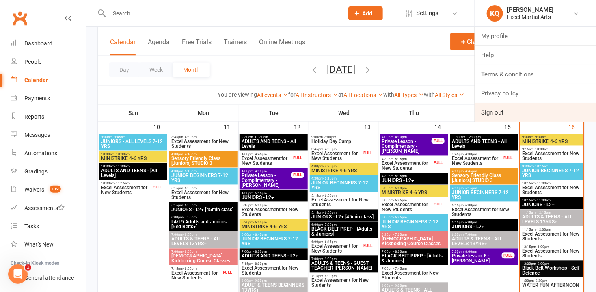
click at [515, 113] on link "Sign out" at bounding box center [535, 112] width 121 height 19
